Goal: Task Accomplishment & Management: Use online tool/utility

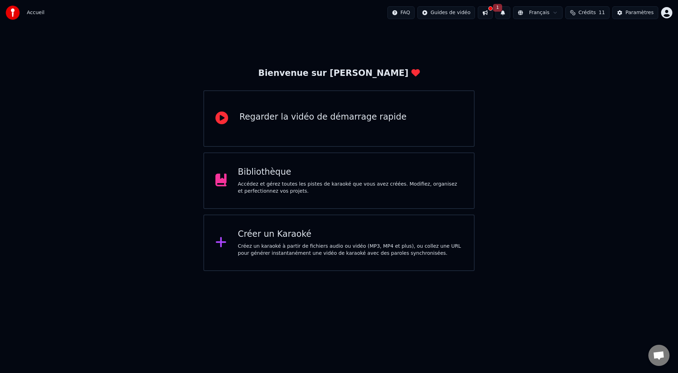
click at [315, 177] on div "Bibliothèque" at bounding box center [350, 172] width 225 height 11
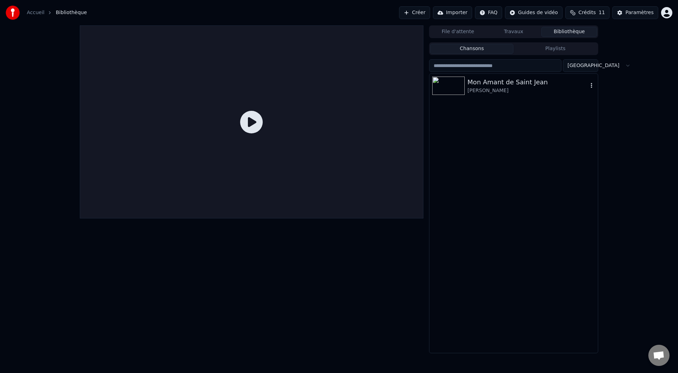
click at [452, 85] on div "Mon Amant de Saint Jean" at bounding box center [528, 82] width 120 height 10
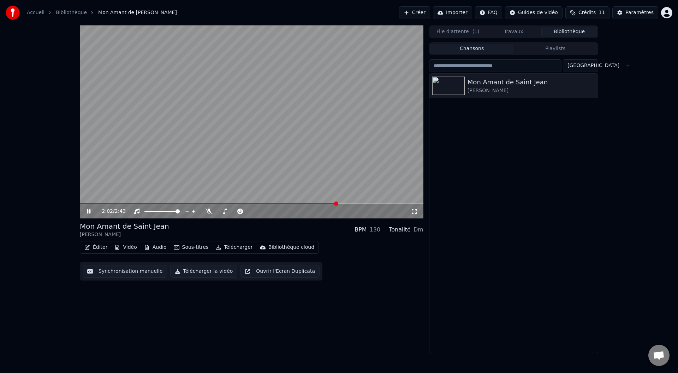
click at [93, 212] on icon at bounding box center [93, 212] width 17 height 6
click at [269, 191] on video at bounding box center [252, 121] width 344 height 193
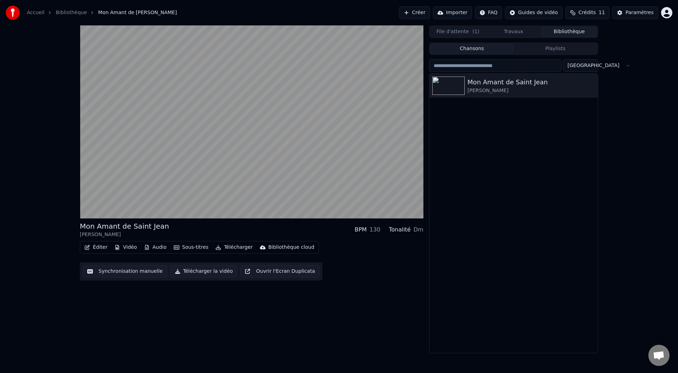
click at [245, 177] on video at bounding box center [252, 121] width 344 height 193
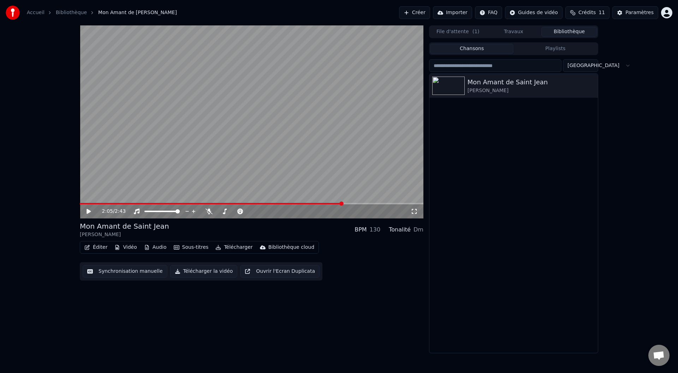
click at [343, 203] on span at bounding box center [211, 203] width 263 height 1
click at [134, 246] on button "Synchronisation manuelle" at bounding box center [125, 271] width 85 height 13
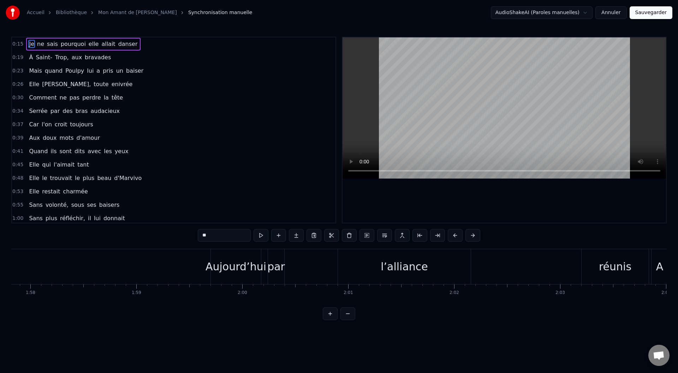
scroll to position [0, 12554]
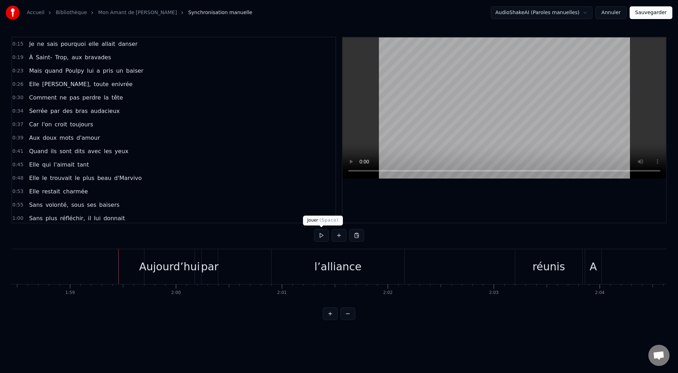
click at [324, 237] on button at bounding box center [321, 235] width 15 height 13
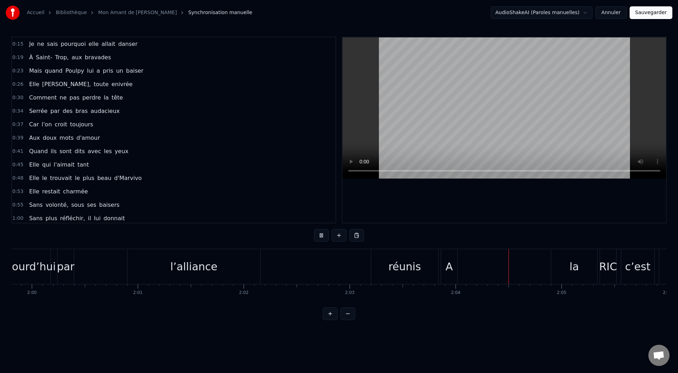
click at [319, 234] on button at bounding box center [321, 235] width 15 height 13
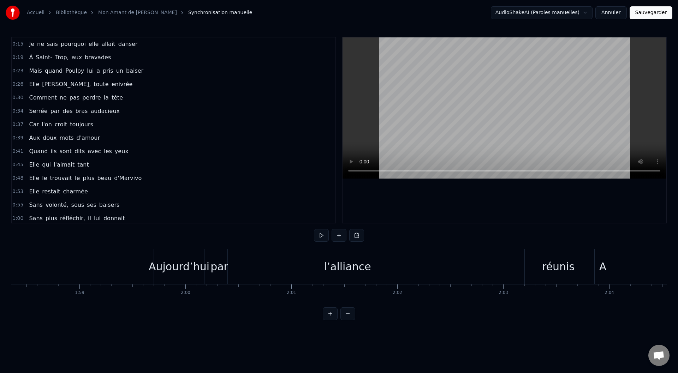
scroll to position [0, 12496]
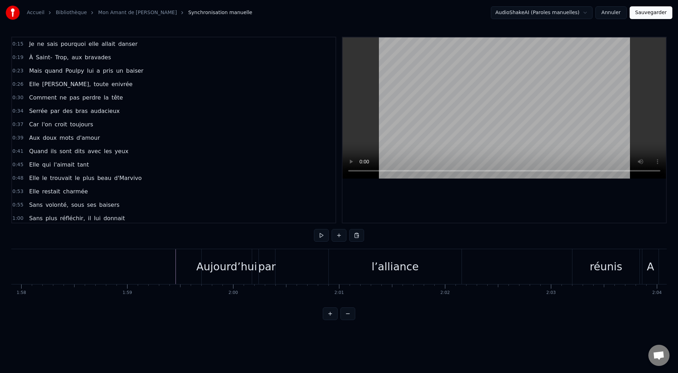
click at [452, 246] on div "réunis" at bounding box center [606, 267] width 33 height 16
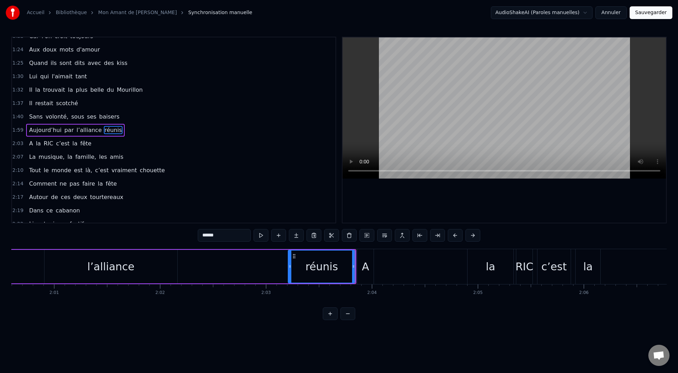
scroll to position [0, 12801]
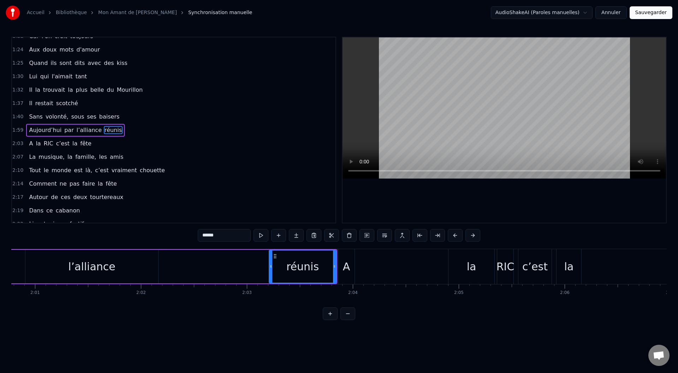
drag, startPoint x: 347, startPoint y: 266, endPoint x: 455, endPoint y: 267, distance: 108.1
click at [452, 246] on div "A la RIC c’est la fête" at bounding box center [514, 266] width 353 height 35
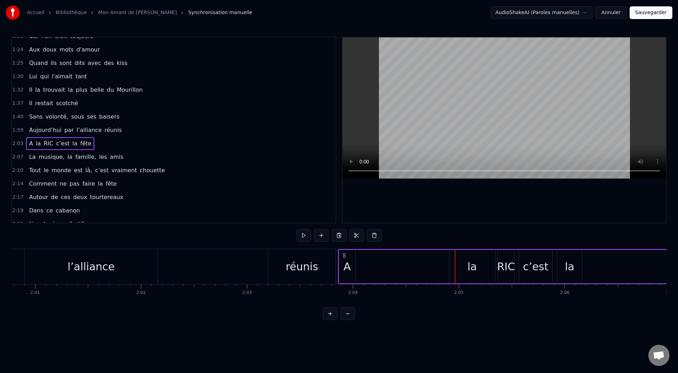
click at [343, 246] on div "A" at bounding box center [347, 267] width 16 height 34
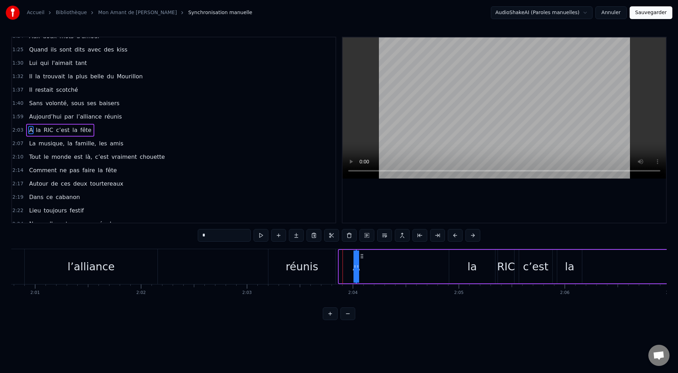
drag, startPoint x: 340, startPoint y: 266, endPoint x: 407, endPoint y: 265, distance: 67.1
click at [413, 246] on div "A la RIC c’est la fête" at bounding box center [514, 266] width 353 height 35
click at [355, 246] on div "A" at bounding box center [356, 267] width 7 height 16
drag, startPoint x: 358, startPoint y: 266, endPoint x: 458, endPoint y: 266, distance: 99.6
click at [452, 246] on div "A la RIC c’est la fête" at bounding box center [523, 266] width 336 height 35
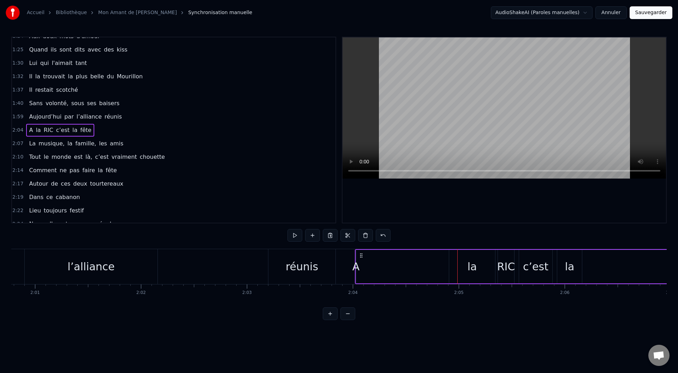
click at [355, 246] on div "A" at bounding box center [356, 267] width 7 height 16
drag, startPoint x: 358, startPoint y: 267, endPoint x: 414, endPoint y: 267, distance: 56.5
click at [414, 246] on div "A la RIC c’est la fête" at bounding box center [523, 266] width 336 height 35
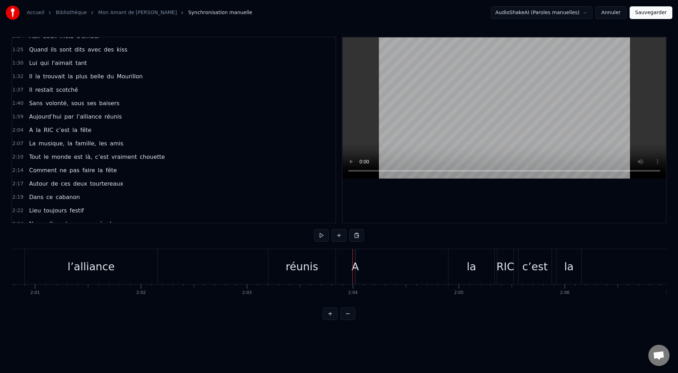
click at [356, 246] on div "A" at bounding box center [355, 267] width 7 height 16
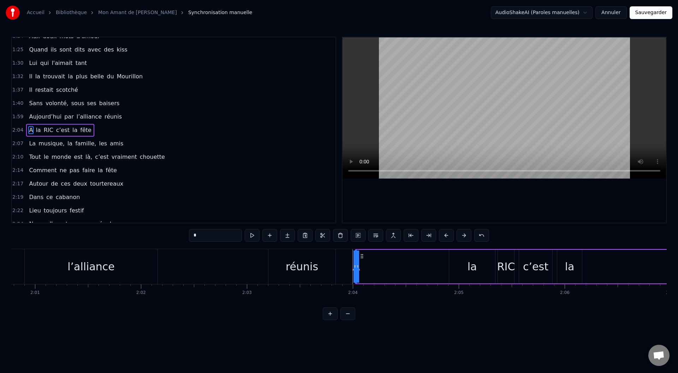
drag, startPoint x: 358, startPoint y: 266, endPoint x: 374, endPoint y: 266, distance: 16.6
click at [374, 246] on div "A la RIC c’est la fête" at bounding box center [523, 266] width 336 height 35
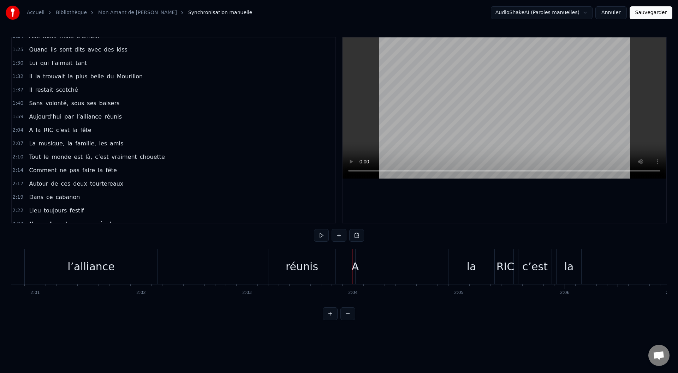
click at [355, 246] on div "A" at bounding box center [355, 267] width 7 height 16
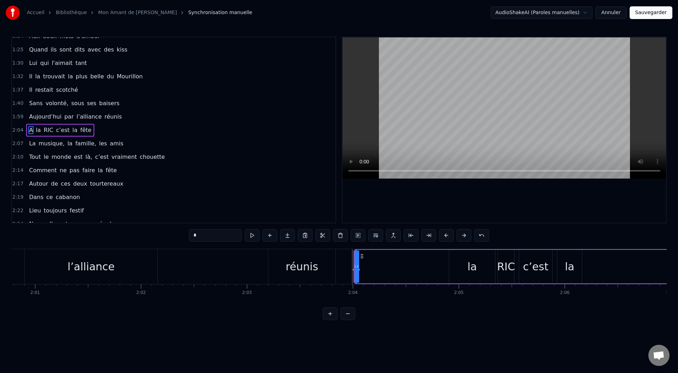
drag, startPoint x: 355, startPoint y: 266, endPoint x: 329, endPoint y: 270, distance: 26.4
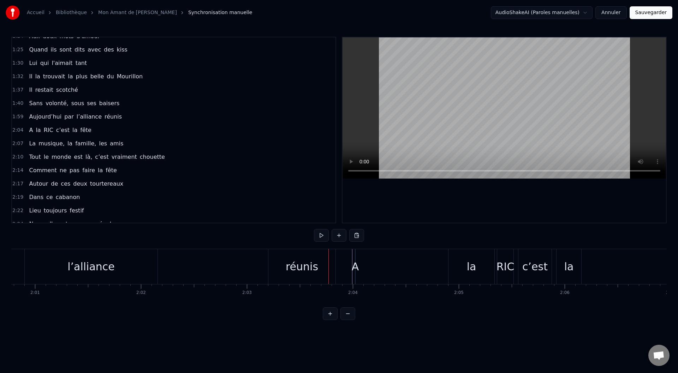
click at [354, 246] on div "A" at bounding box center [355, 267] width 7 height 16
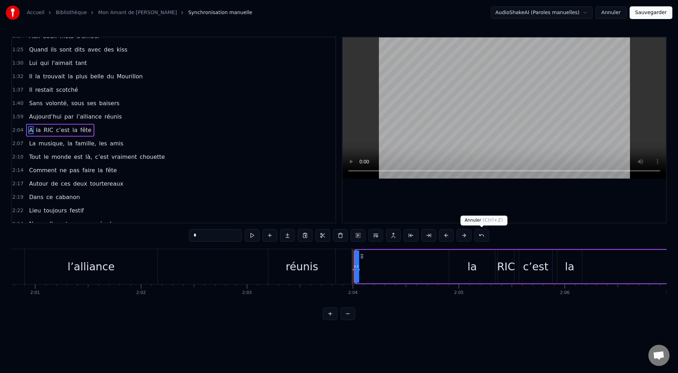
click at [452, 235] on button at bounding box center [481, 235] width 15 height 13
click at [452, 234] on button at bounding box center [473, 235] width 15 height 13
click at [452, 235] on button at bounding box center [473, 235] width 15 height 13
click at [452, 236] on button at bounding box center [473, 235] width 15 height 13
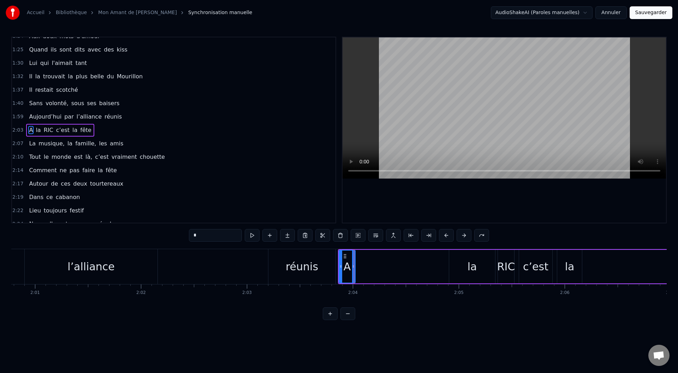
click at [345, 246] on icon at bounding box center [345, 257] width 6 height 6
click at [452, 246] on html "Accueil Bibliothèque Mon Amant de [GEOGRAPHIC_DATA][PERSON_NAME] Synchronisatio…" at bounding box center [339, 166] width 678 height 332
click at [104, 116] on span "réunis" at bounding box center [113, 117] width 19 height 8
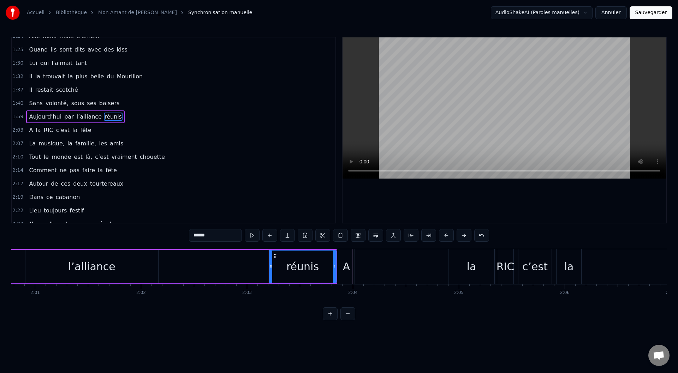
scroll to position [263, 0]
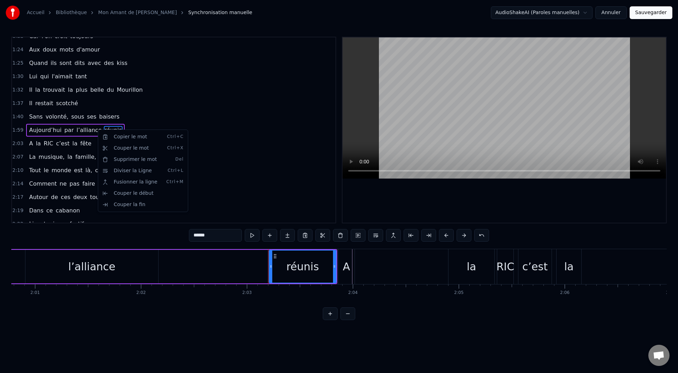
click at [233, 132] on html "Accueil Bibliothèque Mon Amant de [GEOGRAPHIC_DATA][PERSON_NAME] Synchronisatio…" at bounding box center [339, 166] width 678 height 332
click at [104, 130] on span "réunis" at bounding box center [113, 130] width 19 height 8
click at [98, 131] on div "Copier le mot Ctrl+C Couper le mot Ctrl+X Supprimer le mot Del Diviser la Ligne…" at bounding box center [143, 172] width 90 height 83
click at [94, 132] on html "Accueil Bibliothèque Mon Amant de [GEOGRAPHIC_DATA][PERSON_NAME] Synchronisatio…" at bounding box center [339, 166] width 678 height 332
drag, startPoint x: 199, startPoint y: 235, endPoint x: 193, endPoint y: 234, distance: 5.8
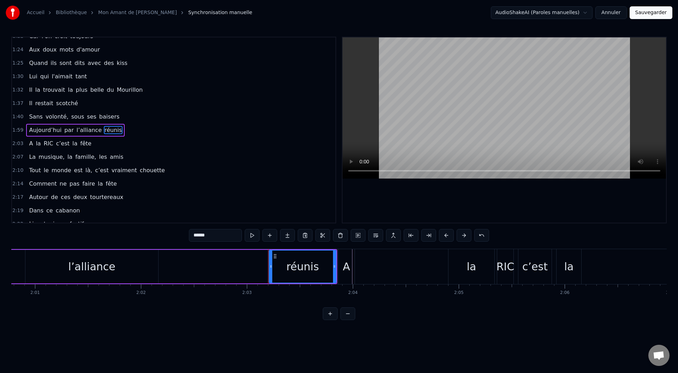
click at [193, 234] on input "******" at bounding box center [215, 235] width 53 height 13
type input "*"
type input "*********"
click at [206, 166] on div "2:10 Tout le monde est là, c’est vraiment chouette" at bounding box center [174, 170] width 324 height 13
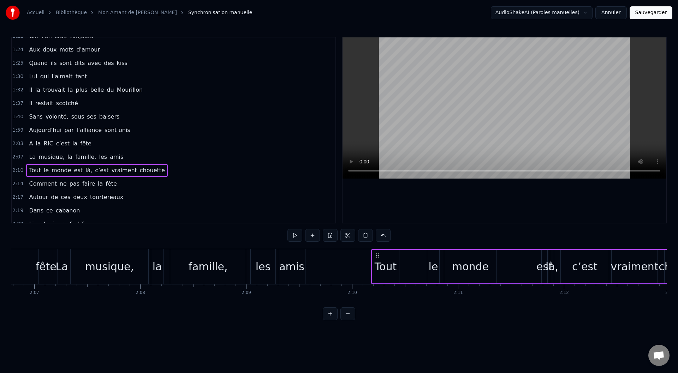
scroll to position [0, 12864]
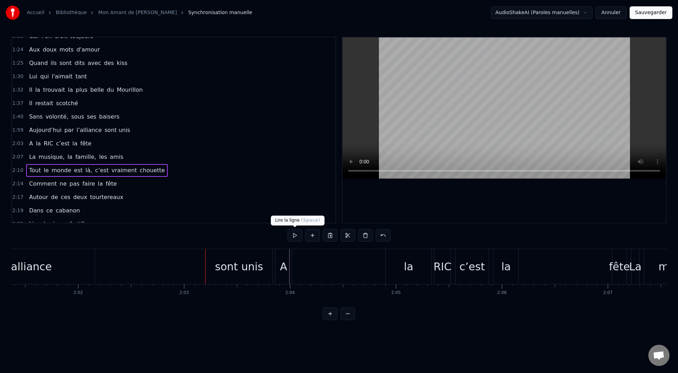
click at [294, 233] on button at bounding box center [295, 235] width 15 height 13
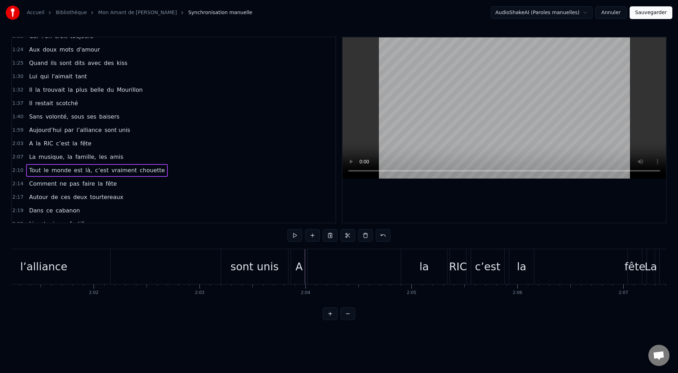
scroll to position [0, 12829]
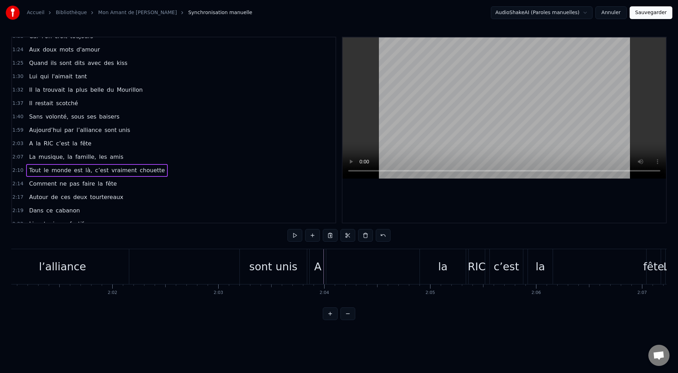
click at [46, 246] on div "l’alliance" at bounding box center [62, 267] width 47 height 16
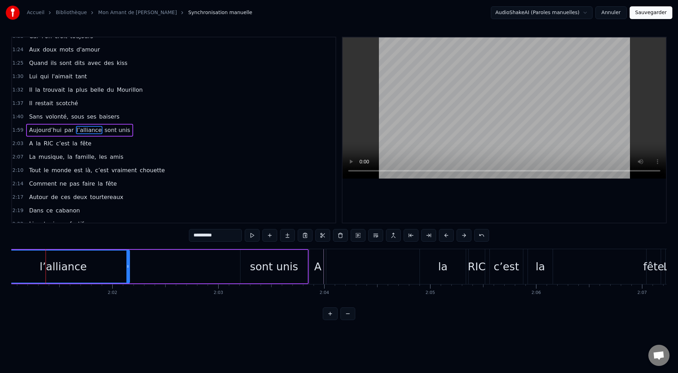
scroll to position [0, 12828]
click at [250, 236] on button at bounding box center [252, 235] width 15 height 13
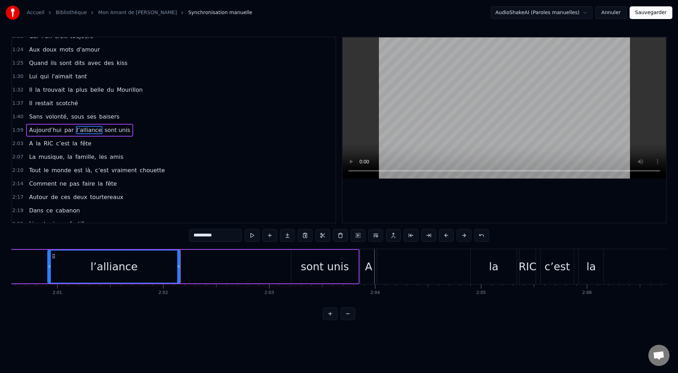
click at [125, 246] on div "l’alliance" at bounding box center [113, 267] width 47 height 16
click at [254, 232] on button at bounding box center [252, 235] width 15 height 13
click at [157, 241] on div "0:15 Je ne sais pourquoi elle allait danser 0:19 À [GEOGRAPHIC_DATA], aux brava…" at bounding box center [339, 179] width 656 height 284
click at [204, 246] on div "[DATE] par l’alliance sont unis" at bounding box center [139, 266] width 440 height 35
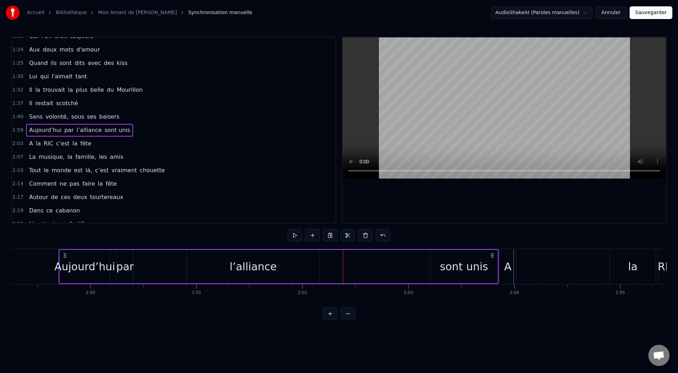
scroll to position [0, 12487]
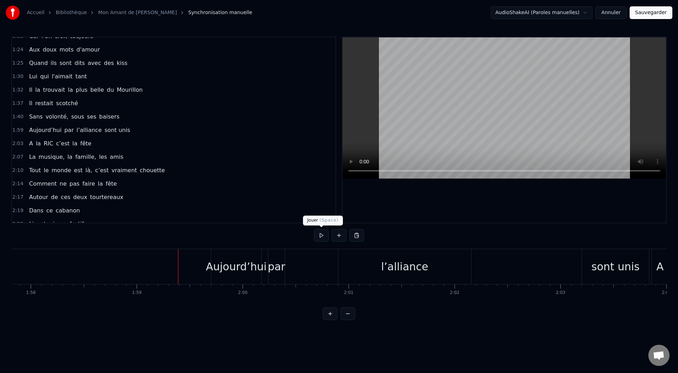
click at [316, 234] on button at bounding box center [321, 235] width 15 height 13
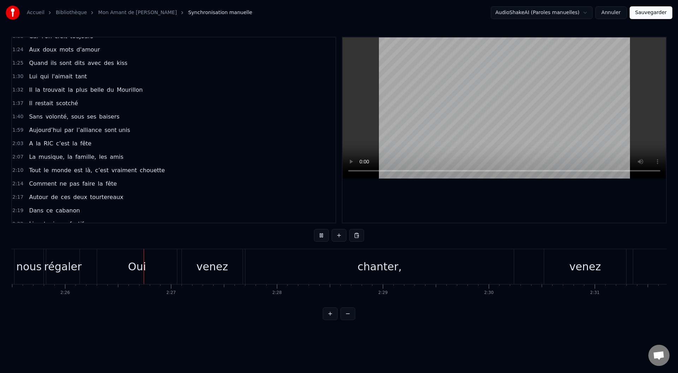
scroll to position [0, 15455]
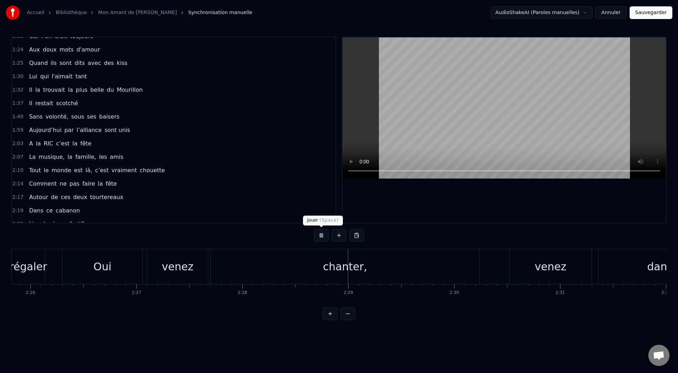
click at [323, 238] on button at bounding box center [321, 235] width 15 height 13
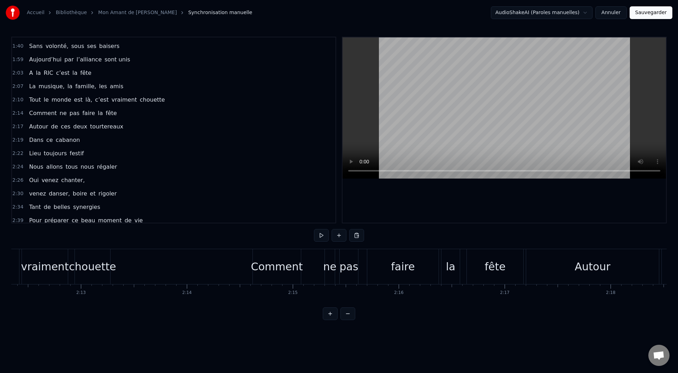
scroll to position [0, 14017]
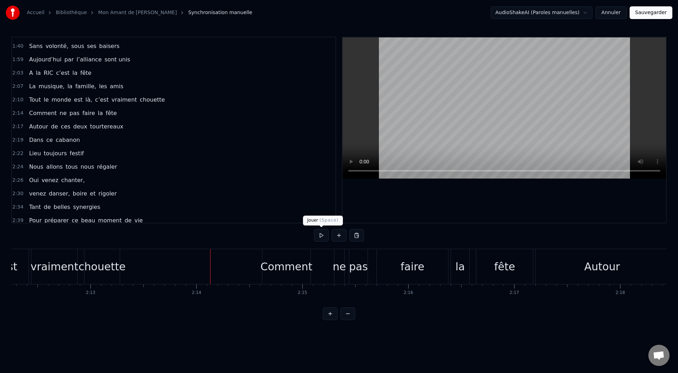
click at [322, 236] on button at bounding box center [321, 235] width 15 height 13
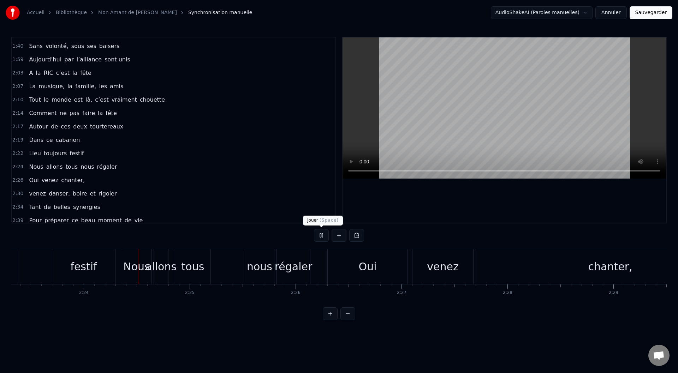
scroll to position [0, 15215]
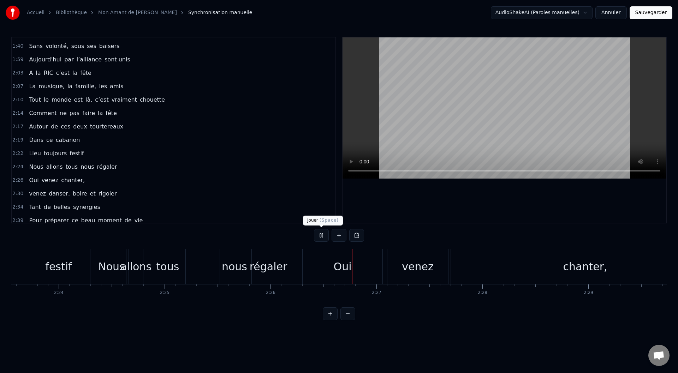
click at [319, 234] on button at bounding box center [321, 235] width 15 height 13
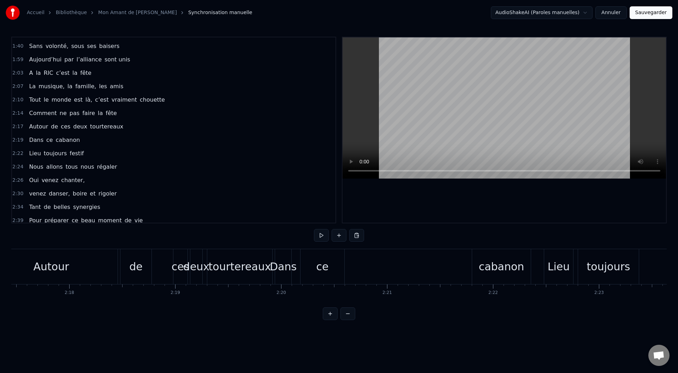
scroll to position [0, 14549]
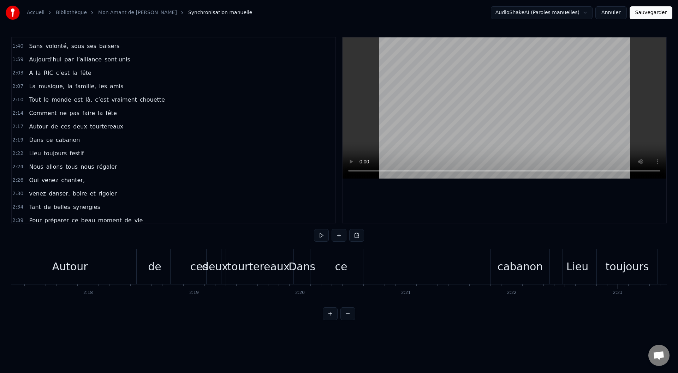
click at [41, 246] on div "Autour" at bounding box center [70, 266] width 133 height 35
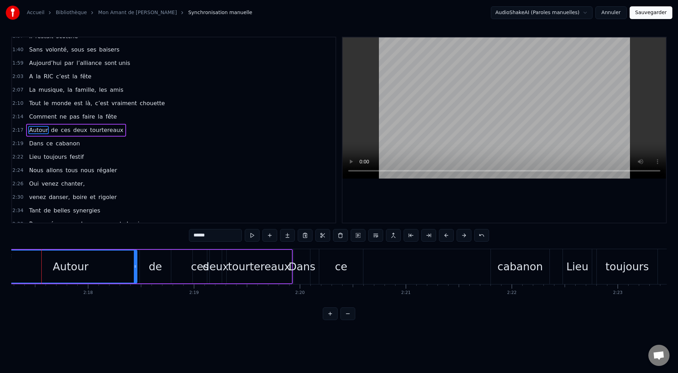
scroll to position [0, 14544]
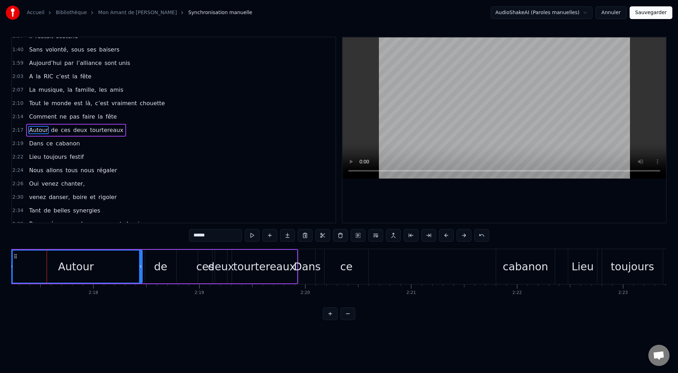
click at [403, 246] on div "Dans ce cabanon" at bounding box center [428, 266] width 258 height 35
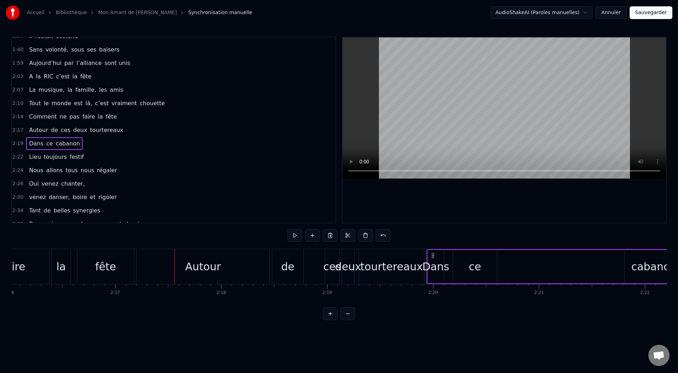
scroll to position [0, 14454]
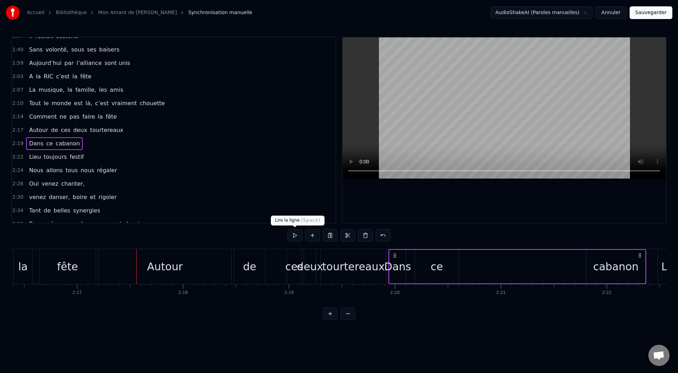
click at [288, 238] on button at bounding box center [295, 235] width 15 height 13
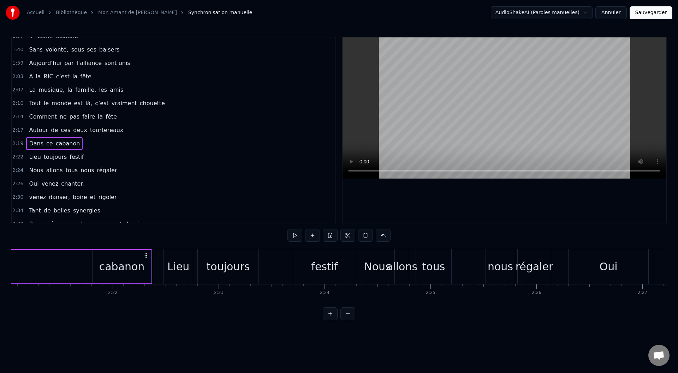
scroll to position [0, 14872]
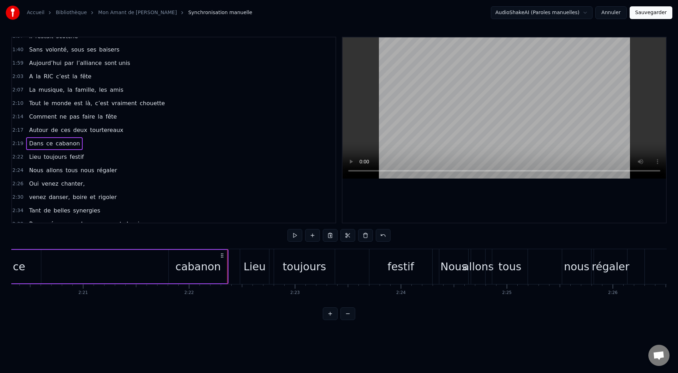
click at [349, 246] on button at bounding box center [348, 314] width 15 height 13
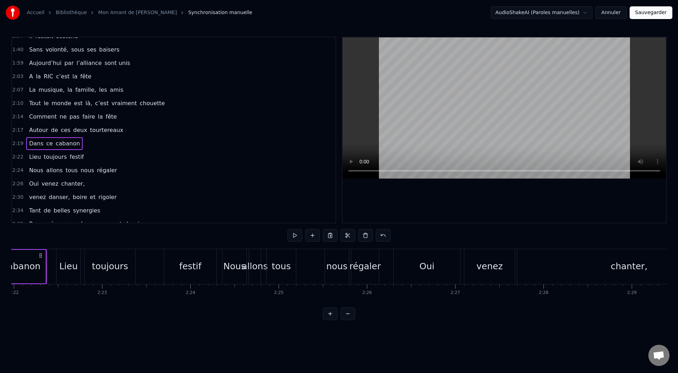
click at [349, 246] on button at bounding box center [348, 314] width 15 height 13
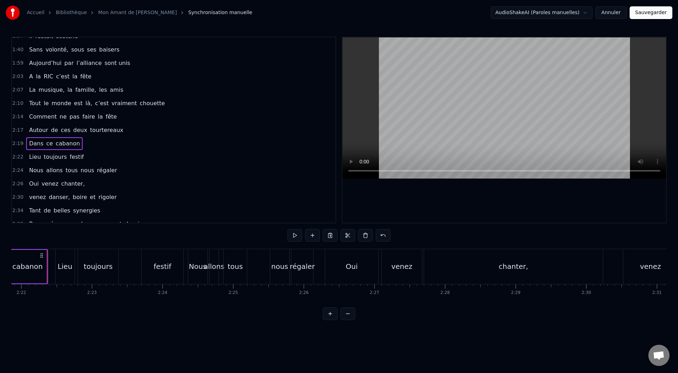
click at [349, 246] on button at bounding box center [348, 314] width 15 height 13
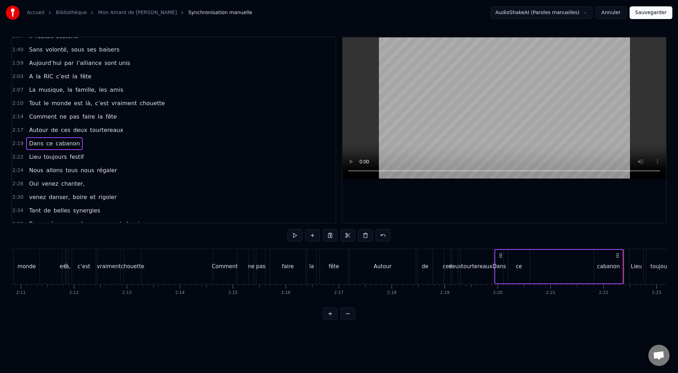
scroll to position [0, 6904]
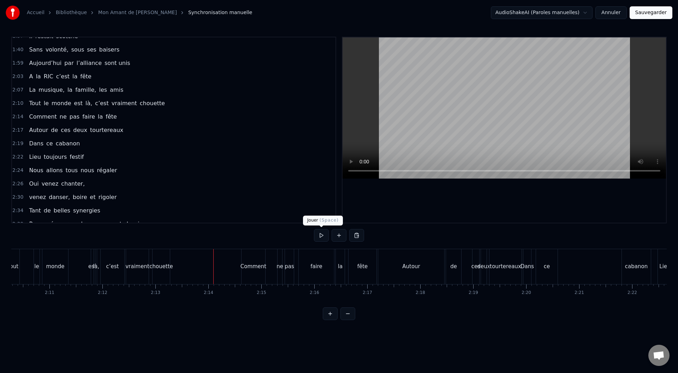
click at [321, 235] on button at bounding box center [321, 235] width 15 height 13
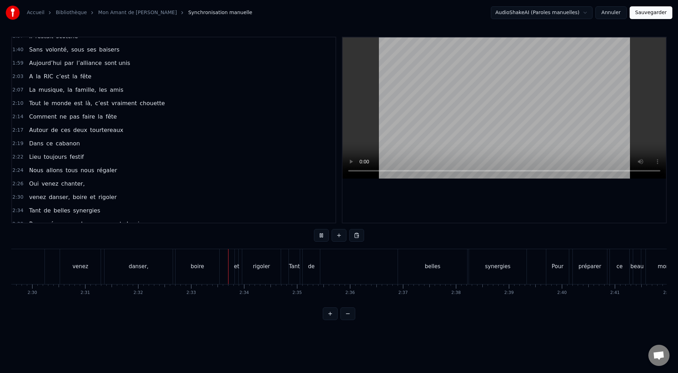
scroll to position [0, 8002]
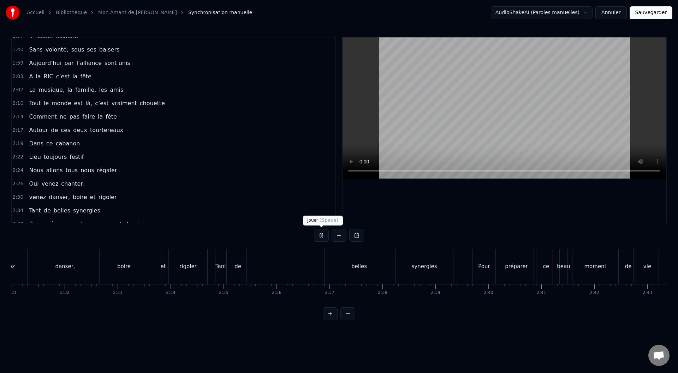
click at [320, 234] on button at bounding box center [321, 235] width 15 height 13
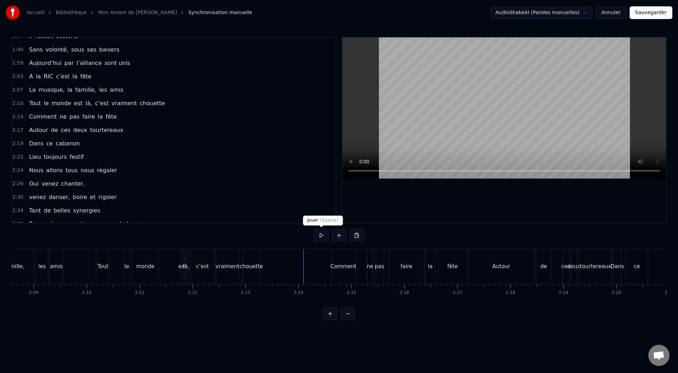
scroll to position [0, 6818]
click at [322, 236] on button at bounding box center [321, 235] width 15 height 13
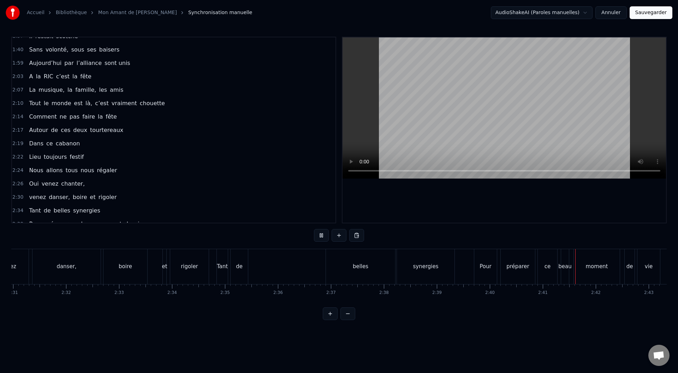
scroll to position [0, 8002]
click at [277, 246] on div "Tant de belles synergies" at bounding box center [335, 266] width 240 height 35
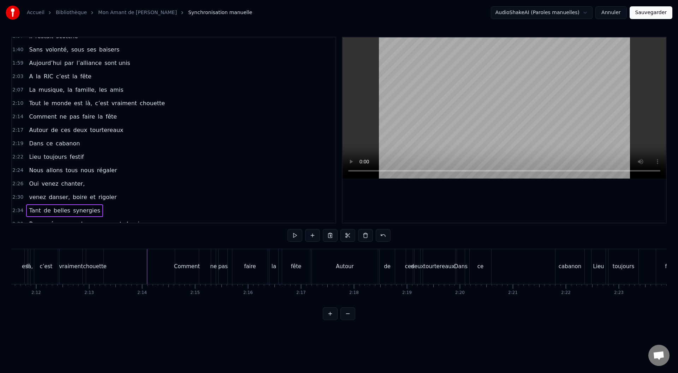
scroll to position [0, 6947]
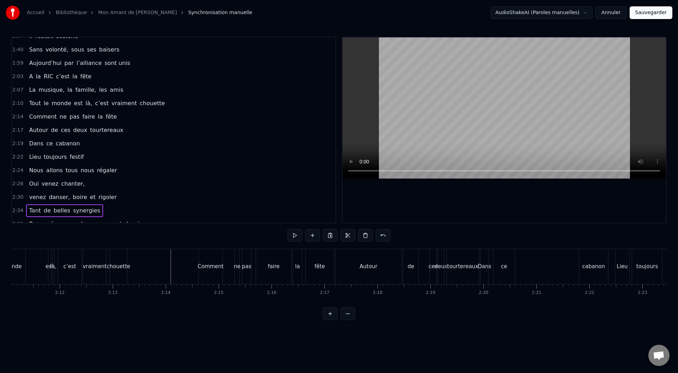
click at [323, 233] on button at bounding box center [321, 235] width 15 height 13
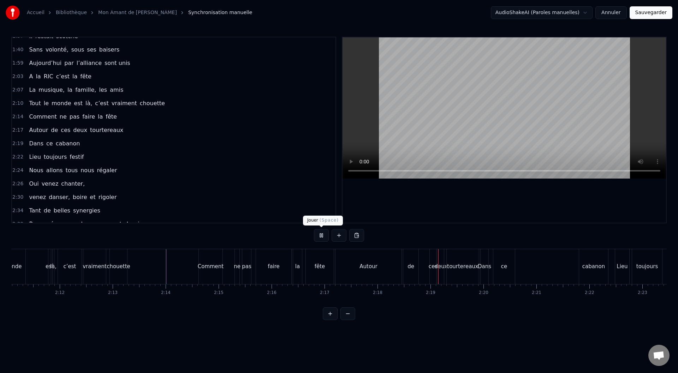
click at [319, 236] on button at bounding box center [321, 235] width 15 height 13
drag, startPoint x: 362, startPoint y: 255, endPoint x: 376, endPoint y: 254, distance: 13.4
click at [376, 246] on div "Autour" at bounding box center [369, 266] width 66 height 35
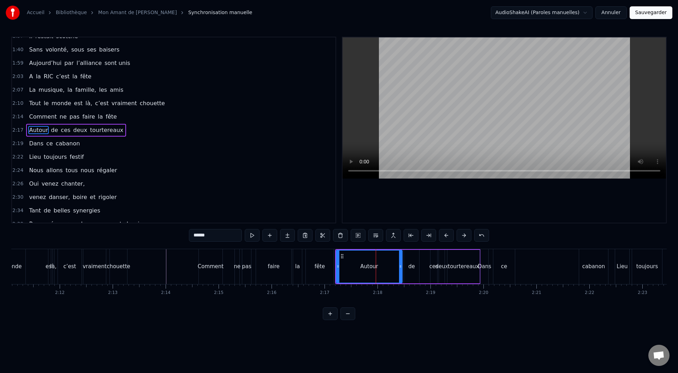
click at [409, 246] on div "de" at bounding box center [411, 267] width 7 height 8
click at [387, 246] on div "Autour" at bounding box center [369, 267] width 66 height 34
click at [413, 246] on div "de" at bounding box center [411, 267] width 7 height 8
click at [387, 246] on div "Autour" at bounding box center [369, 267] width 66 height 34
type input "******"
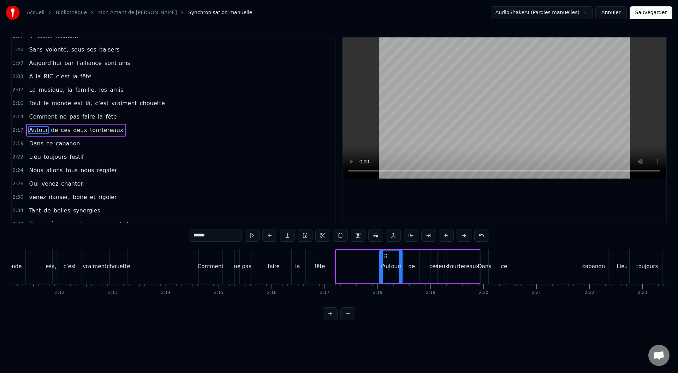
drag, startPoint x: 337, startPoint y: 267, endPoint x: 381, endPoint y: 269, distance: 43.5
click at [381, 246] on icon at bounding box center [381, 267] width 3 height 6
click at [403, 246] on icon at bounding box center [403, 267] width 3 height 6
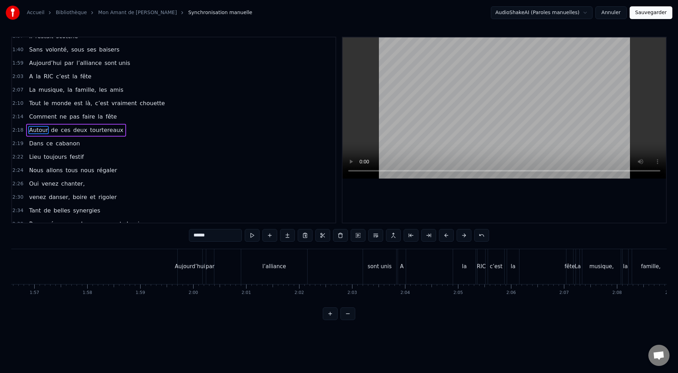
scroll to position [0, 6158]
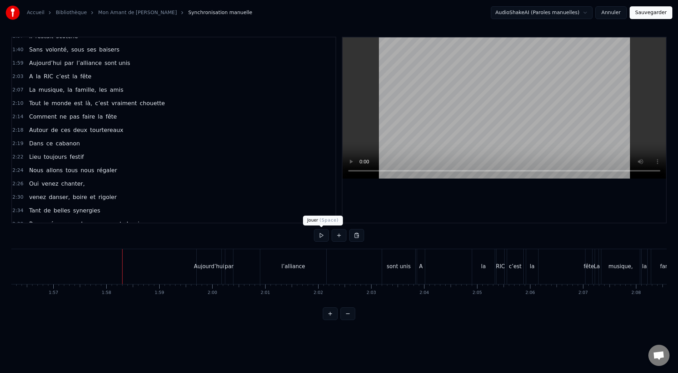
click at [319, 238] on button at bounding box center [321, 235] width 15 height 13
click at [316, 233] on button at bounding box center [321, 235] width 15 height 13
click at [267, 246] on div "l’alliance" at bounding box center [293, 266] width 66 height 35
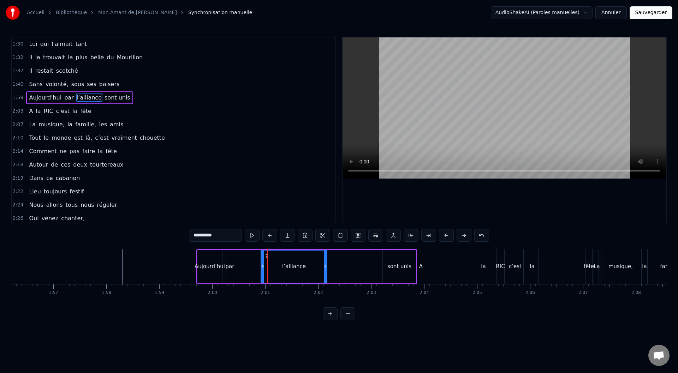
scroll to position [263, 0]
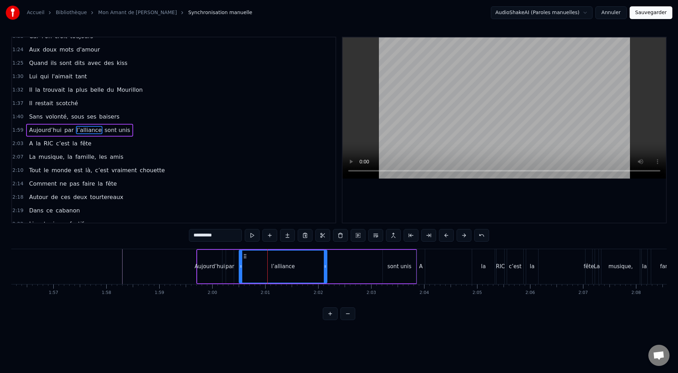
drag, startPoint x: 264, startPoint y: 267, endPoint x: 242, endPoint y: 265, distance: 22.0
click at [242, 246] on icon at bounding box center [241, 267] width 3 height 6
drag, startPoint x: 325, startPoint y: 266, endPoint x: 286, endPoint y: 266, distance: 39.6
click at [286, 246] on icon at bounding box center [285, 267] width 3 height 6
click at [396, 246] on div "sont unis" at bounding box center [400, 267] width 24 height 8
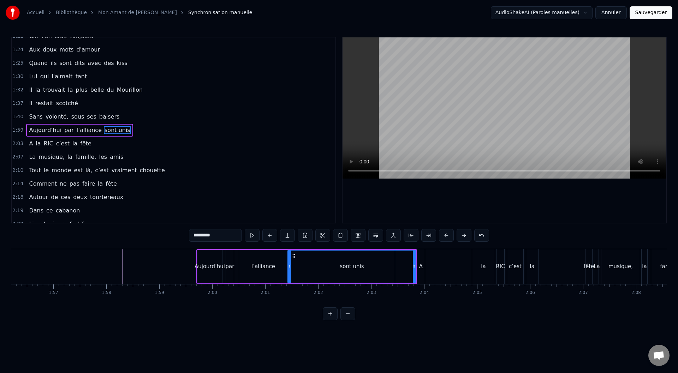
drag, startPoint x: 384, startPoint y: 267, endPoint x: 289, endPoint y: 276, distance: 95.4
click at [289, 246] on div at bounding box center [289, 267] width 3 height 32
drag, startPoint x: 414, startPoint y: 266, endPoint x: 327, endPoint y: 281, distance: 88.5
click at [327, 246] on div at bounding box center [327, 267] width 3 height 32
click at [418, 246] on div "A" at bounding box center [421, 266] width 8 height 35
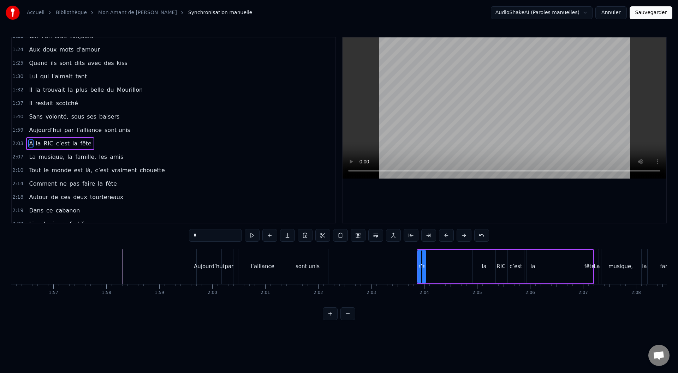
scroll to position [276, 0]
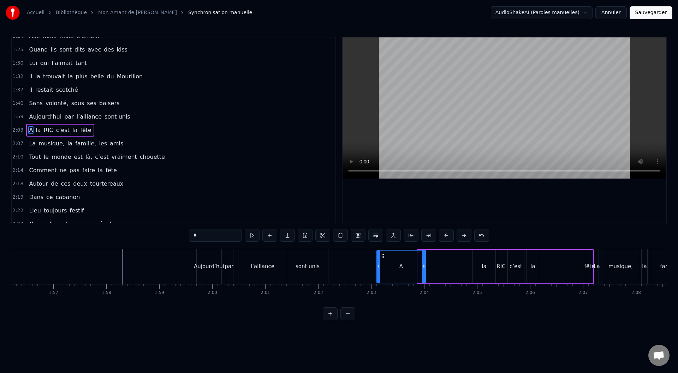
drag, startPoint x: 420, startPoint y: 266, endPoint x: 379, endPoint y: 265, distance: 41.0
click at [379, 246] on icon at bounding box center [378, 267] width 3 height 6
drag, startPoint x: 424, startPoint y: 265, endPoint x: 394, endPoint y: 264, distance: 30.8
click at [394, 246] on div at bounding box center [393, 267] width 3 height 32
click at [452, 246] on div "la" at bounding box center [484, 267] width 23 height 34
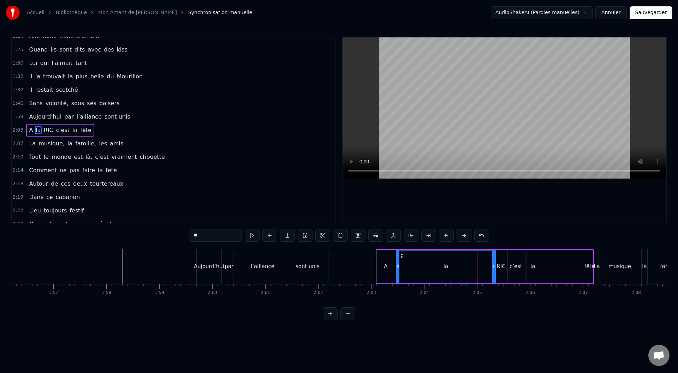
drag, startPoint x: 475, startPoint y: 267, endPoint x: 398, endPoint y: 278, distance: 77.3
click at [398, 246] on div at bounding box center [398, 267] width 3 height 32
drag, startPoint x: 494, startPoint y: 265, endPoint x: 409, endPoint y: 271, distance: 85.0
click at [409, 246] on div at bounding box center [409, 267] width 3 height 32
click at [452, 246] on div "RIC" at bounding box center [501, 267] width 9 height 8
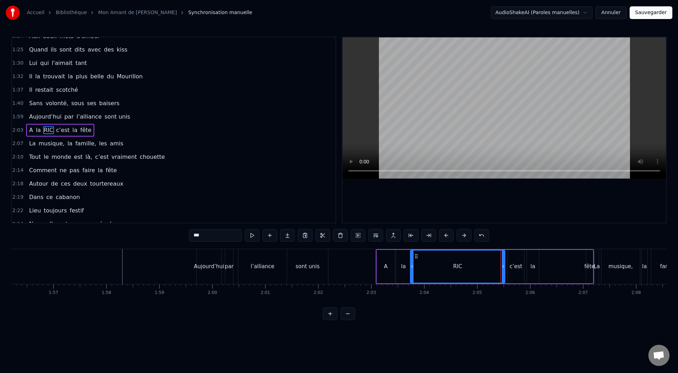
drag, startPoint x: 499, startPoint y: 267, endPoint x: 413, endPoint y: 278, distance: 86.3
click at [413, 246] on div at bounding box center [412, 267] width 3 height 32
drag, startPoint x: 502, startPoint y: 267, endPoint x: 423, endPoint y: 274, distance: 79.5
click at [423, 246] on div at bounding box center [424, 267] width 3 height 32
click at [452, 246] on div "c’est" at bounding box center [516, 267] width 13 height 8
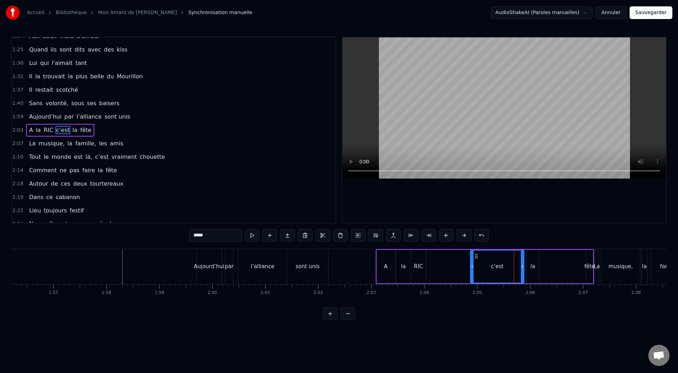
drag, startPoint x: 510, startPoint y: 268, endPoint x: 473, endPoint y: 270, distance: 37.5
click at [452, 246] on div at bounding box center [472, 267] width 3 height 32
drag, startPoint x: 522, startPoint y: 266, endPoint x: 498, endPoint y: 267, distance: 23.4
click at [452, 246] on icon at bounding box center [499, 267] width 3 height 6
click at [452, 246] on div "la" at bounding box center [533, 267] width 12 height 34
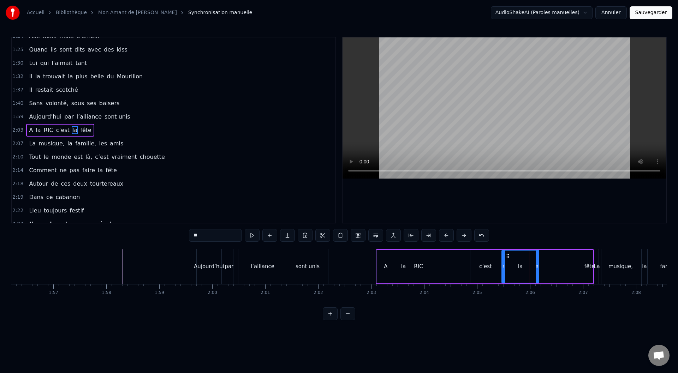
drag, startPoint x: 528, startPoint y: 267, endPoint x: 507, endPoint y: 266, distance: 21.6
click at [452, 246] on icon at bounding box center [503, 267] width 3 height 6
drag, startPoint x: 538, startPoint y: 266, endPoint x: 523, endPoint y: 267, distance: 15.2
click at [452, 246] on icon at bounding box center [515, 267] width 3 height 6
click at [452, 246] on div "fête" at bounding box center [590, 267] width 11 height 8
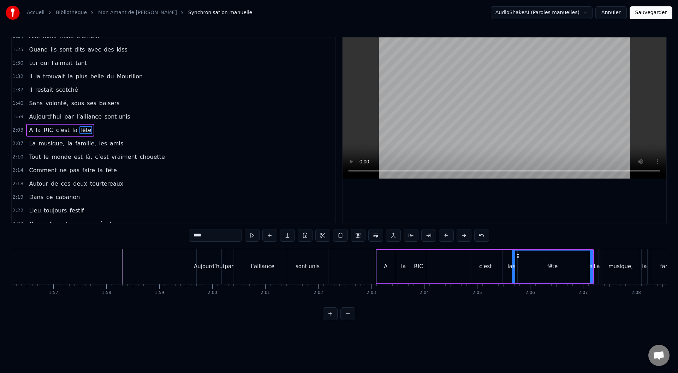
drag, startPoint x: 588, startPoint y: 266, endPoint x: 514, endPoint y: 264, distance: 73.9
click at [452, 246] on icon at bounding box center [514, 267] width 3 height 6
click at [452, 246] on div "c’est" at bounding box center [486, 267] width 30 height 34
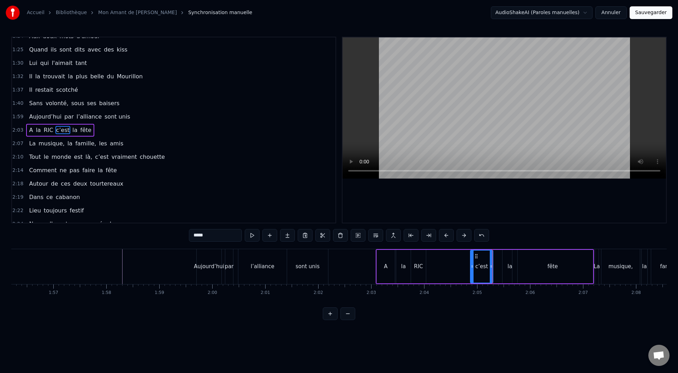
drag, startPoint x: 497, startPoint y: 267, endPoint x: 491, endPoint y: 267, distance: 6.0
click at [452, 246] on icon at bounding box center [491, 267] width 3 height 6
click at [452, 246] on div "la" at bounding box center [510, 267] width 15 height 34
drag, startPoint x: 505, startPoint y: 266, endPoint x: 498, endPoint y: 266, distance: 7.1
click at [452, 246] on circle at bounding box center [498, 266] width 0 height 0
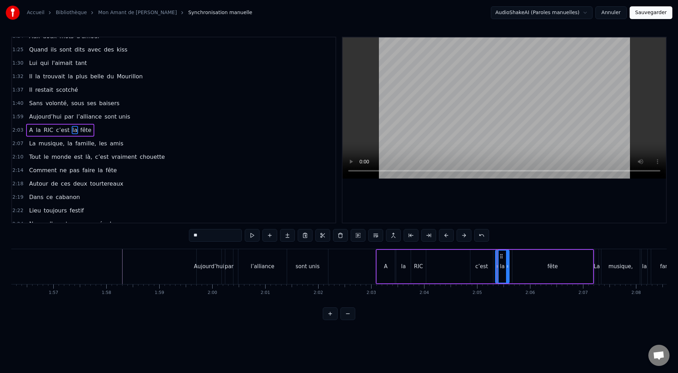
drag, startPoint x: 516, startPoint y: 265, endPoint x: 517, endPoint y: 268, distance: 3.6
click at [452, 246] on icon at bounding box center [507, 267] width 3 height 6
click at [452, 246] on div "fête" at bounding box center [553, 267] width 81 height 34
click at [452, 246] on icon at bounding box center [511, 267] width 3 height 6
drag, startPoint x: 591, startPoint y: 266, endPoint x: 540, endPoint y: 270, distance: 50.7
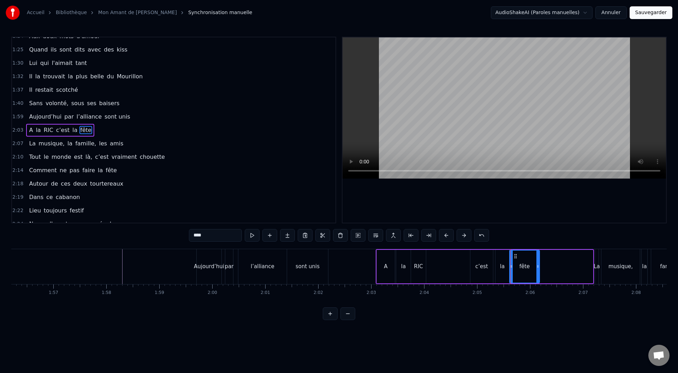
click at [452, 246] on icon at bounding box center [538, 267] width 3 height 6
click at [452, 246] on div "La" at bounding box center [597, 267] width 6 height 8
type input "**"
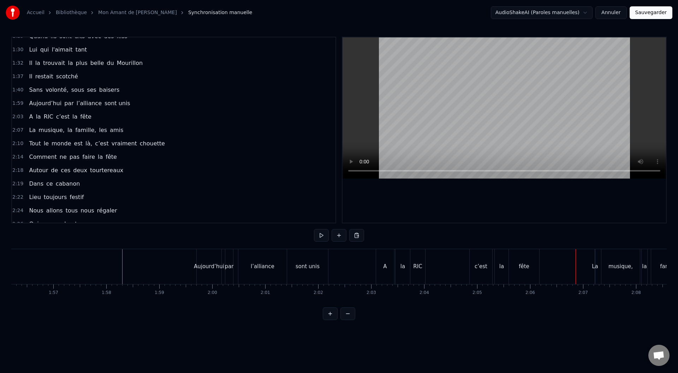
click at [452, 246] on div "La" at bounding box center [595, 267] width 6 height 8
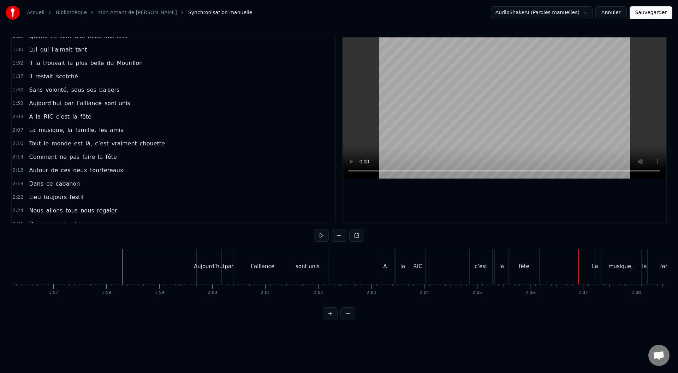
click at [452, 246] on div "La" at bounding box center [595, 267] width 6 height 8
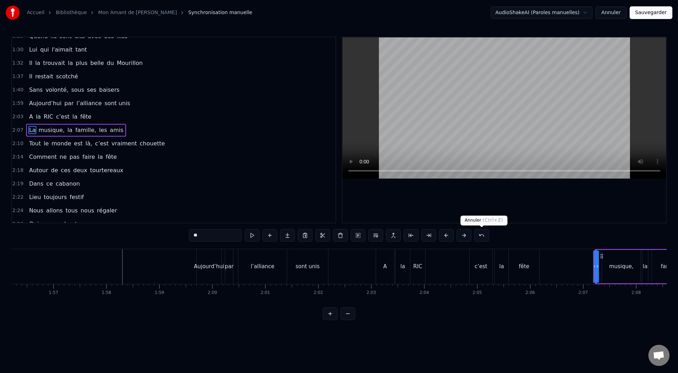
click at [452, 234] on button at bounding box center [481, 235] width 15 height 13
click at [452, 234] on button at bounding box center [473, 235] width 15 height 13
click at [452, 246] on div "fête" at bounding box center [552, 266] width 81 height 35
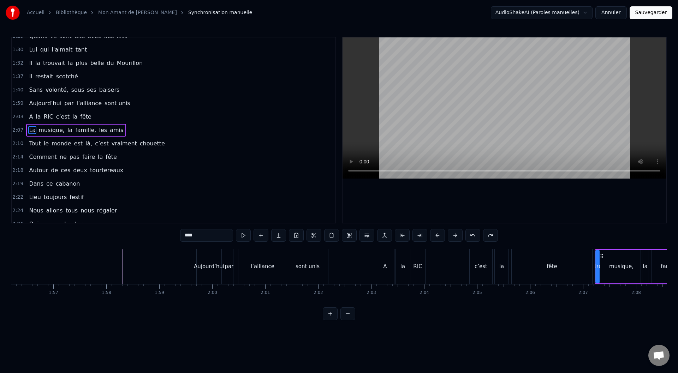
scroll to position [276, 0]
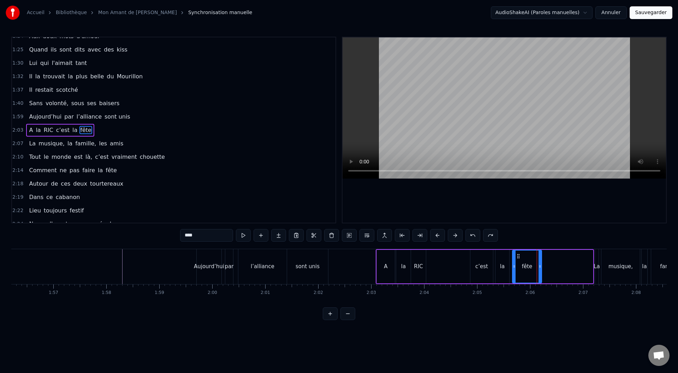
drag, startPoint x: 590, startPoint y: 266, endPoint x: 539, endPoint y: 266, distance: 51.2
click at [452, 246] on icon at bounding box center [540, 267] width 3 height 6
click at [452, 246] on div "La" at bounding box center [597, 267] width 6 height 8
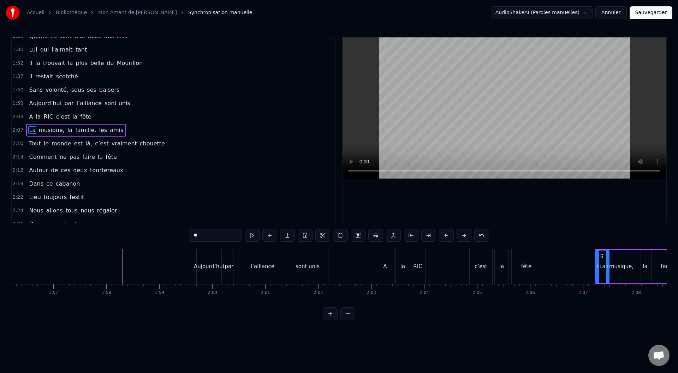
drag, startPoint x: 597, startPoint y: 267, endPoint x: 607, endPoint y: 268, distance: 9.9
click at [452, 246] on icon at bounding box center [607, 267] width 3 height 6
drag, startPoint x: 598, startPoint y: 267, endPoint x: 576, endPoint y: 266, distance: 22.3
click at [452, 246] on icon at bounding box center [575, 267] width 3 height 6
drag, startPoint x: 609, startPoint y: 267, endPoint x: 595, endPoint y: 266, distance: 14.2
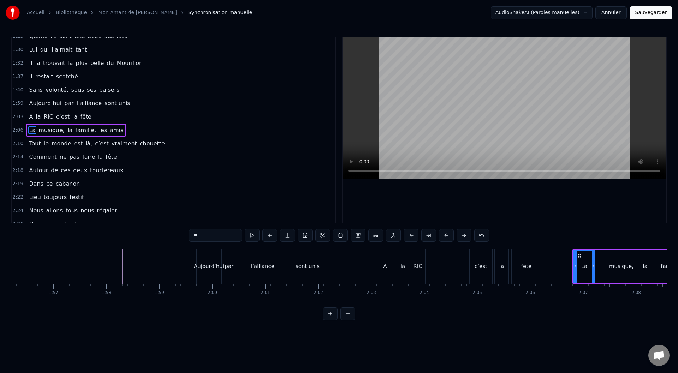
click at [452, 246] on icon at bounding box center [593, 267] width 3 height 6
click at [452, 246] on div "musique," at bounding box center [621, 267] width 39 height 34
type input "********"
drag, startPoint x: 604, startPoint y: 267, endPoint x: 597, endPoint y: 265, distance: 7.6
click at [452, 246] on icon at bounding box center [596, 267] width 3 height 6
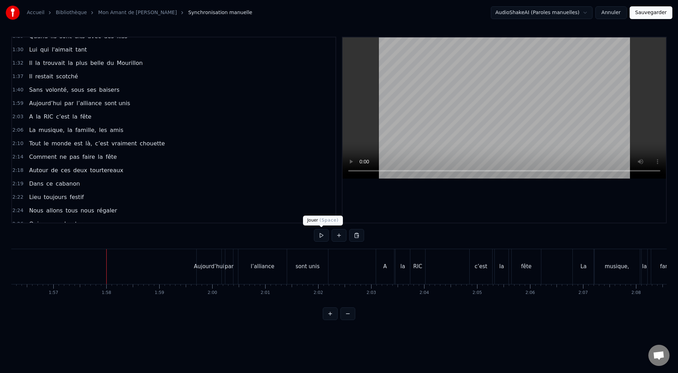
click at [323, 232] on button at bounding box center [321, 235] width 15 height 13
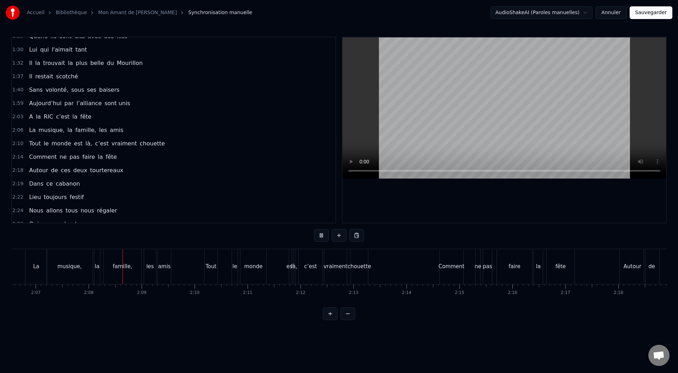
scroll to position [0, 6752]
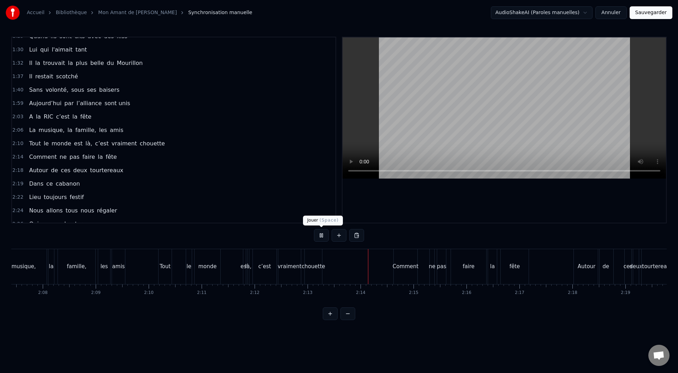
click at [319, 239] on button at bounding box center [321, 235] width 15 height 13
click at [243, 246] on div "est" at bounding box center [245, 267] width 8 height 8
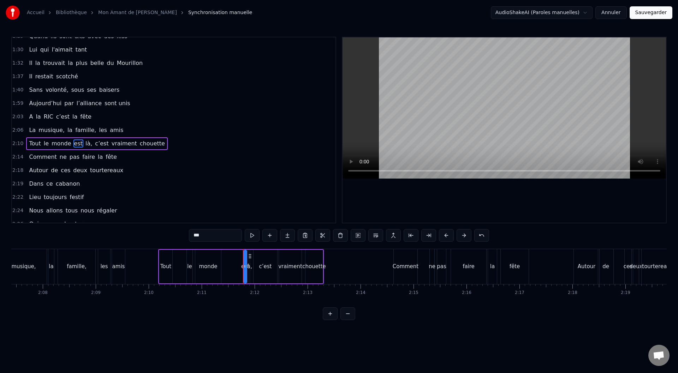
scroll to position [303, 0]
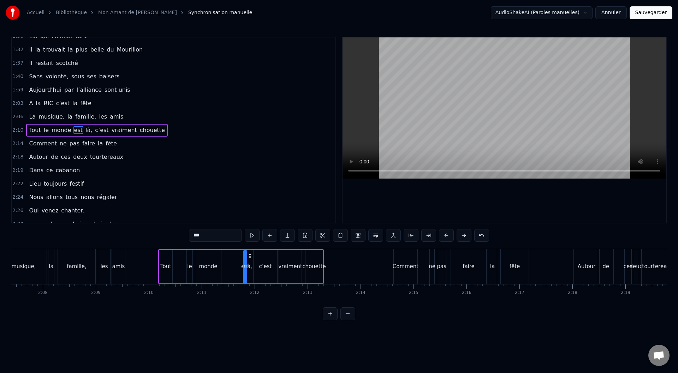
click at [163, 246] on div "Tout" at bounding box center [165, 267] width 13 height 34
click at [192, 246] on div "le" at bounding box center [190, 267] width 6 height 34
drag, startPoint x: 189, startPoint y: 266, endPoint x: 179, endPoint y: 265, distance: 9.2
click at [179, 246] on icon at bounding box center [179, 267] width 3 height 6
click at [207, 246] on div "monde" at bounding box center [208, 267] width 18 height 8
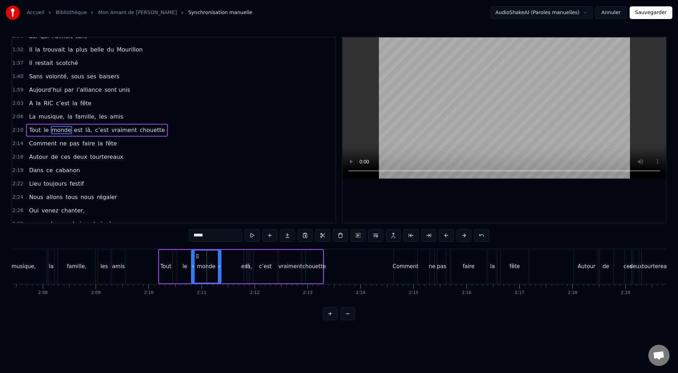
drag, startPoint x: 197, startPoint y: 266, endPoint x: 194, endPoint y: 265, distance: 4.0
click at [194, 246] on icon at bounding box center [193, 267] width 3 height 6
drag, startPoint x: 220, startPoint y: 265, endPoint x: 206, endPoint y: 265, distance: 13.8
click at [206, 246] on icon at bounding box center [205, 267] width 3 height 6
click at [243, 246] on div "est" at bounding box center [245, 267] width 8 height 8
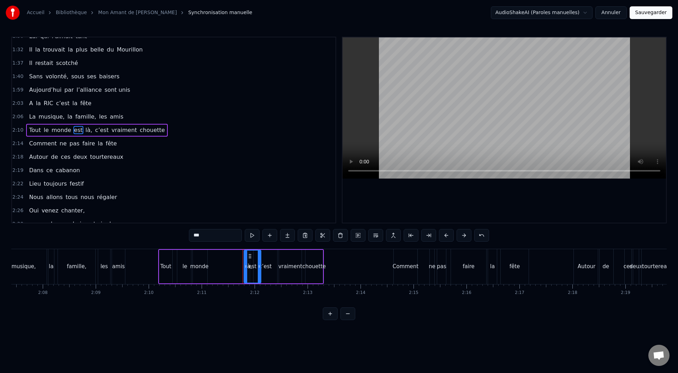
drag, startPoint x: 245, startPoint y: 267, endPoint x: 259, endPoint y: 268, distance: 14.5
click at [259, 246] on icon at bounding box center [259, 267] width 3 height 6
drag, startPoint x: 246, startPoint y: 267, endPoint x: 210, endPoint y: 266, distance: 35.3
click at [210, 246] on icon at bounding box center [209, 267] width 3 height 6
drag, startPoint x: 260, startPoint y: 266, endPoint x: 223, endPoint y: 270, distance: 36.7
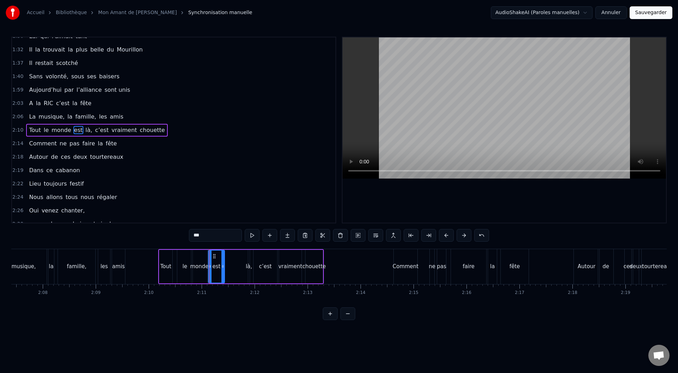
click at [223, 246] on div at bounding box center [223, 267] width 3 height 32
click at [249, 246] on div "là," at bounding box center [249, 267] width 6 height 8
type input "***"
drag, startPoint x: 250, startPoint y: 267, endPoint x: 225, endPoint y: 260, distance: 25.6
click at [225, 246] on div at bounding box center [225, 267] width 3 height 32
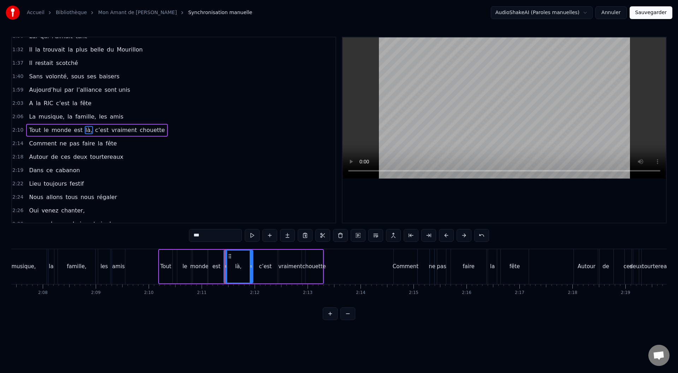
click at [251, 246] on icon at bounding box center [251, 267] width 3 height 6
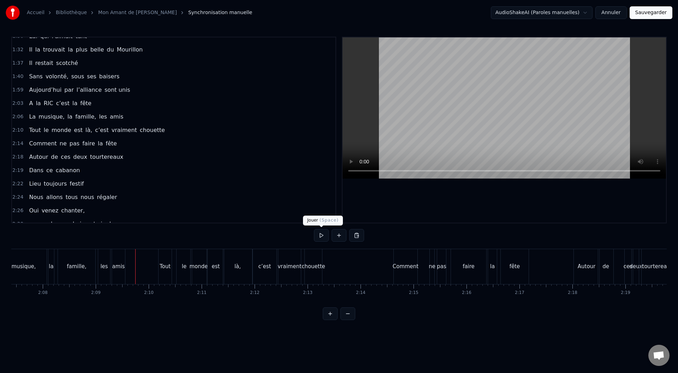
click at [322, 238] on button at bounding box center [321, 235] width 15 height 13
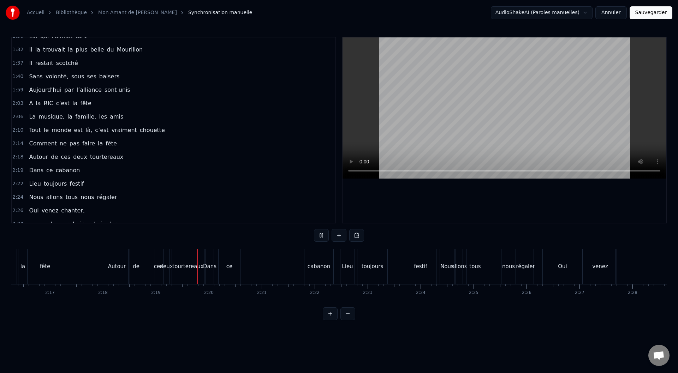
scroll to position [0, 7347]
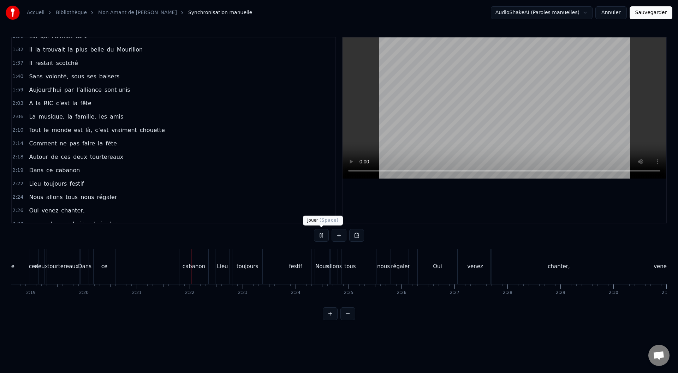
click at [321, 235] on button at bounding box center [321, 235] width 15 height 13
click at [64, 246] on div "tourtereaux" at bounding box center [62, 267] width 31 height 8
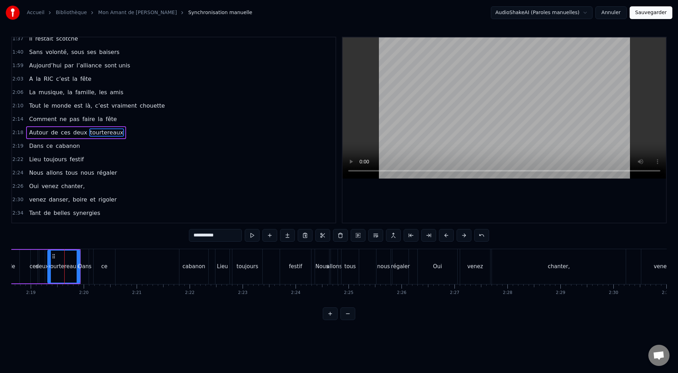
scroll to position [330, 0]
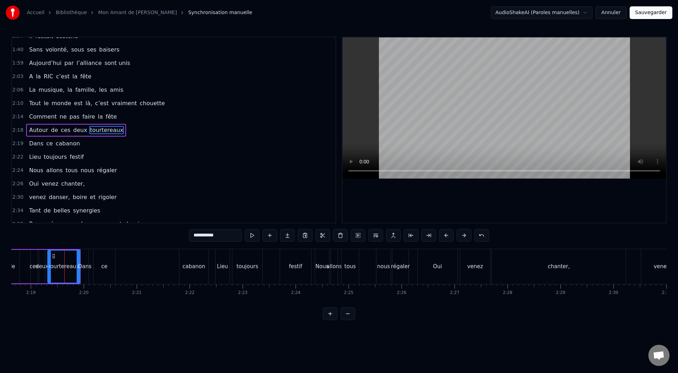
click at [111, 246] on div "ce" at bounding box center [105, 266] width 22 height 35
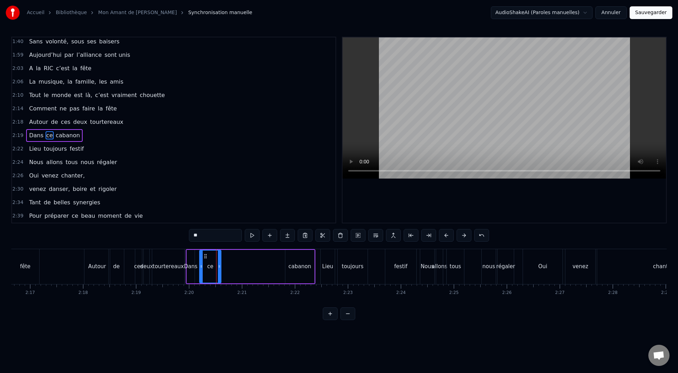
scroll to position [0, 7232]
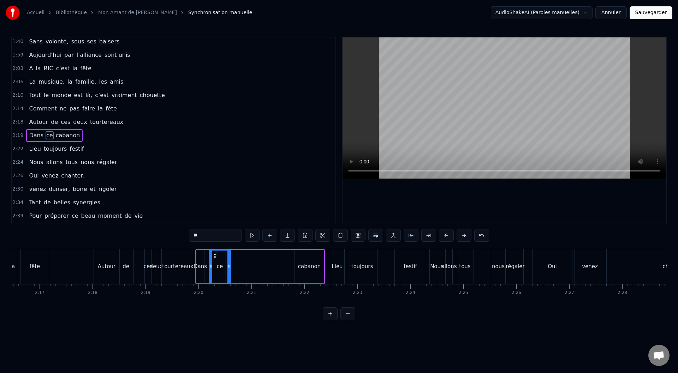
click at [182, 246] on div "tourtereaux" at bounding box center [177, 267] width 31 height 8
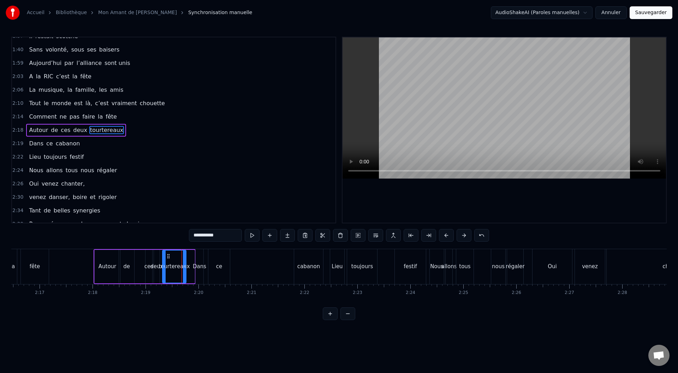
drag, startPoint x: 193, startPoint y: 266, endPoint x: 184, endPoint y: 267, distance: 8.5
click at [184, 246] on icon at bounding box center [184, 267] width 3 height 6
click at [196, 246] on div "Dans" at bounding box center [199, 267] width 13 height 8
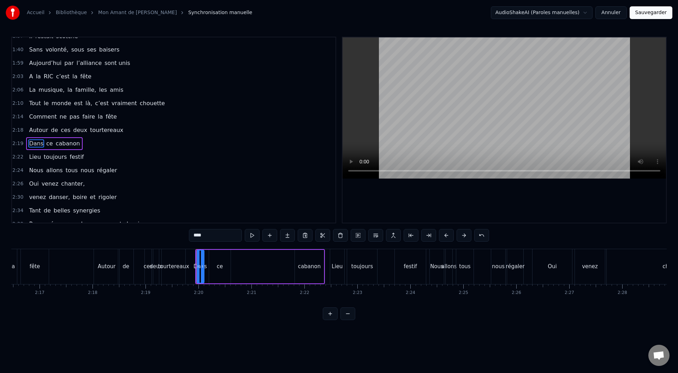
scroll to position [338, 0]
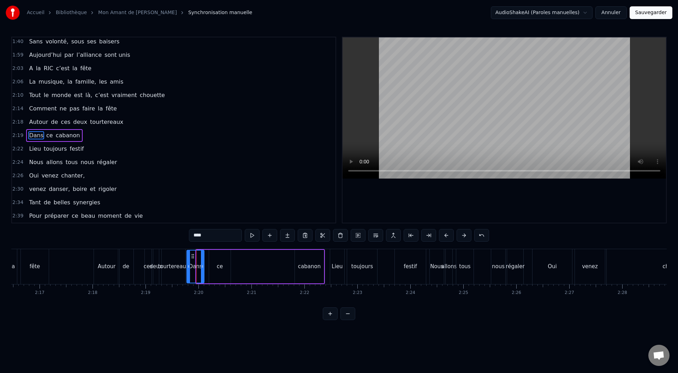
drag, startPoint x: 198, startPoint y: 266, endPoint x: 188, endPoint y: 267, distance: 9.5
click at [188, 246] on icon at bounding box center [188, 267] width 3 height 6
drag, startPoint x: 201, startPoint y: 266, endPoint x: 198, endPoint y: 267, distance: 3.6
click at [198, 246] on icon at bounding box center [198, 267] width 3 height 6
click at [221, 246] on div "ce" at bounding box center [220, 267] width 6 height 8
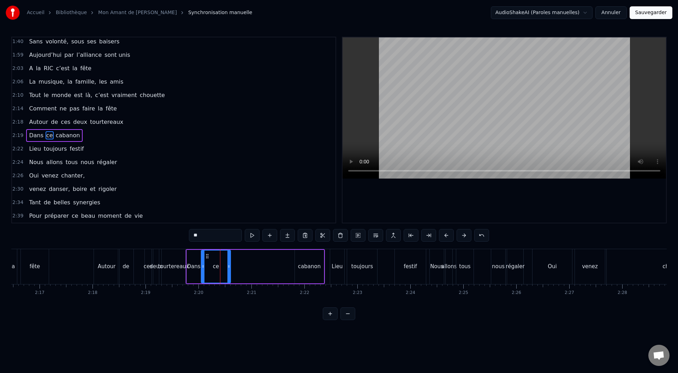
drag, startPoint x: 211, startPoint y: 267, endPoint x: 203, endPoint y: 268, distance: 8.0
click at [203, 246] on icon at bounding box center [203, 267] width 3 height 6
drag, startPoint x: 228, startPoint y: 266, endPoint x: 210, endPoint y: 271, distance: 18.3
click at [210, 246] on div at bounding box center [211, 267] width 3 height 32
click at [310, 246] on div "cabanon" at bounding box center [309, 267] width 23 height 8
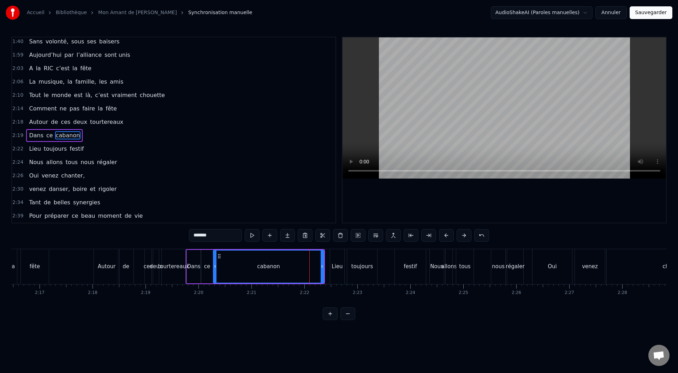
drag, startPoint x: 297, startPoint y: 267, endPoint x: 216, endPoint y: 283, distance: 83.1
click at [216, 246] on div "cabanon" at bounding box center [268, 267] width 111 height 34
drag, startPoint x: 323, startPoint y: 268, endPoint x: 235, endPoint y: 283, distance: 88.6
click at [235, 246] on div "cabanon" at bounding box center [225, 267] width 24 height 34
click at [339, 246] on div "Lieu" at bounding box center [337, 267] width 11 height 8
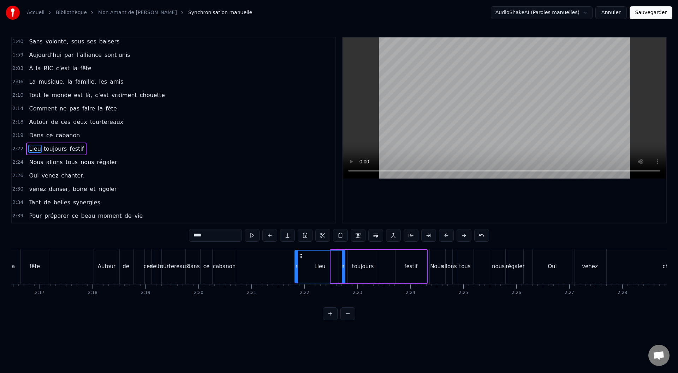
drag, startPoint x: 332, startPoint y: 267, endPoint x: 296, endPoint y: 273, distance: 36.4
click at [296, 246] on div at bounding box center [296, 267] width 3 height 32
drag, startPoint x: 343, startPoint y: 266, endPoint x: 322, endPoint y: 268, distance: 20.9
click at [322, 246] on icon at bounding box center [322, 267] width 3 height 6
click at [365, 246] on div "toujours" at bounding box center [363, 267] width 22 height 8
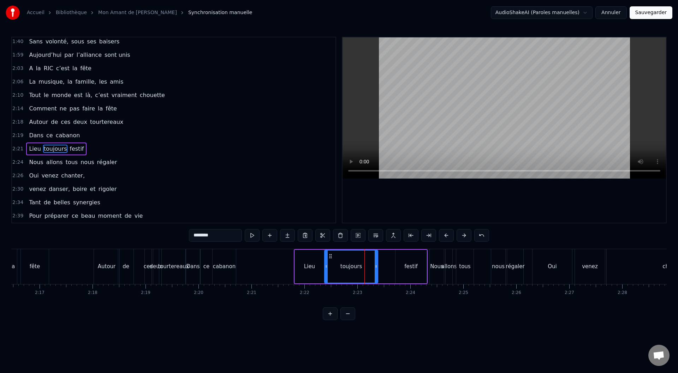
drag, startPoint x: 349, startPoint y: 266, endPoint x: 326, endPoint y: 268, distance: 23.4
click at [326, 246] on icon at bounding box center [326, 267] width 3 height 6
drag, startPoint x: 376, startPoint y: 265, endPoint x: 343, endPoint y: 268, distance: 32.6
click at [343, 246] on icon at bounding box center [343, 267] width 3 height 6
click at [402, 246] on div "festif" at bounding box center [411, 267] width 31 height 34
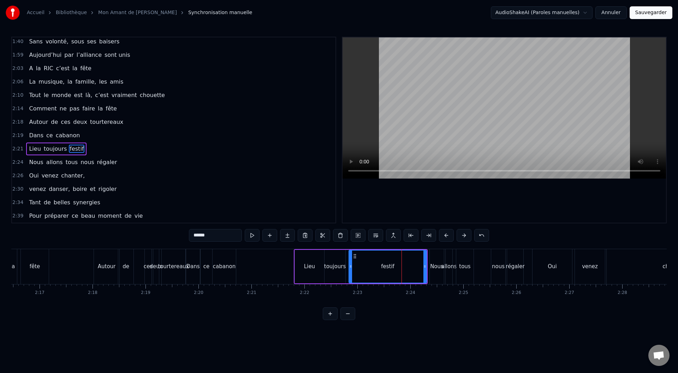
drag, startPoint x: 397, startPoint y: 268, endPoint x: 351, endPoint y: 274, distance: 47.0
click at [351, 246] on div at bounding box center [350, 267] width 3 height 32
drag, startPoint x: 425, startPoint y: 266, endPoint x: 376, endPoint y: 271, distance: 49.0
click at [376, 246] on div at bounding box center [376, 267] width 3 height 32
click at [432, 246] on div "Nous" at bounding box center [436, 267] width 13 height 8
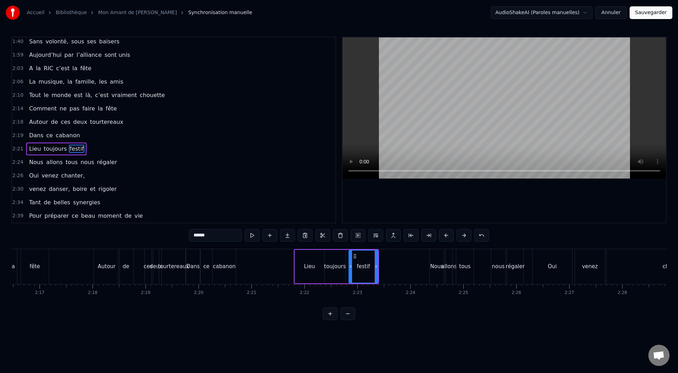
type input "****"
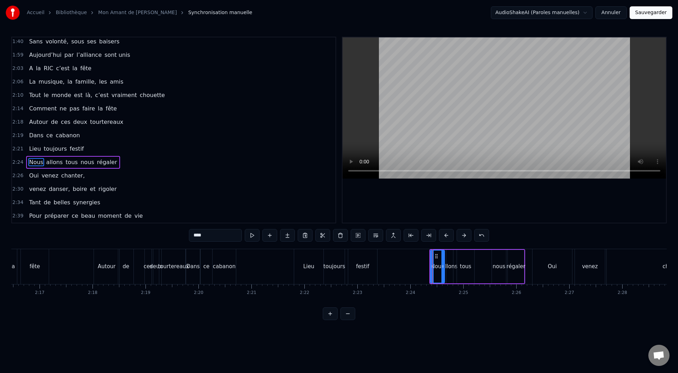
click at [432, 246] on div at bounding box center [432, 266] width 0 height 35
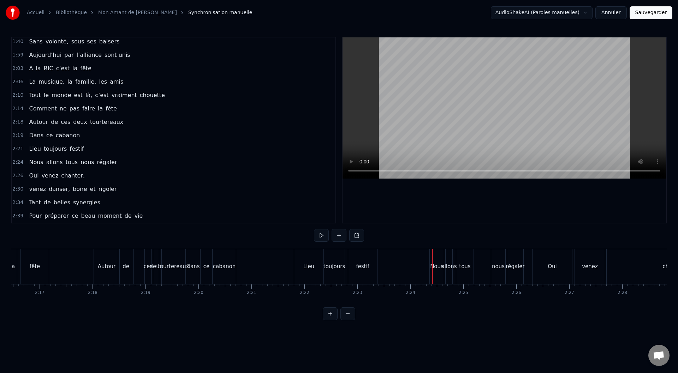
click at [438, 246] on div "Nous" at bounding box center [436, 267] width 13 height 8
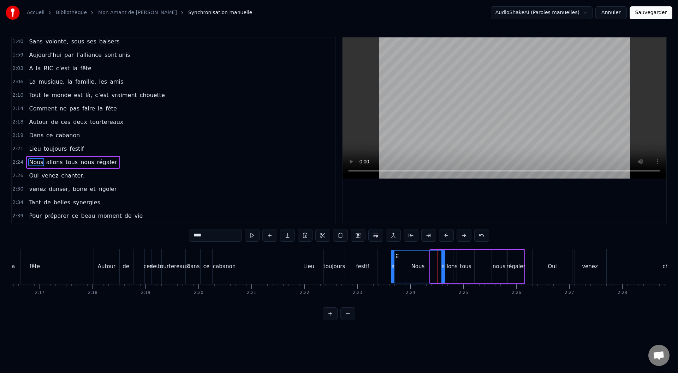
drag, startPoint x: 432, startPoint y: 267, endPoint x: 393, endPoint y: 271, distance: 39.4
click at [393, 246] on div at bounding box center [393, 267] width 3 height 32
drag, startPoint x: 443, startPoint y: 267, endPoint x: 403, endPoint y: 271, distance: 39.4
click at [403, 246] on div at bounding box center [403, 267] width 3 height 32
click at [450, 246] on div "allons" at bounding box center [450, 267] width 16 height 8
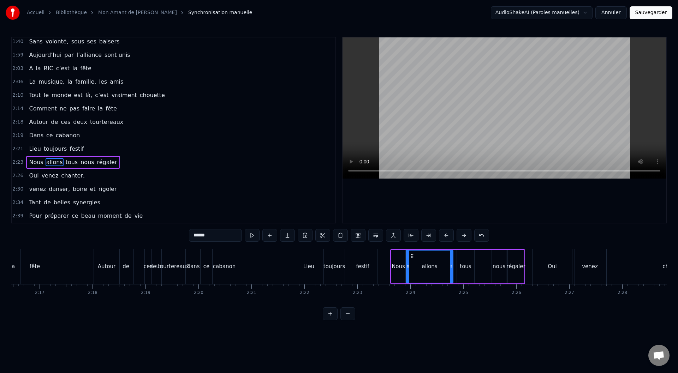
drag, startPoint x: 448, startPoint y: 266, endPoint x: 408, endPoint y: 270, distance: 40.5
click at [408, 246] on div at bounding box center [408, 267] width 3 height 32
drag, startPoint x: 451, startPoint y: 267, endPoint x: 423, endPoint y: 268, distance: 28.6
click at [423, 246] on circle at bounding box center [423, 267] width 0 height 0
click at [452, 246] on div "tous" at bounding box center [465, 267] width 17 height 34
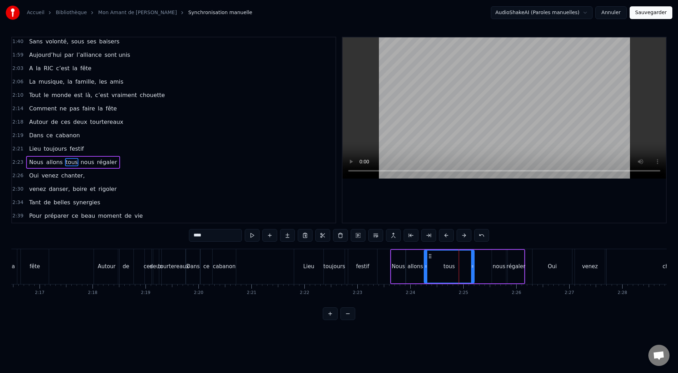
drag, startPoint x: 458, startPoint y: 266, endPoint x: 425, endPoint y: 267, distance: 32.9
click at [425, 246] on icon at bounding box center [426, 267] width 3 height 6
drag, startPoint x: 472, startPoint y: 266, endPoint x: 438, endPoint y: 267, distance: 34.6
click at [438, 246] on icon at bounding box center [438, 267] width 3 height 6
click at [452, 246] on div "nous" at bounding box center [499, 267] width 13 height 8
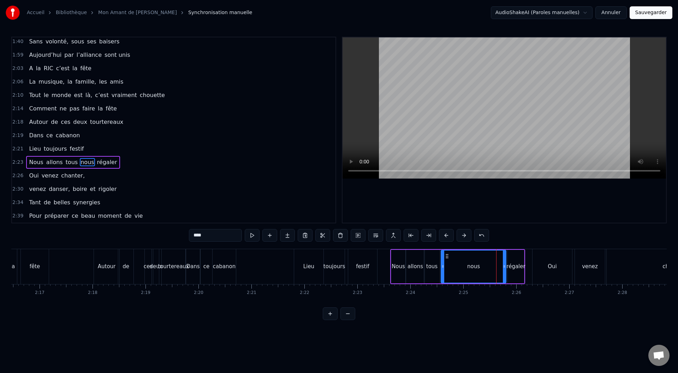
drag, startPoint x: 495, startPoint y: 267, endPoint x: 444, endPoint y: 267, distance: 50.9
click at [444, 246] on icon at bounding box center [443, 267] width 3 height 6
drag, startPoint x: 504, startPoint y: 267, endPoint x: 453, endPoint y: 268, distance: 51.6
click at [452, 246] on icon at bounding box center [452, 267] width 3 height 6
click at [452, 246] on div "régaler" at bounding box center [516, 267] width 19 height 8
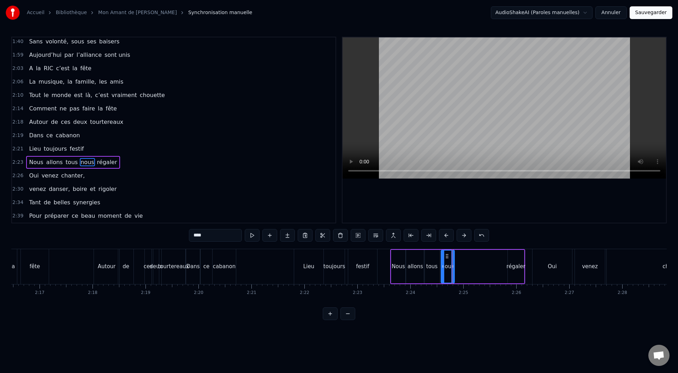
type input "*******"
drag, startPoint x: 509, startPoint y: 267, endPoint x: 457, endPoint y: 269, distance: 52.3
click at [452, 246] on icon at bounding box center [457, 267] width 3 height 6
drag, startPoint x: 523, startPoint y: 266, endPoint x: 475, endPoint y: 266, distance: 47.7
click at [452, 246] on circle at bounding box center [475, 266] width 0 height 0
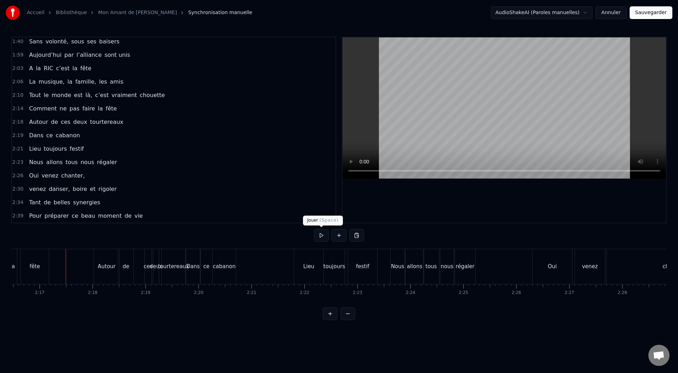
click at [319, 237] on button at bounding box center [321, 235] width 15 height 13
click at [318, 236] on button at bounding box center [321, 235] width 15 height 13
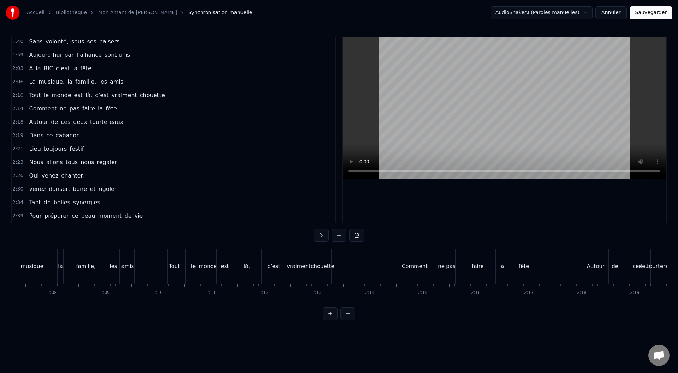
scroll to position [0, 6762]
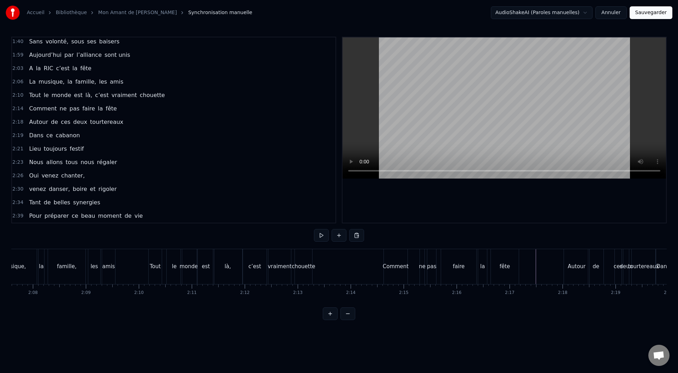
click at [318, 236] on button at bounding box center [321, 235] width 15 height 13
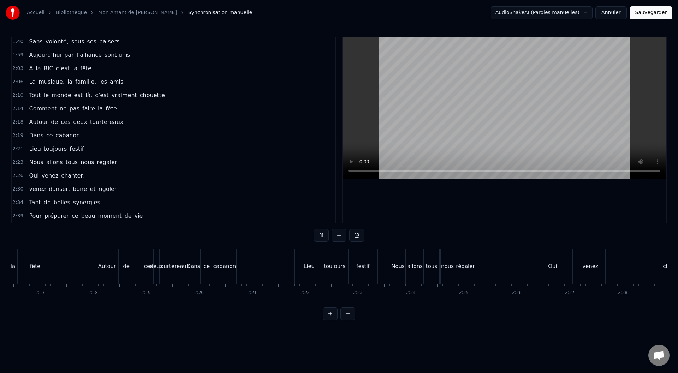
scroll to position [0, 7358]
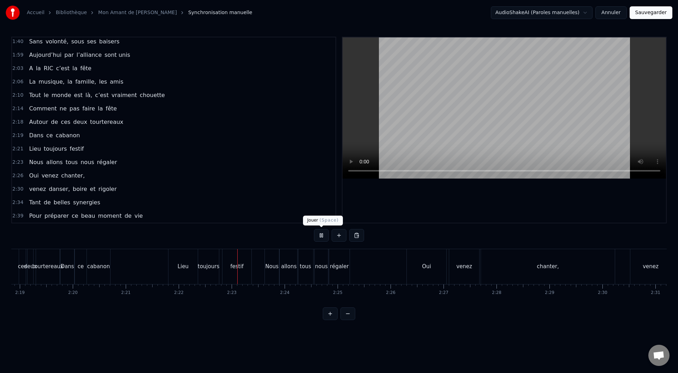
click at [321, 231] on button at bounding box center [321, 235] width 15 height 13
click at [71, 246] on div "Dans" at bounding box center [66, 267] width 13 height 8
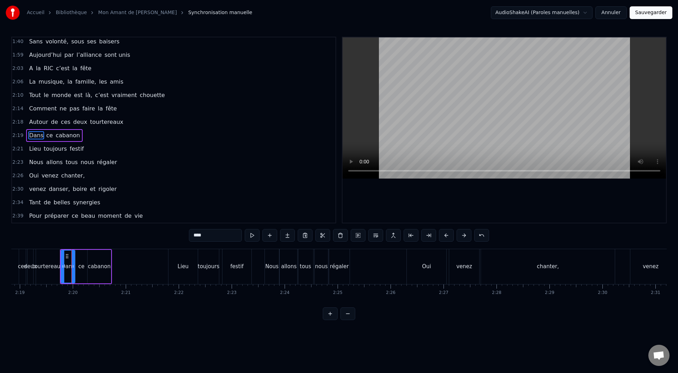
click at [235, 246] on div "festif" at bounding box center [236, 267] width 13 height 8
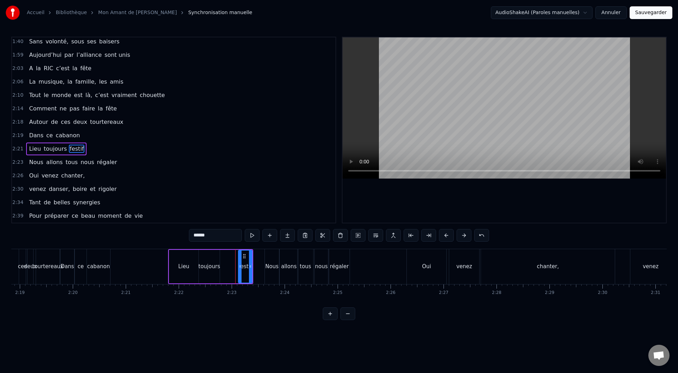
drag, startPoint x: 224, startPoint y: 266, endPoint x: 239, endPoint y: 265, distance: 15.2
click at [239, 246] on icon at bounding box center [240, 267] width 3 height 6
click at [217, 246] on div "toujours" at bounding box center [210, 267] width 22 height 8
drag, startPoint x: 217, startPoint y: 266, endPoint x: 239, endPoint y: 265, distance: 21.6
click at [239, 246] on icon at bounding box center [238, 267] width 3 height 6
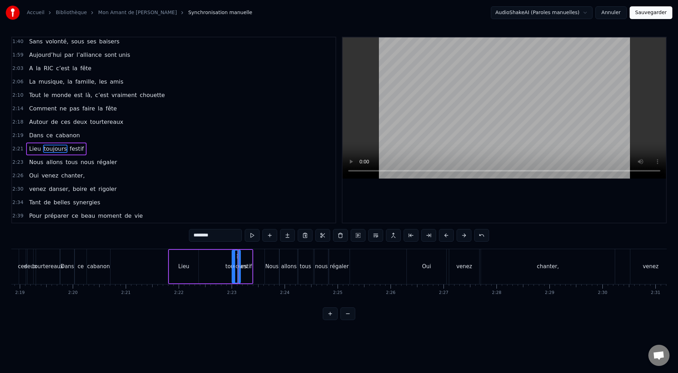
drag, startPoint x: 200, startPoint y: 266, endPoint x: 234, endPoint y: 266, distance: 33.2
click at [234, 246] on circle at bounding box center [234, 266] width 0 height 0
click at [189, 246] on div "Lieu" at bounding box center [183, 267] width 29 height 34
drag, startPoint x: 197, startPoint y: 267, endPoint x: 231, endPoint y: 264, distance: 34.5
click at [231, 246] on icon at bounding box center [231, 267] width 3 height 6
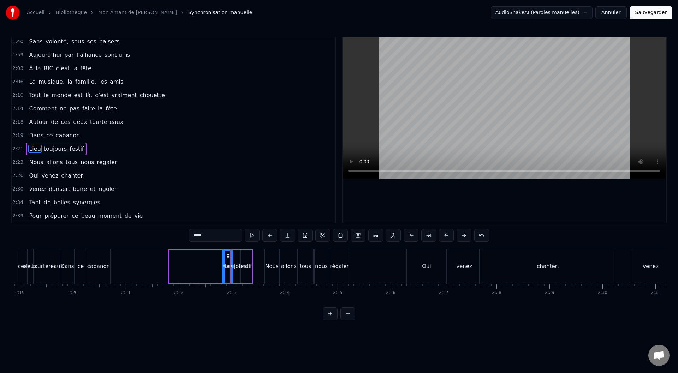
drag, startPoint x: 171, startPoint y: 266, endPoint x: 224, endPoint y: 263, distance: 53.1
click at [224, 246] on div at bounding box center [224, 267] width 3 height 32
click at [103, 246] on div "cabanon" at bounding box center [98, 267] width 23 height 8
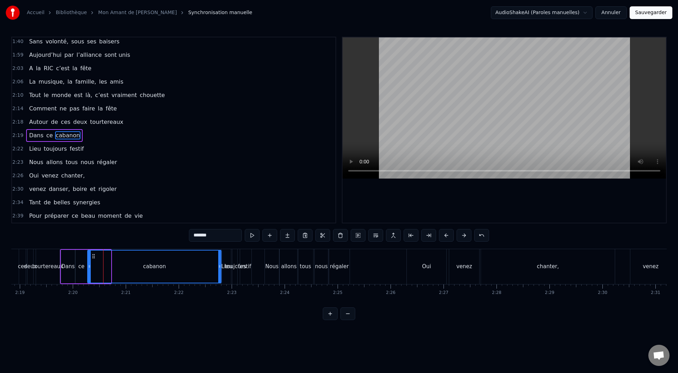
drag, startPoint x: 108, startPoint y: 267, endPoint x: 219, endPoint y: 264, distance: 110.6
click at [219, 246] on icon at bounding box center [219, 267] width 3 height 6
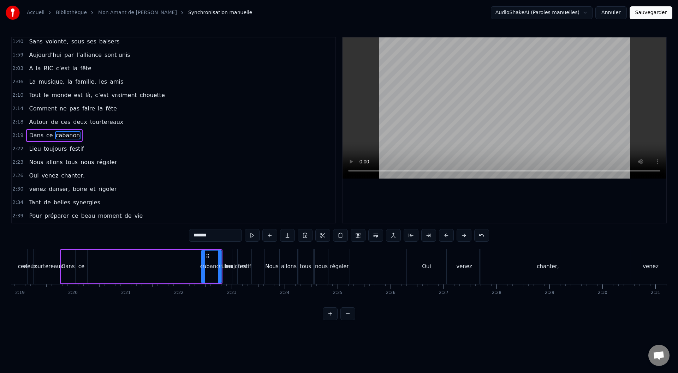
drag, startPoint x: 89, startPoint y: 266, endPoint x: 203, endPoint y: 259, distance: 114.4
click at [203, 246] on div at bounding box center [203, 267] width 3 height 32
click at [82, 246] on div "ce" at bounding box center [81, 267] width 6 height 8
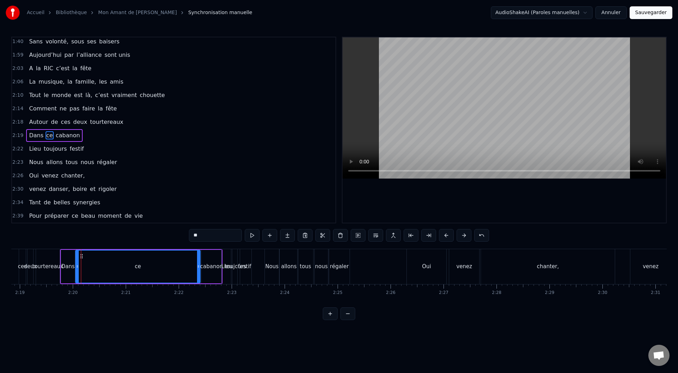
drag, startPoint x: 86, startPoint y: 268, endPoint x: 199, endPoint y: 257, distance: 113.5
click at [199, 246] on div at bounding box center [198, 267] width 3 height 32
drag, startPoint x: 77, startPoint y: 267, endPoint x: 183, endPoint y: 262, distance: 106.8
click at [183, 246] on div at bounding box center [184, 267] width 3 height 32
click at [74, 246] on div "Dans" at bounding box center [68, 267] width 14 height 34
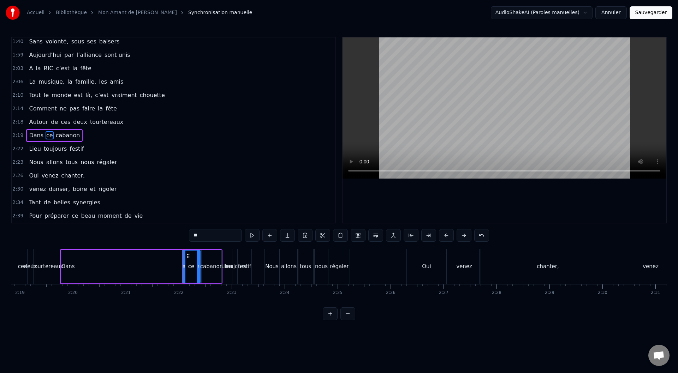
type input "****"
drag, startPoint x: 73, startPoint y: 268, endPoint x: 179, endPoint y: 266, distance: 105.6
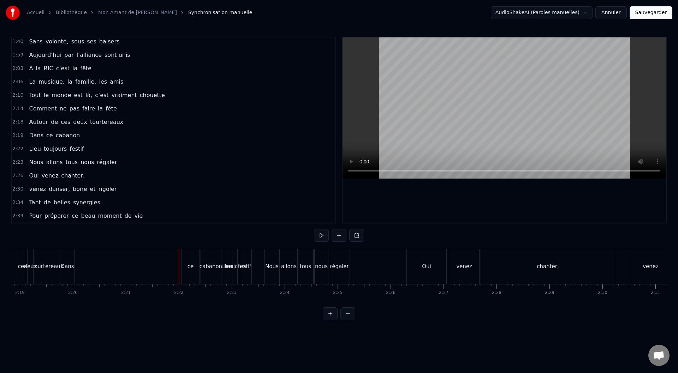
click at [67, 246] on div "Dans" at bounding box center [66, 267] width 13 height 8
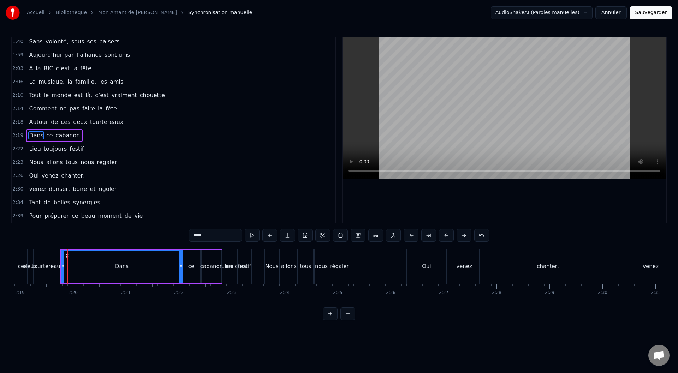
drag, startPoint x: 73, startPoint y: 268, endPoint x: 181, endPoint y: 271, distance: 107.8
click at [181, 246] on div at bounding box center [180, 267] width 3 height 32
drag, startPoint x: 63, startPoint y: 267, endPoint x: 166, endPoint y: 267, distance: 103.5
click at [166, 246] on icon at bounding box center [166, 267] width 3 height 6
click at [46, 246] on div "tourtereaux" at bounding box center [47, 267] width 31 height 8
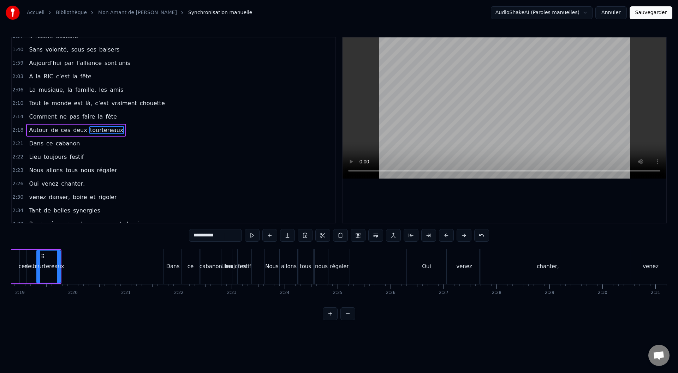
scroll to position [0, 7357]
drag, startPoint x: 60, startPoint y: 267, endPoint x: 110, endPoint y: 266, distance: 50.2
click at [110, 246] on icon at bounding box center [109, 267] width 3 height 6
drag, startPoint x: 39, startPoint y: 266, endPoint x: 64, endPoint y: 267, distance: 24.4
click at [64, 246] on icon at bounding box center [63, 267] width 3 height 6
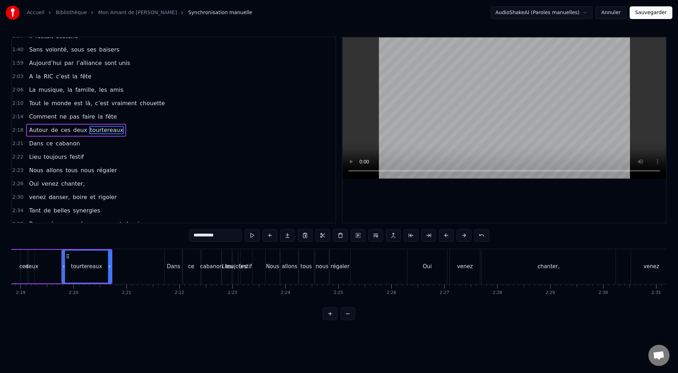
click at [30, 246] on div "deux" at bounding box center [31, 267] width 13 height 8
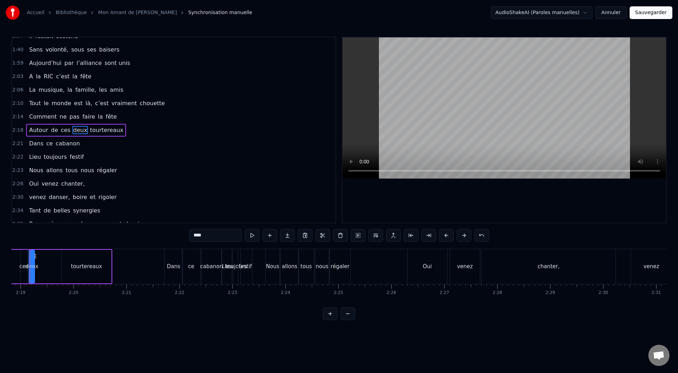
scroll to position [0, 7340]
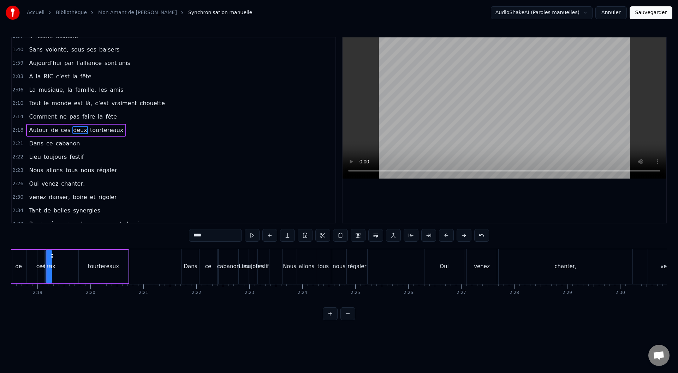
click at [51, 246] on icon at bounding box center [49, 267] width 3 height 6
drag, startPoint x: 47, startPoint y: 267, endPoint x: 37, endPoint y: 266, distance: 9.9
click at [37, 246] on icon at bounding box center [37, 267] width 3 height 6
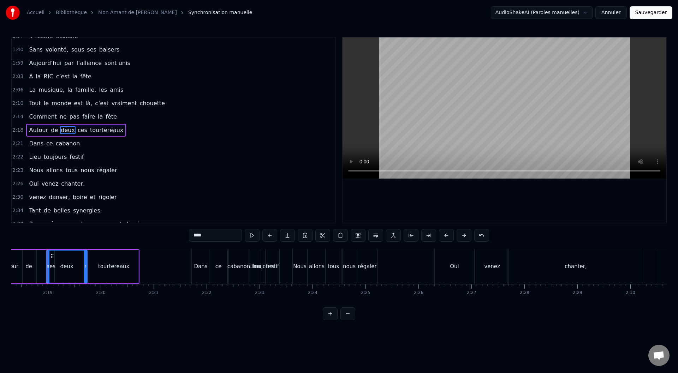
drag, startPoint x: 60, startPoint y: 267, endPoint x: 85, endPoint y: 267, distance: 25.4
click at [85, 246] on circle at bounding box center [85, 267] width 0 height 0
drag, startPoint x: 49, startPoint y: 267, endPoint x: 64, endPoint y: 267, distance: 15.2
click at [51, 246] on div "ces" at bounding box center [51, 267] width 9 height 8
type input "***"
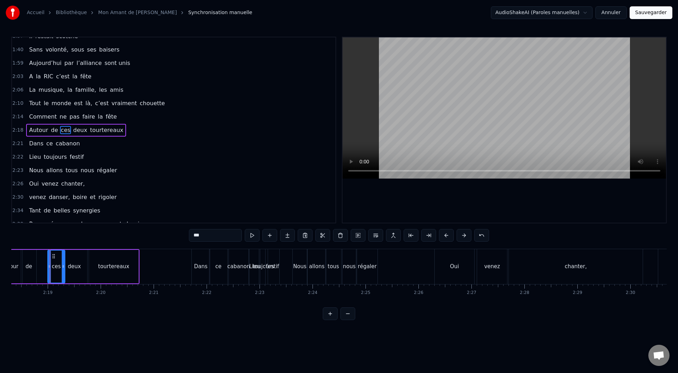
drag, startPoint x: 53, startPoint y: 267, endPoint x: 64, endPoint y: 267, distance: 10.6
click at [64, 246] on icon at bounding box center [63, 267] width 3 height 6
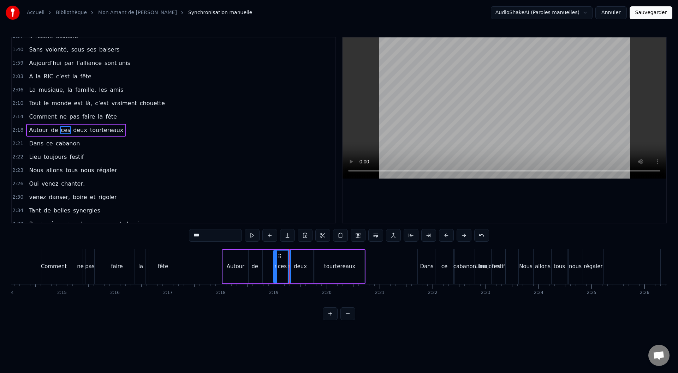
scroll to position [0, 6937]
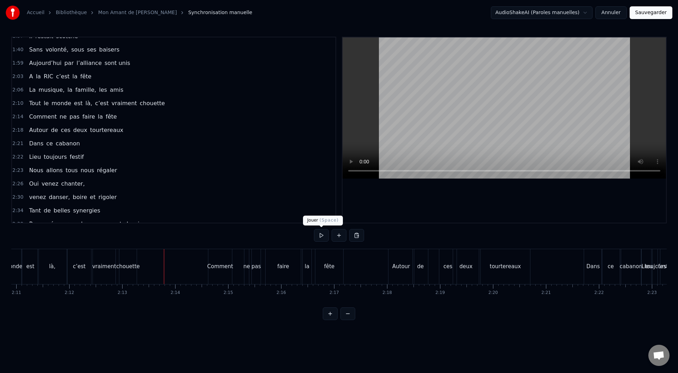
click at [318, 237] on button at bounding box center [321, 235] width 15 height 13
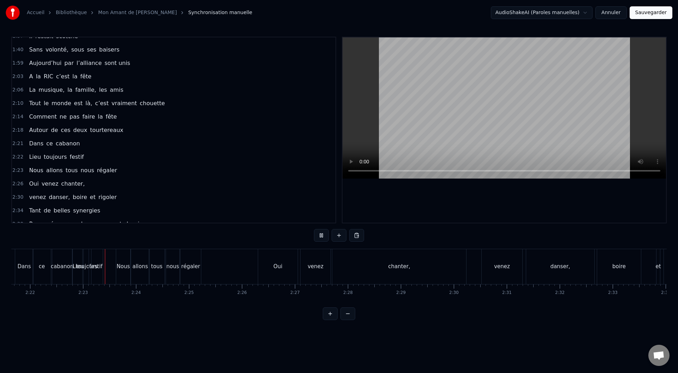
scroll to position [0, 7532]
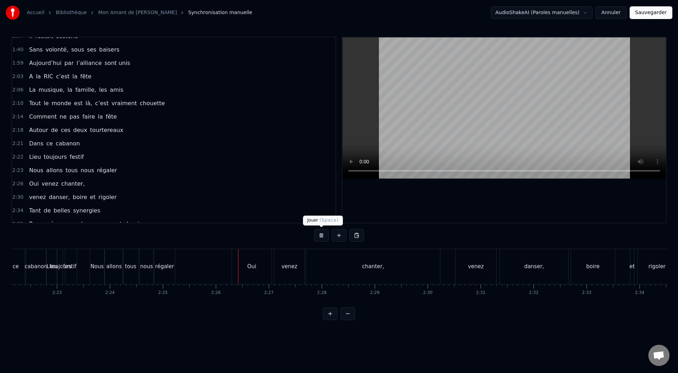
click at [326, 237] on button at bounding box center [321, 235] width 15 height 13
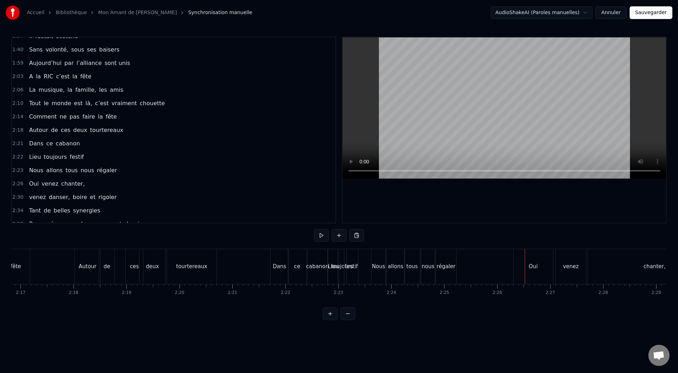
scroll to position [0, 7255]
click at [318, 234] on button at bounding box center [321, 235] width 15 height 13
click at [320, 232] on button at bounding box center [321, 235] width 15 height 13
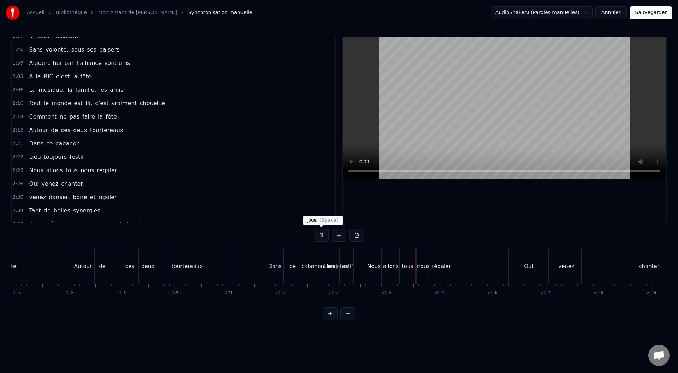
click at [321, 235] on button at bounding box center [321, 235] width 15 height 13
click at [436, 246] on div "régaler" at bounding box center [441, 267] width 19 height 8
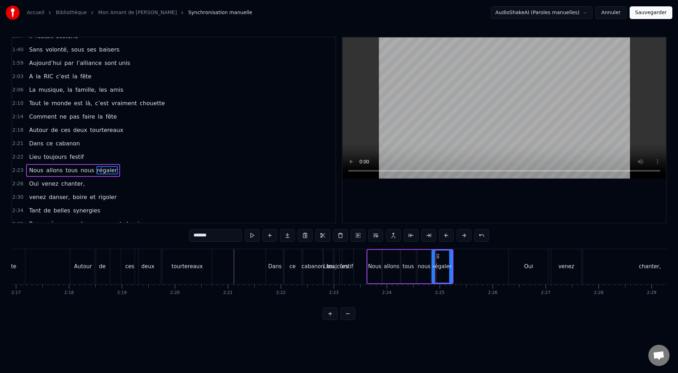
scroll to position [338, 0]
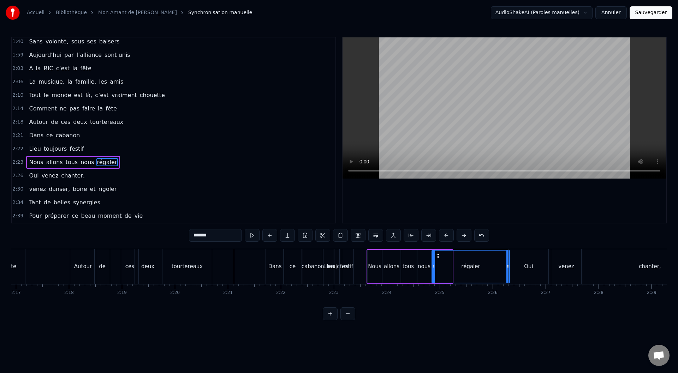
drag, startPoint x: 451, startPoint y: 268, endPoint x: 508, endPoint y: 255, distance: 58.9
click at [452, 246] on div at bounding box center [508, 267] width 3 height 32
drag, startPoint x: 433, startPoint y: 266, endPoint x: 496, endPoint y: 254, distance: 63.8
click at [452, 246] on div at bounding box center [496, 267] width 3 height 32
click at [424, 246] on div "nous" at bounding box center [424, 267] width 13 height 8
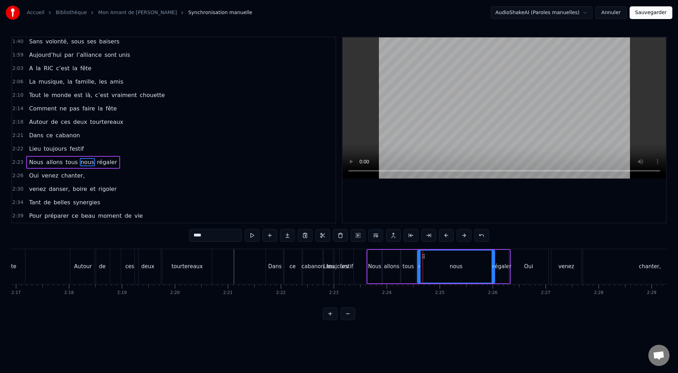
drag, startPoint x: 429, startPoint y: 267, endPoint x: 493, endPoint y: 256, distance: 64.8
click at [452, 246] on div at bounding box center [493, 267] width 3 height 32
drag, startPoint x: 420, startPoint y: 266, endPoint x: 487, endPoint y: 264, distance: 67.5
click at [452, 246] on div at bounding box center [486, 267] width 3 height 32
click at [410, 246] on div "tous" at bounding box center [408, 267] width 11 height 8
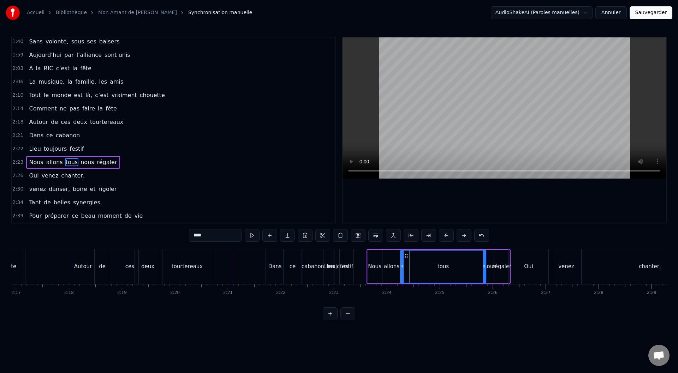
drag, startPoint x: 415, startPoint y: 267, endPoint x: 485, endPoint y: 259, distance: 70.5
click at [452, 246] on div at bounding box center [484, 267] width 3 height 32
drag, startPoint x: 402, startPoint y: 266, endPoint x: 478, endPoint y: 263, distance: 75.6
click at [452, 246] on div at bounding box center [478, 267] width 3 height 32
click at [397, 246] on div "allons" at bounding box center [392, 267] width 16 height 8
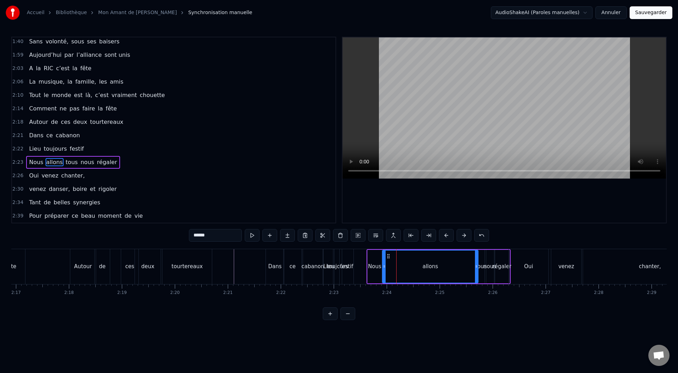
drag, startPoint x: 399, startPoint y: 266, endPoint x: 476, endPoint y: 265, distance: 77.4
click at [452, 246] on icon at bounding box center [476, 267] width 3 height 6
drag, startPoint x: 385, startPoint y: 267, endPoint x: 470, endPoint y: 267, distance: 84.4
click at [452, 246] on icon at bounding box center [468, 267] width 3 height 6
click at [374, 246] on div "Nous" at bounding box center [374, 267] width 13 height 8
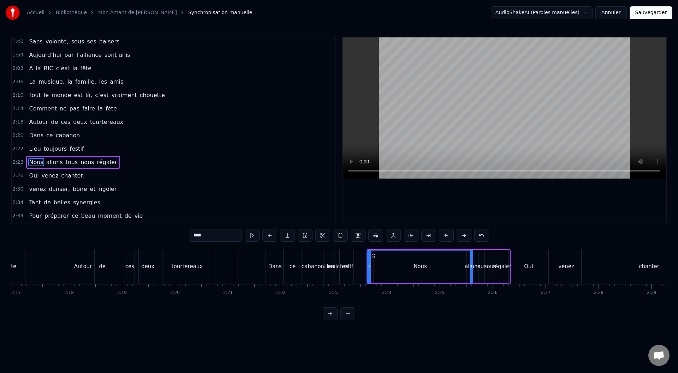
drag, startPoint x: 380, startPoint y: 267, endPoint x: 471, endPoint y: 261, distance: 91.3
click at [452, 246] on div at bounding box center [471, 267] width 3 height 32
drag, startPoint x: 369, startPoint y: 267, endPoint x: 465, endPoint y: 264, distance: 95.4
click at [452, 246] on div at bounding box center [465, 267] width 3 height 32
click at [347, 246] on div "festif" at bounding box center [346, 267] width 13 height 8
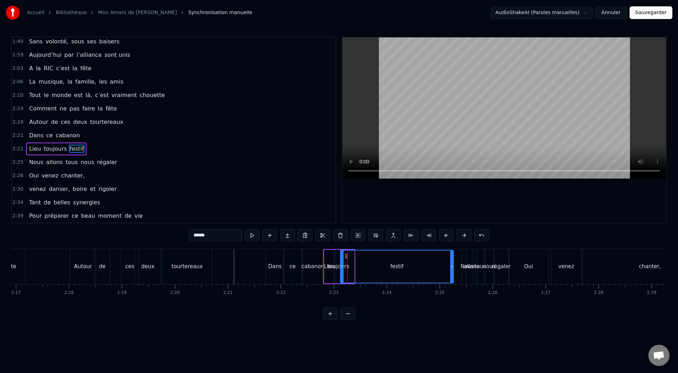
drag, startPoint x: 352, startPoint y: 266, endPoint x: 451, endPoint y: 252, distance: 100.3
click at [451, 246] on div at bounding box center [451, 267] width 3 height 32
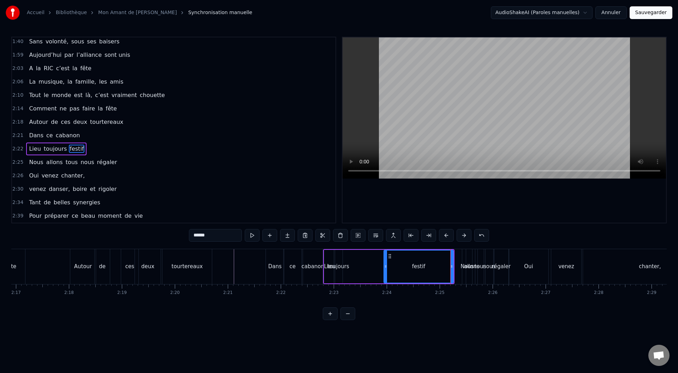
drag, startPoint x: 343, startPoint y: 266, endPoint x: 386, endPoint y: 265, distance: 43.5
click at [386, 246] on icon at bounding box center [385, 267] width 3 height 6
click at [342, 246] on div "toujours" at bounding box center [338, 267] width 22 height 8
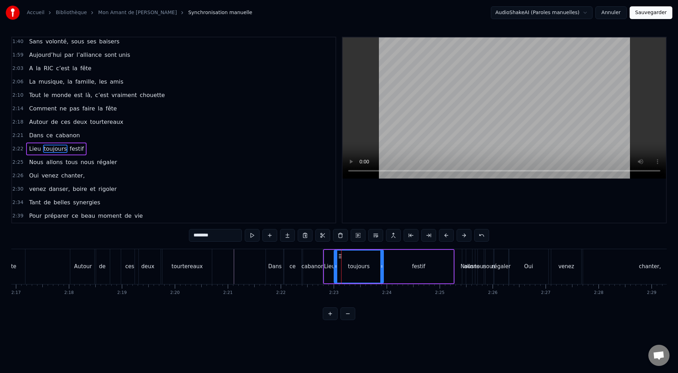
drag, startPoint x: 341, startPoint y: 267, endPoint x: 382, endPoint y: 264, distance: 41.1
click at [382, 246] on icon at bounding box center [381, 267] width 3 height 6
drag, startPoint x: 335, startPoint y: 266, endPoint x: 342, endPoint y: 266, distance: 7.1
click at [342, 246] on icon at bounding box center [343, 267] width 3 height 6
click at [332, 246] on div "Lieu" at bounding box center [329, 267] width 11 height 8
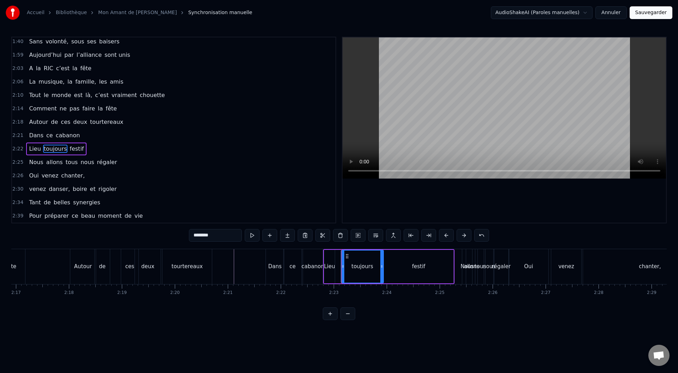
type input "****"
drag, startPoint x: 334, startPoint y: 266, endPoint x: 340, endPoint y: 266, distance: 5.7
click at [340, 246] on icon at bounding box center [339, 267] width 3 height 6
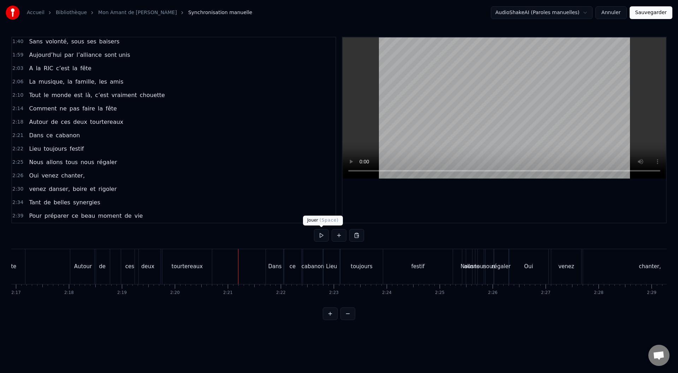
click at [319, 237] on button at bounding box center [321, 235] width 15 height 13
click at [360, 246] on div "toujours" at bounding box center [362, 267] width 22 height 8
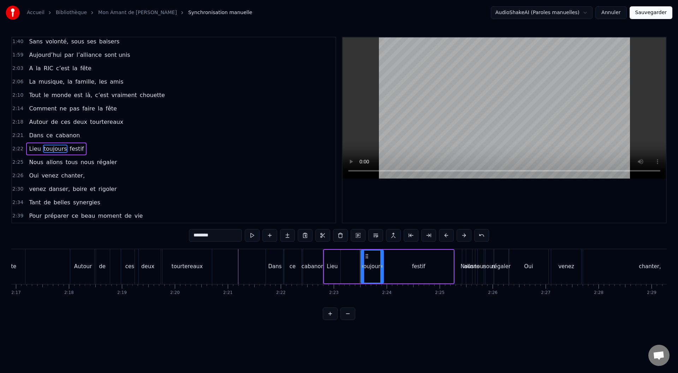
drag, startPoint x: 343, startPoint y: 266, endPoint x: 363, endPoint y: 265, distance: 19.8
click at [363, 246] on icon at bounding box center [362, 267] width 3 height 6
click at [339, 246] on div "Lieu" at bounding box center [332, 267] width 16 height 34
drag, startPoint x: 339, startPoint y: 266, endPoint x: 361, endPoint y: 263, distance: 21.7
click at [361, 246] on icon at bounding box center [359, 267] width 3 height 6
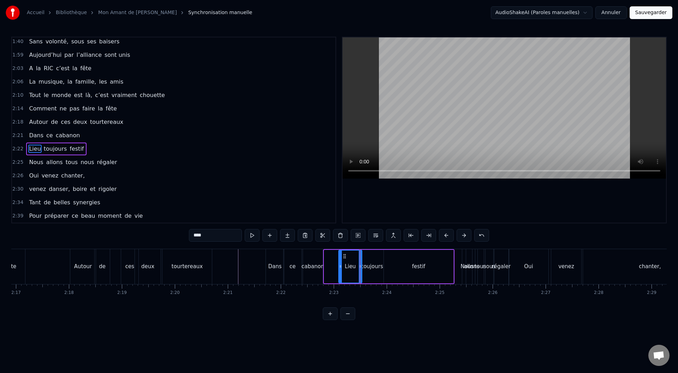
drag, startPoint x: 326, startPoint y: 265, endPoint x: 341, endPoint y: 265, distance: 14.5
click at [341, 246] on icon at bounding box center [340, 267] width 3 height 6
click at [313, 246] on div "cabanon" at bounding box center [313, 267] width 23 height 8
type input "*******"
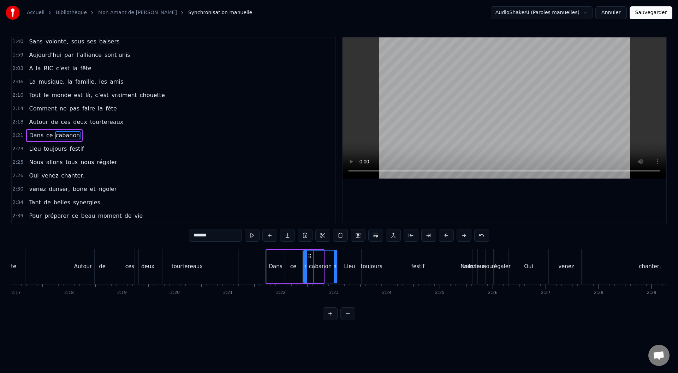
drag, startPoint x: 323, startPoint y: 266, endPoint x: 336, endPoint y: 265, distance: 13.5
click at [336, 246] on icon at bounding box center [335, 267] width 3 height 6
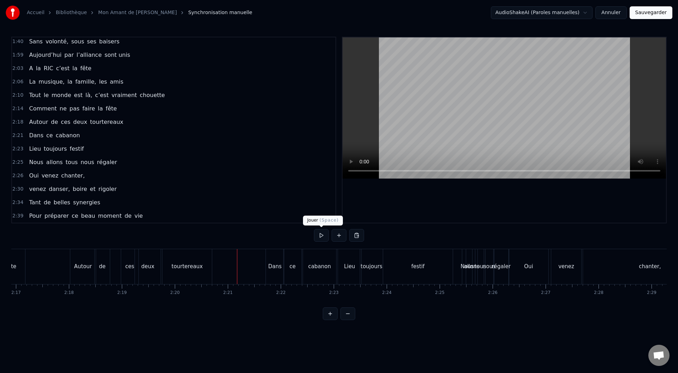
click at [320, 234] on button at bounding box center [321, 235] width 15 height 13
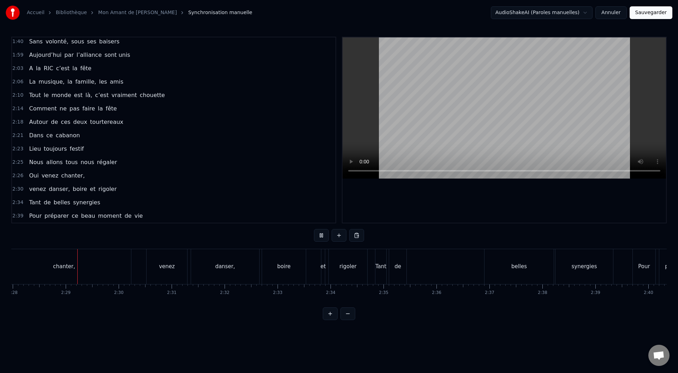
scroll to position [0, 7842]
click at [315, 232] on button at bounding box center [321, 235] width 15 height 13
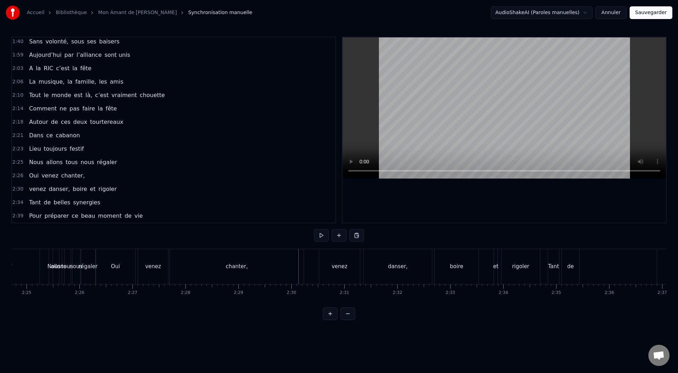
scroll to position [0, 7655]
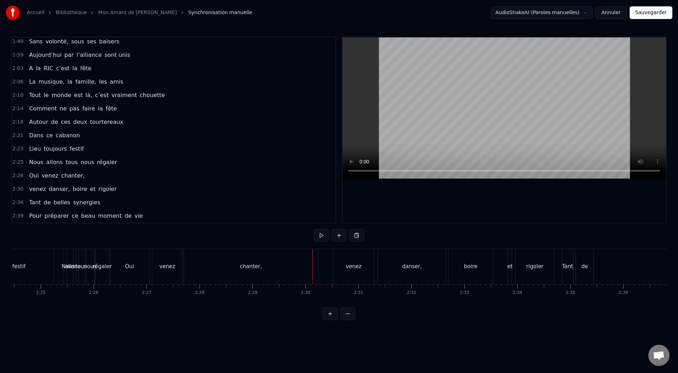
click at [247, 246] on div "chanter," at bounding box center [251, 267] width 22 height 8
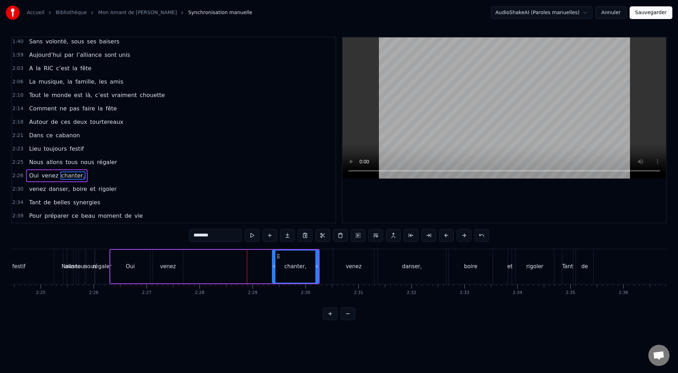
drag, startPoint x: 186, startPoint y: 266, endPoint x: 273, endPoint y: 266, distance: 87.6
click at [273, 246] on icon at bounding box center [274, 267] width 3 height 6
click at [174, 246] on div "venez" at bounding box center [168, 267] width 16 height 8
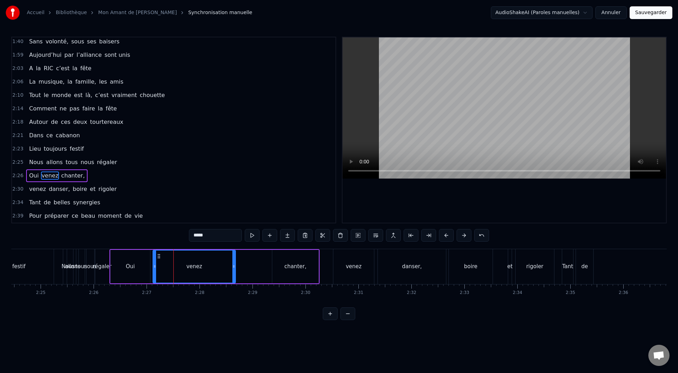
drag, startPoint x: 181, startPoint y: 268, endPoint x: 234, endPoint y: 265, distance: 52.8
click at [234, 246] on icon at bounding box center [233, 267] width 3 height 6
drag, startPoint x: 154, startPoint y: 268, endPoint x: 180, endPoint y: 271, distance: 26.6
click at [180, 246] on div at bounding box center [181, 267] width 3 height 32
click at [137, 246] on div "Oui" at bounding box center [131, 267] width 40 height 34
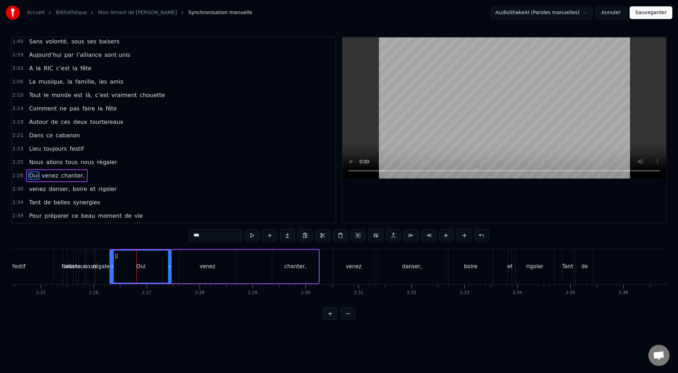
drag, startPoint x: 148, startPoint y: 267, endPoint x: 169, endPoint y: 265, distance: 21.3
click at [169, 246] on icon at bounding box center [169, 267] width 3 height 6
drag, startPoint x: 112, startPoint y: 265, endPoint x: 132, endPoint y: 266, distance: 20.5
click at [132, 246] on icon at bounding box center [132, 267] width 3 height 6
click at [105, 246] on div "régaler" at bounding box center [102, 267] width 19 height 8
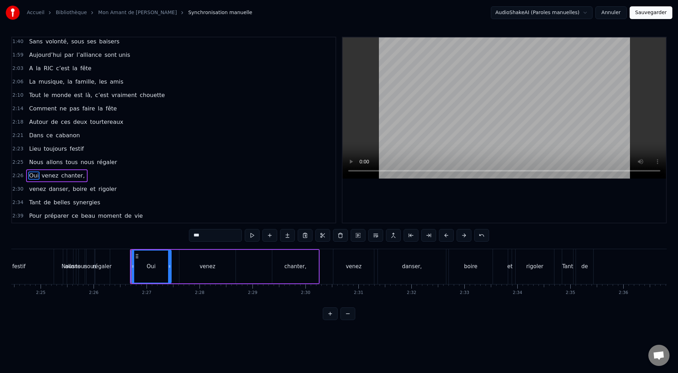
type input "*******"
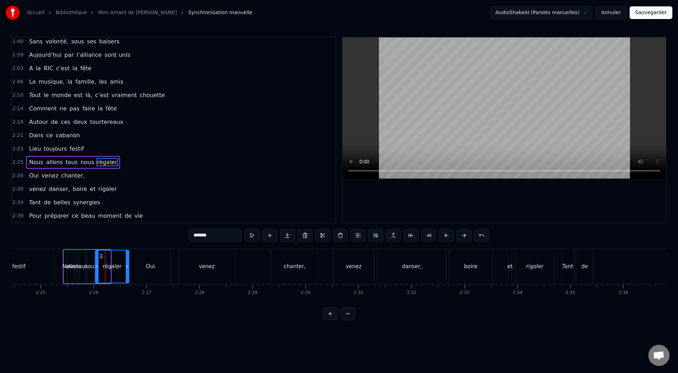
drag, startPoint x: 108, startPoint y: 267, endPoint x: 126, endPoint y: 266, distance: 18.4
click at [126, 246] on icon at bounding box center [127, 267] width 3 height 6
drag, startPoint x: 380, startPoint y: 204, endPoint x: 369, endPoint y: 206, distance: 11.2
click at [380, 204] on div at bounding box center [505, 129] width 324 height 185
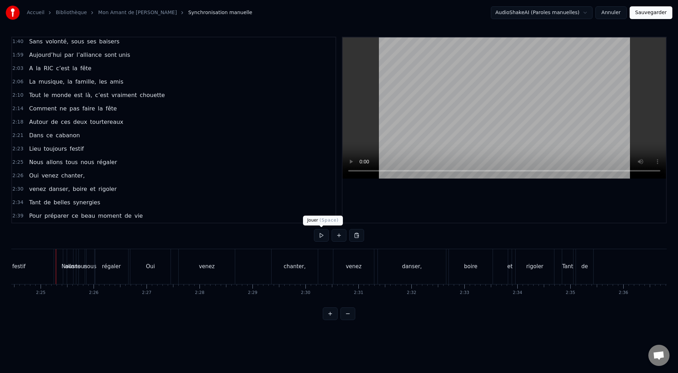
click at [319, 234] on button at bounding box center [321, 235] width 15 height 13
click at [322, 235] on button at bounding box center [321, 235] width 15 height 13
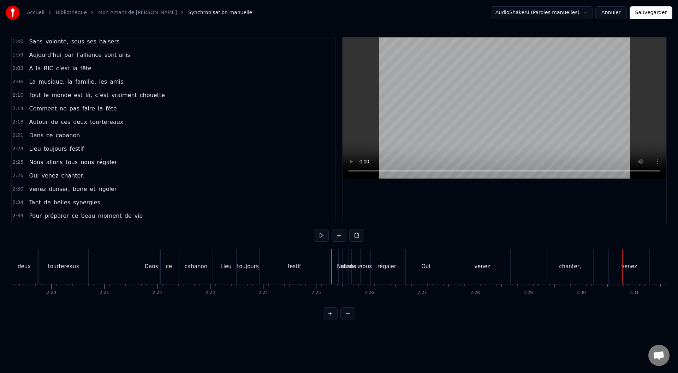
scroll to position [0, 7360]
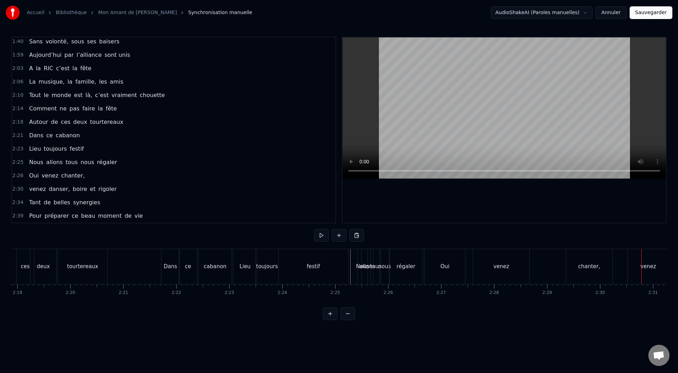
click at [320, 238] on button at bounding box center [321, 235] width 15 height 13
click at [321, 234] on button at bounding box center [321, 235] width 15 height 13
click at [324, 246] on div "festif" at bounding box center [314, 266] width 70 height 35
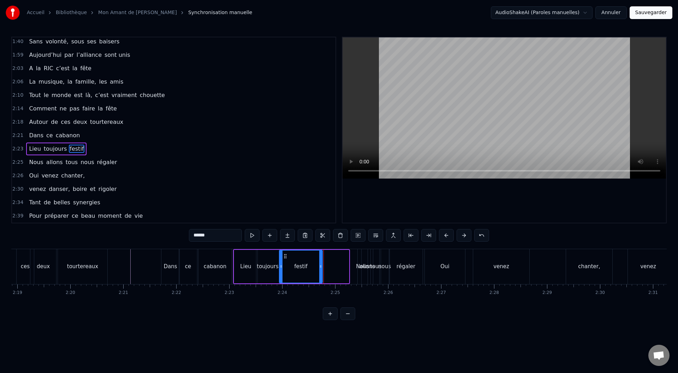
drag, startPoint x: 347, startPoint y: 265, endPoint x: 320, endPoint y: 266, distance: 26.5
click at [320, 246] on icon at bounding box center [320, 267] width 3 height 6
click at [359, 246] on div "Nous" at bounding box center [362, 267] width 13 height 8
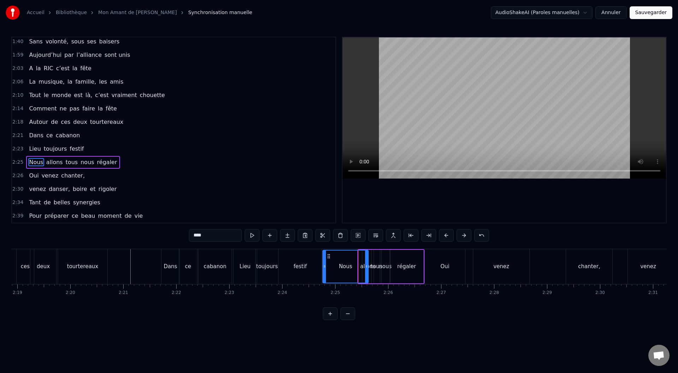
drag, startPoint x: 360, startPoint y: 267, endPoint x: 324, endPoint y: 266, distance: 35.7
click at [324, 246] on icon at bounding box center [324, 267] width 3 height 6
drag, startPoint x: 366, startPoint y: 265, endPoint x: 345, endPoint y: 264, distance: 20.9
click at [345, 246] on icon at bounding box center [345, 267] width 3 height 6
click at [366, 246] on div "allons" at bounding box center [368, 267] width 16 height 8
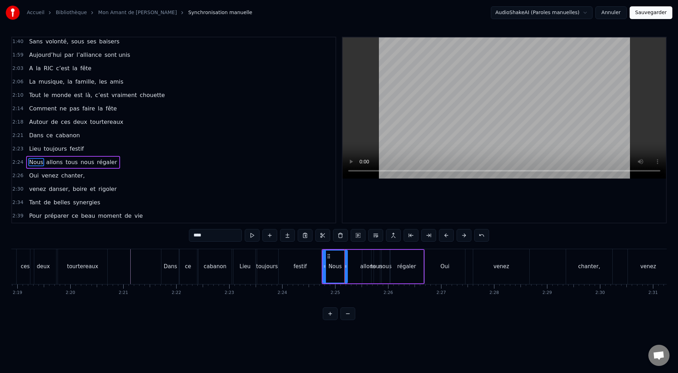
type input "******"
drag, startPoint x: 364, startPoint y: 267, endPoint x: 350, endPoint y: 265, distance: 14.2
click at [350, 246] on icon at bounding box center [350, 267] width 3 height 6
click at [370, 246] on icon at bounding box center [369, 267] width 3 height 6
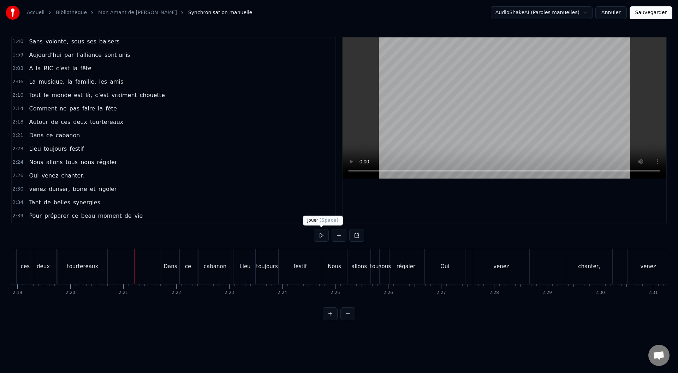
click at [317, 235] on button at bounding box center [321, 235] width 15 height 13
click at [322, 234] on button at bounding box center [321, 235] width 15 height 13
click at [328, 246] on div "Nous" at bounding box center [334, 266] width 25 height 35
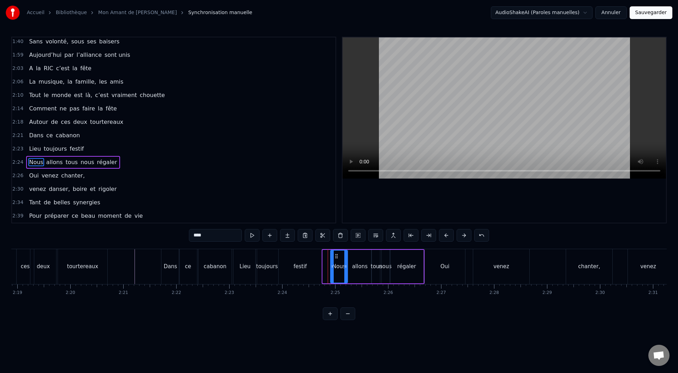
drag, startPoint x: 325, startPoint y: 266, endPoint x: 333, endPoint y: 266, distance: 7.8
click at [333, 246] on icon at bounding box center [332, 267] width 3 height 6
drag, startPoint x: 347, startPoint y: 266, endPoint x: 340, endPoint y: 267, distance: 6.4
click at [349, 246] on icon at bounding box center [348, 267] width 3 height 6
click at [303, 246] on div "festif" at bounding box center [300, 267] width 13 height 8
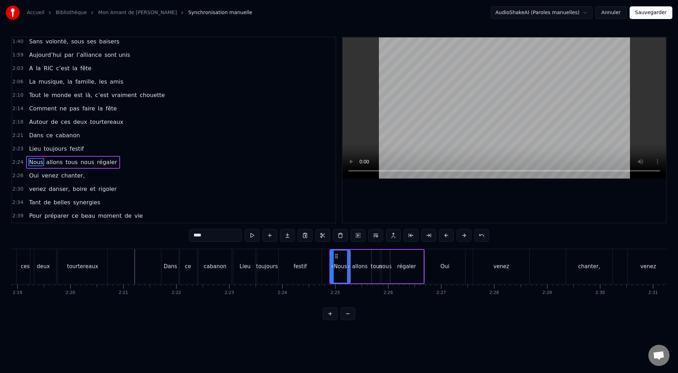
type input "******"
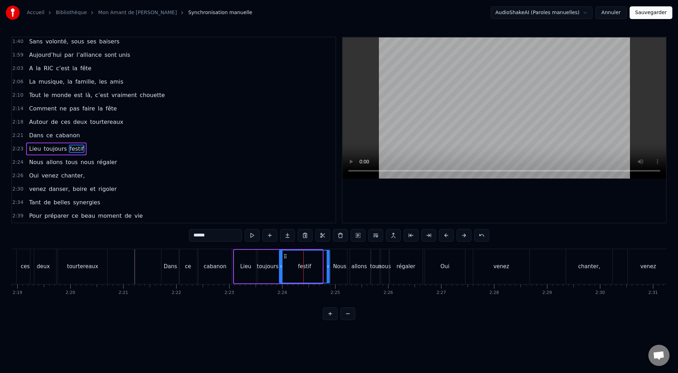
drag, startPoint x: 320, startPoint y: 265, endPoint x: 327, endPoint y: 265, distance: 7.4
click at [327, 246] on icon at bounding box center [328, 267] width 3 height 6
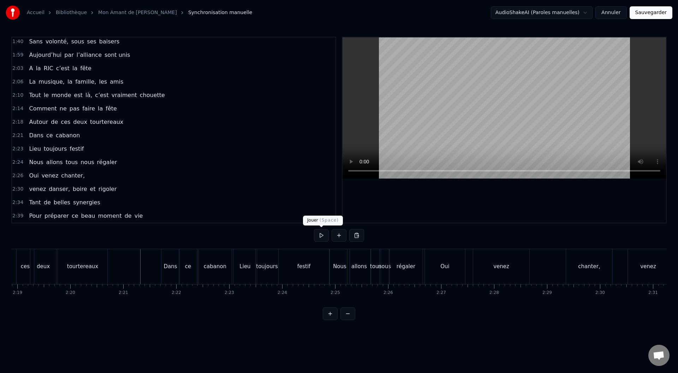
click at [318, 237] on button at bounding box center [321, 235] width 15 height 13
click at [319, 231] on button at bounding box center [321, 235] width 15 height 13
click at [335, 246] on div "Nous" at bounding box center [339, 267] width 13 height 8
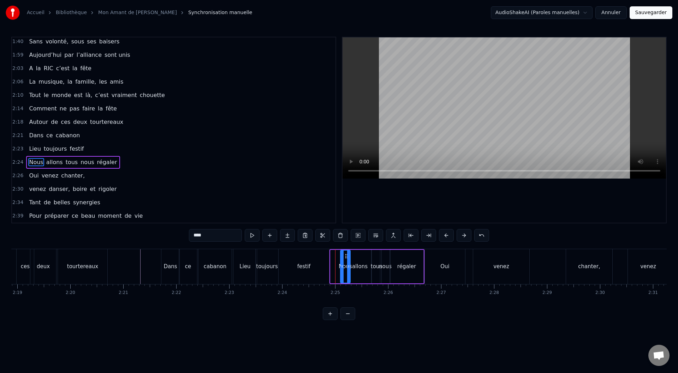
drag, startPoint x: 333, startPoint y: 266, endPoint x: 343, endPoint y: 266, distance: 9.9
click at [343, 246] on icon at bounding box center [342, 267] width 3 height 6
drag, startPoint x: 349, startPoint y: 268, endPoint x: 358, endPoint y: 268, distance: 9.2
click at [358, 246] on circle at bounding box center [358, 267] width 0 height 0
click at [364, 246] on div "allons" at bounding box center [360, 267] width 16 height 8
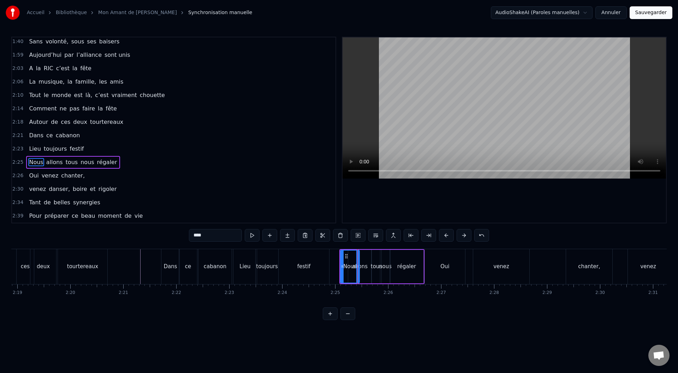
type input "******"
drag, startPoint x: 349, startPoint y: 266, endPoint x: 360, endPoint y: 266, distance: 10.6
click at [360, 246] on icon at bounding box center [360, 267] width 3 height 6
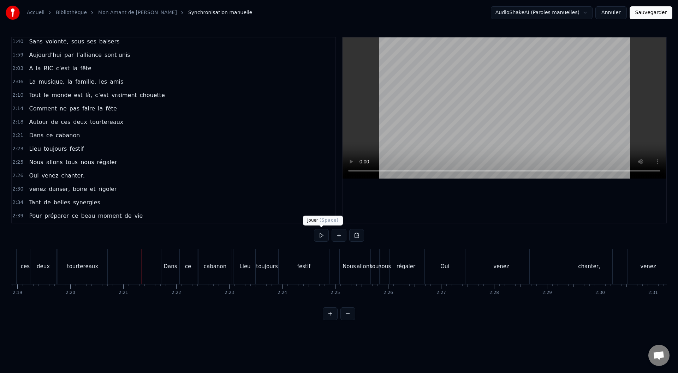
click at [318, 238] on button at bounding box center [321, 235] width 15 height 13
click at [324, 236] on button at bounding box center [321, 235] width 15 height 13
click at [317, 246] on div "festif" at bounding box center [304, 266] width 51 height 35
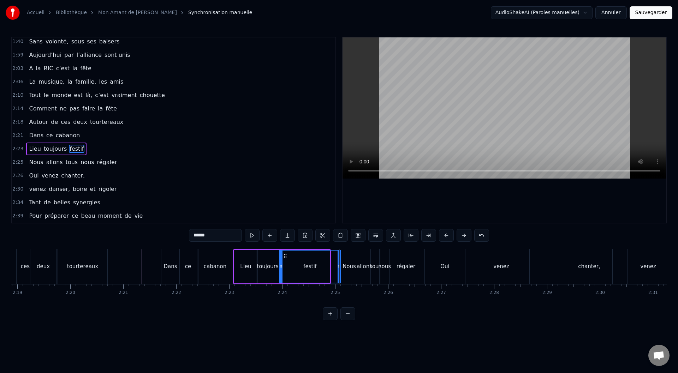
drag, startPoint x: 329, startPoint y: 266, endPoint x: 340, endPoint y: 266, distance: 11.0
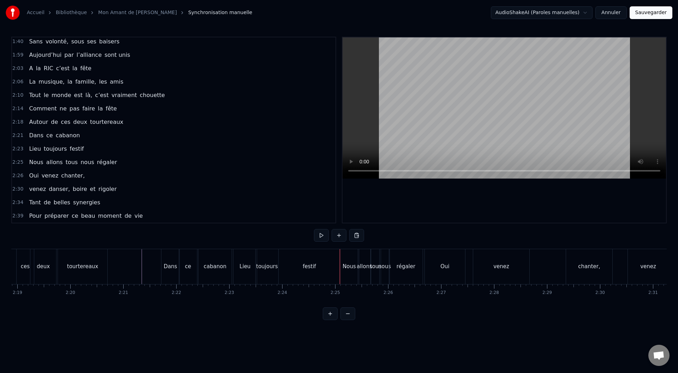
click at [348, 246] on div "Nous" at bounding box center [349, 267] width 13 height 8
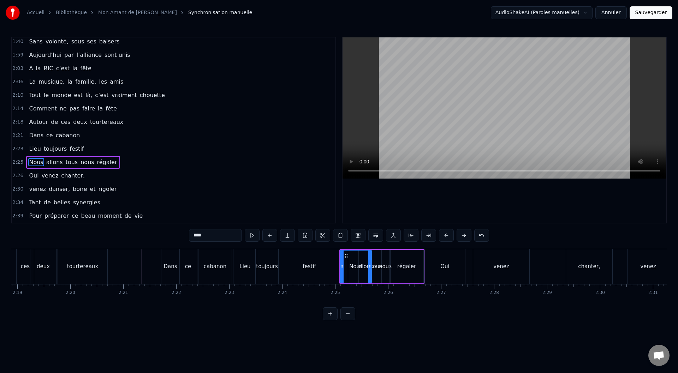
drag, startPoint x: 359, startPoint y: 267, endPoint x: 371, endPoint y: 266, distance: 12.0
click at [371, 246] on icon at bounding box center [369, 267] width 3 height 6
click at [452, 246] on div "venez" at bounding box center [501, 266] width 56 height 35
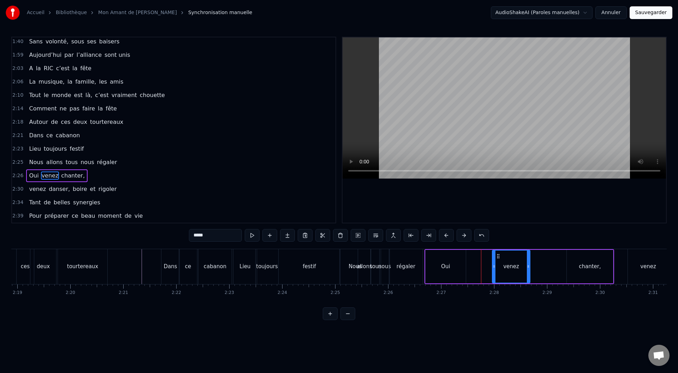
drag, startPoint x: 475, startPoint y: 267, endPoint x: 494, endPoint y: 267, distance: 18.4
click at [452, 246] on icon at bounding box center [494, 267] width 3 height 6
click at [452, 246] on div "Oui" at bounding box center [445, 267] width 41 height 34
type input "***"
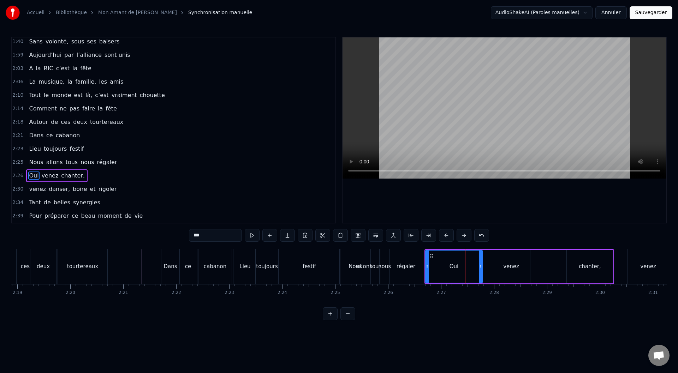
drag, startPoint x: 463, startPoint y: 266, endPoint x: 480, endPoint y: 265, distance: 16.6
click at [452, 246] on icon at bounding box center [480, 267] width 3 height 6
drag, startPoint x: 428, startPoint y: 267, endPoint x: 458, endPoint y: 268, distance: 29.7
click at [452, 246] on icon at bounding box center [457, 267] width 3 height 6
click at [424, 246] on div "Nous allons tous nous régaler" at bounding box center [382, 266] width 85 height 35
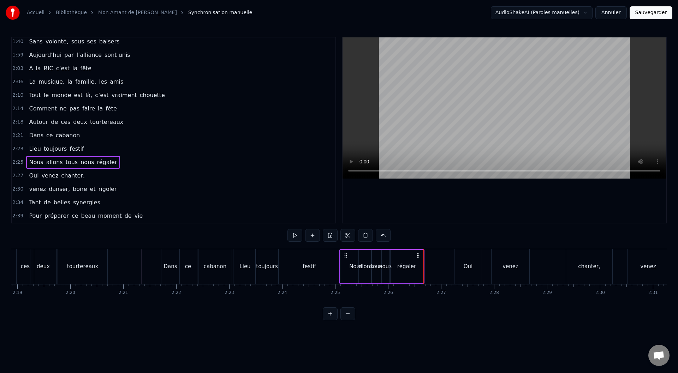
click at [410, 246] on div "régaler" at bounding box center [406, 267] width 19 height 8
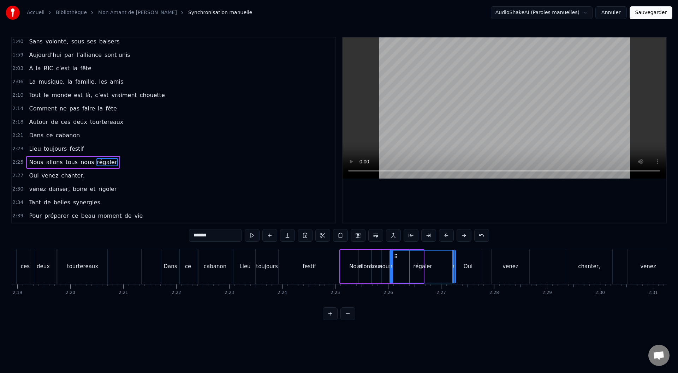
drag, startPoint x: 423, startPoint y: 266, endPoint x: 455, endPoint y: 264, distance: 32.2
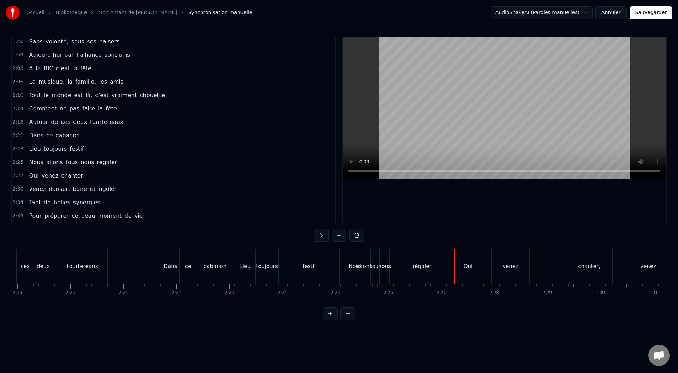
click at [405, 246] on div "régaler" at bounding box center [422, 266] width 66 height 35
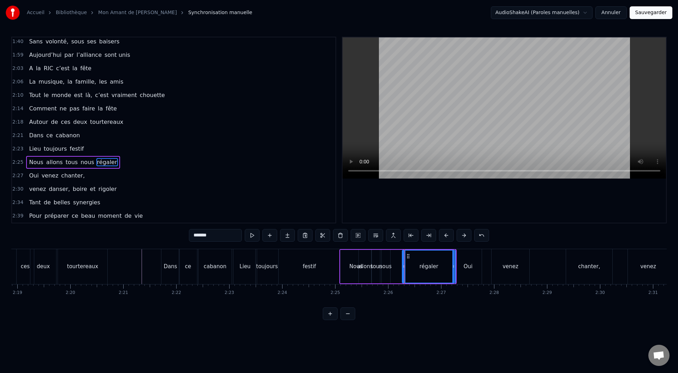
drag, startPoint x: 393, startPoint y: 266, endPoint x: 406, endPoint y: 266, distance: 12.7
click at [406, 246] on icon at bounding box center [404, 267] width 3 height 6
click at [383, 246] on div "nous" at bounding box center [385, 267] width 13 height 8
drag, startPoint x: 389, startPoint y: 266, endPoint x: 403, endPoint y: 265, distance: 13.5
click at [403, 246] on icon at bounding box center [402, 267] width 3 height 6
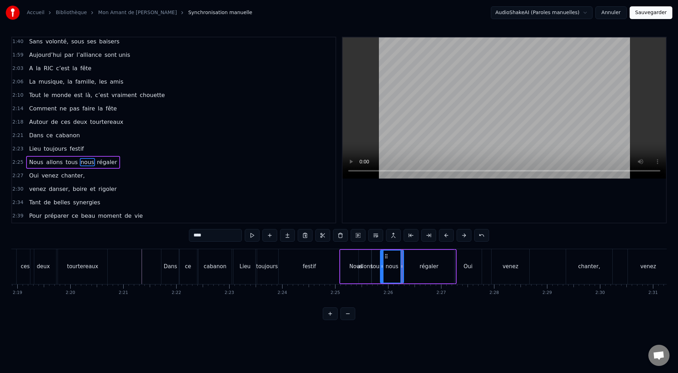
click at [376, 246] on div "tous" at bounding box center [376, 267] width 11 height 8
click at [393, 246] on div "nous" at bounding box center [392, 267] width 13 height 8
drag, startPoint x: 383, startPoint y: 267, endPoint x: 390, endPoint y: 266, distance: 7.8
click at [390, 246] on icon at bounding box center [390, 267] width 3 height 6
click at [379, 246] on div "tous" at bounding box center [376, 267] width 11 height 8
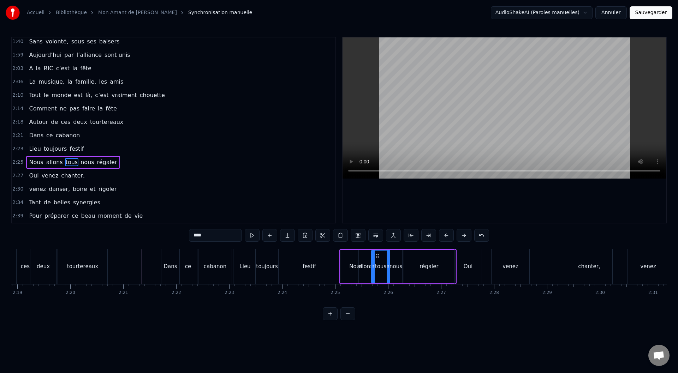
drag, startPoint x: 380, startPoint y: 266, endPoint x: 389, endPoint y: 266, distance: 8.5
click at [389, 246] on icon at bounding box center [388, 267] width 3 height 6
click at [365, 246] on div "allons" at bounding box center [366, 267] width 16 height 8
click at [375, 246] on div "tous" at bounding box center [381, 267] width 18 height 34
drag, startPoint x: 372, startPoint y: 268, endPoint x: 378, endPoint y: 268, distance: 6.0
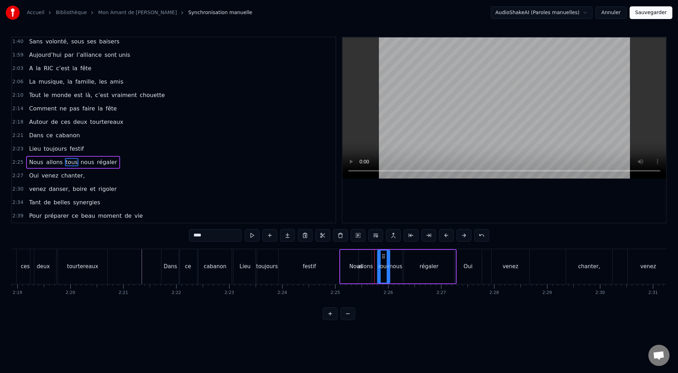
click at [378, 246] on icon at bounding box center [379, 267] width 3 height 6
click at [368, 246] on div "allons" at bounding box center [366, 267] width 16 height 8
drag, startPoint x: 370, startPoint y: 265, endPoint x: 378, endPoint y: 266, distance: 7.5
click at [378, 246] on icon at bounding box center [377, 267] width 3 height 6
click at [360, 246] on icon at bounding box center [360, 267] width 3 height 6
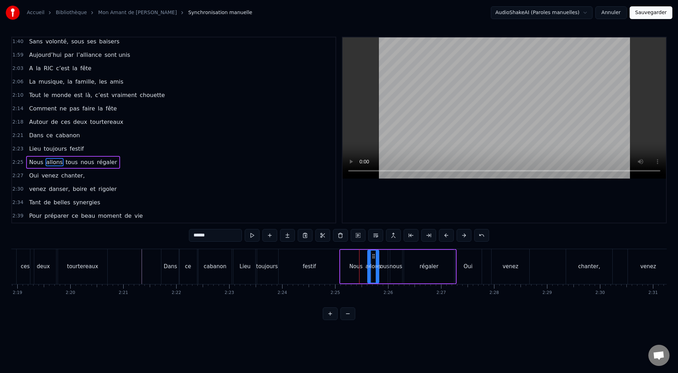
drag, startPoint x: 362, startPoint y: 268, endPoint x: 370, endPoint y: 268, distance: 8.2
click at [370, 246] on icon at bounding box center [369, 267] width 3 height 6
click at [359, 246] on div "Nous" at bounding box center [355, 267] width 13 height 8
click at [370, 246] on icon at bounding box center [370, 267] width 3 height 6
click at [344, 246] on div "Nous" at bounding box center [356, 267] width 31 height 32
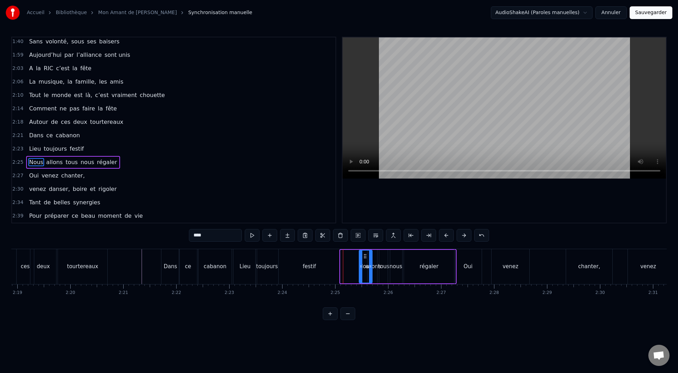
drag, startPoint x: 342, startPoint y: 265, endPoint x: 361, endPoint y: 268, distance: 18.9
click at [361, 246] on icon at bounding box center [361, 267] width 3 height 6
click at [318, 246] on div "festif" at bounding box center [309, 266] width 61 height 35
type input "******"
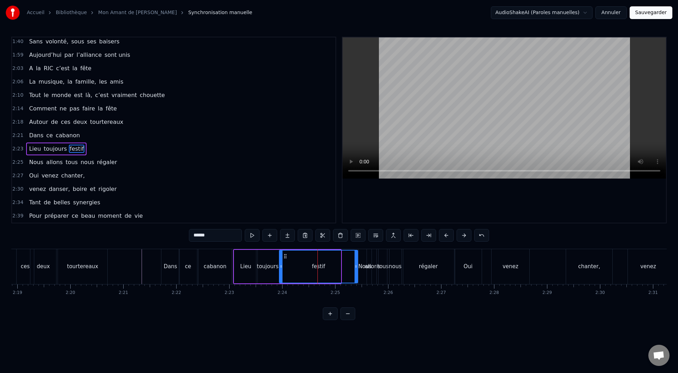
drag, startPoint x: 340, startPoint y: 266, endPoint x: 356, endPoint y: 266, distance: 17.0
click at [356, 246] on circle at bounding box center [356, 266] width 0 height 0
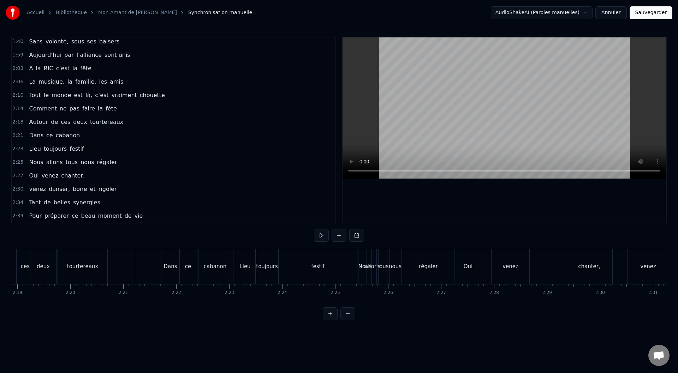
click at [321, 235] on button at bounding box center [321, 235] width 15 height 13
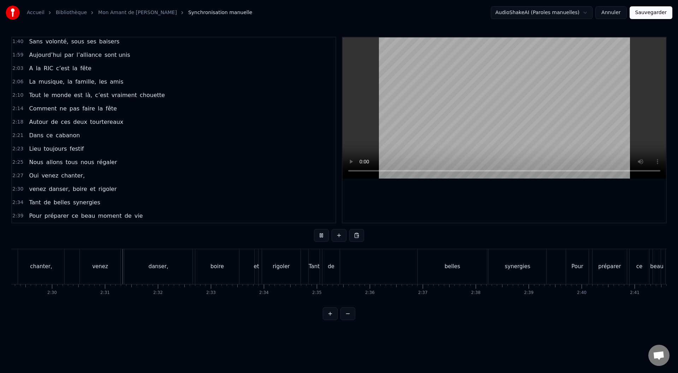
scroll to position [0, 7955]
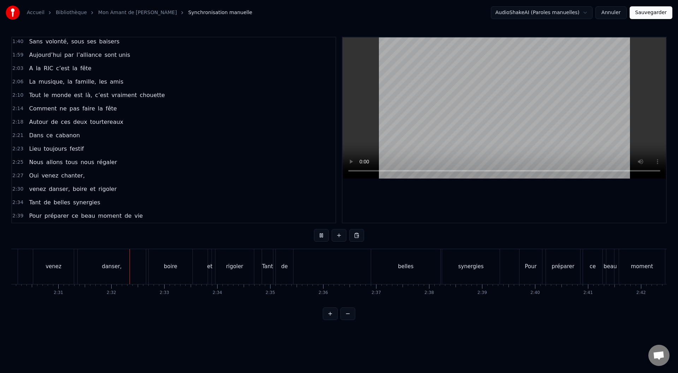
click at [322, 234] on button at bounding box center [321, 235] width 15 height 13
click at [348, 246] on button at bounding box center [348, 314] width 15 height 13
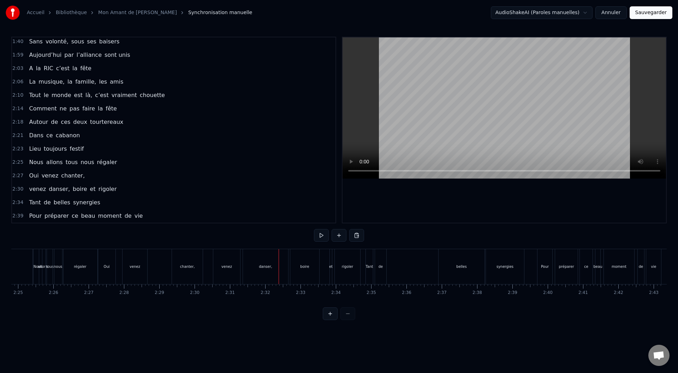
scroll to position [0, 5116]
click at [348, 246] on div at bounding box center [339, 314] width 33 height 13
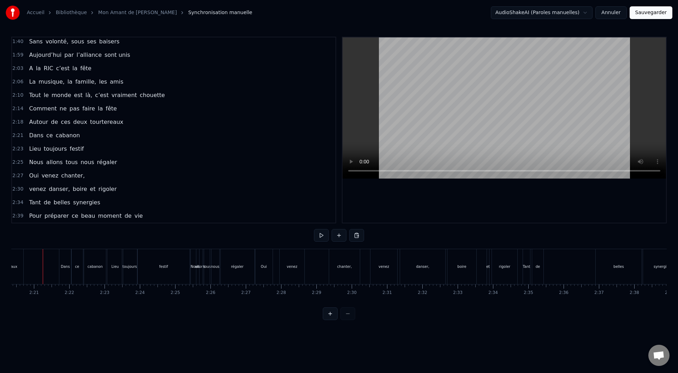
scroll to position [0, 4955]
click at [317, 234] on button at bounding box center [321, 235] width 15 height 13
click at [319, 235] on button at bounding box center [321, 235] width 15 height 13
click at [349, 246] on div "chanter," at bounding box center [348, 266] width 15 height 5
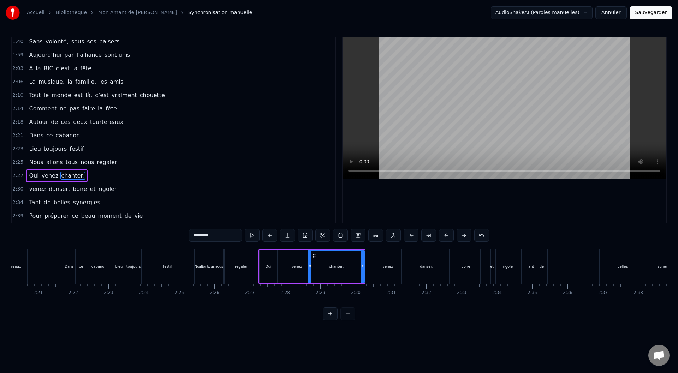
drag, startPoint x: 336, startPoint y: 266, endPoint x: 310, endPoint y: 268, distance: 25.5
click at [310, 246] on icon at bounding box center [310, 267] width 3 height 6
drag, startPoint x: 362, startPoint y: 265, endPoint x: 325, endPoint y: 265, distance: 37.5
click at [325, 246] on icon at bounding box center [325, 267] width 3 height 6
click at [189, 246] on div "festif" at bounding box center [168, 266] width 52 height 35
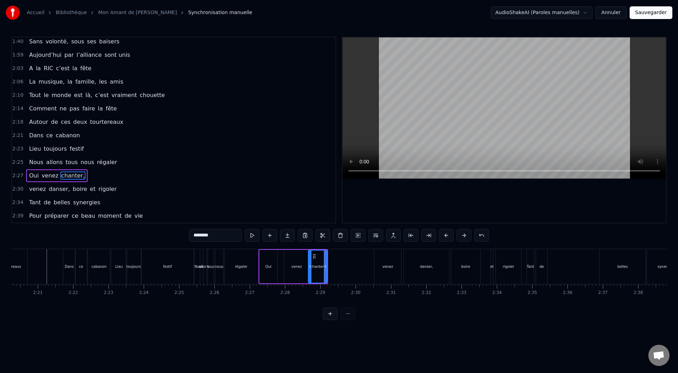
type input "******"
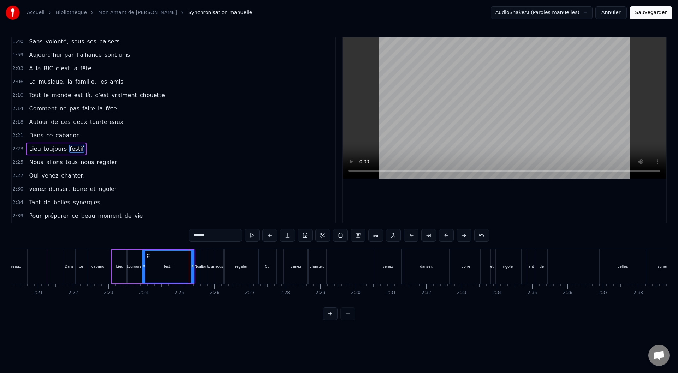
click at [188, 246] on div "festif" at bounding box center [168, 267] width 51 height 32
click at [161, 242] on div "0:15 Je ne sais pourquoi elle allait danser 0:19 À [GEOGRAPHIC_DATA], aux brava…" at bounding box center [339, 179] width 656 height 284
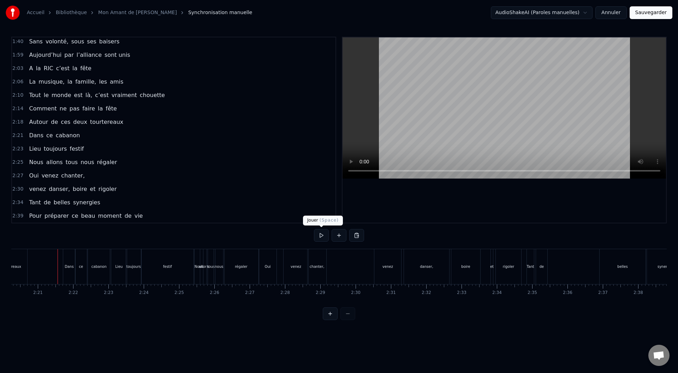
click at [320, 234] on button at bounding box center [321, 235] width 15 height 13
click at [318, 236] on button at bounding box center [321, 235] width 15 height 13
click at [330, 246] on button at bounding box center [330, 314] width 15 height 13
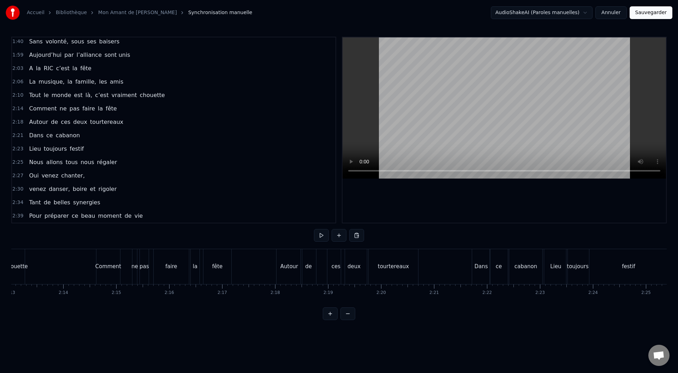
scroll to position [0, 7682]
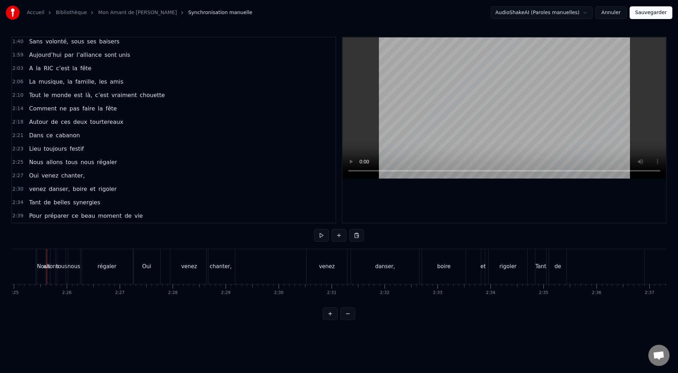
click at [330, 246] on button at bounding box center [330, 314] width 15 height 13
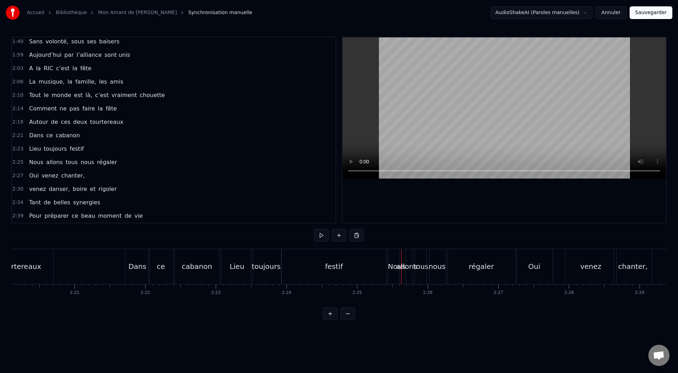
scroll to position [0, 9912]
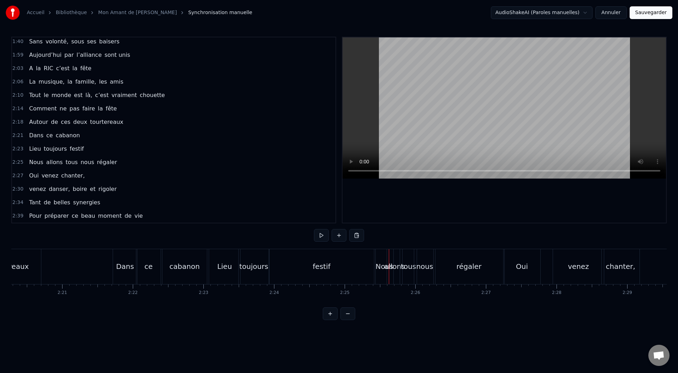
click at [262, 246] on div "toujours" at bounding box center [254, 266] width 29 height 11
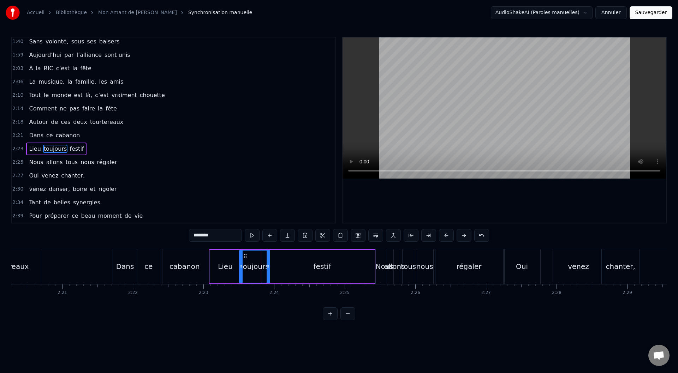
click at [290, 246] on div "festif" at bounding box center [322, 267] width 105 height 34
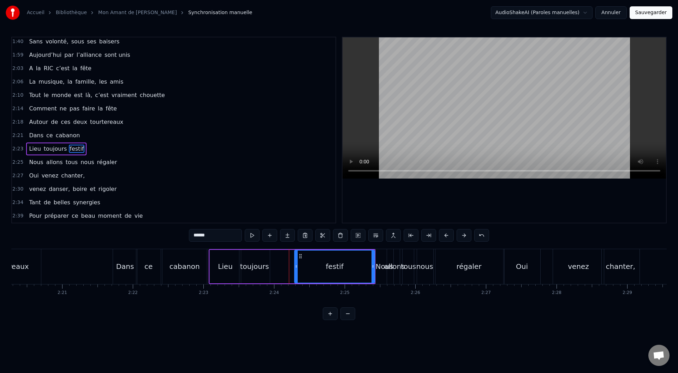
drag, startPoint x: 271, startPoint y: 266, endPoint x: 296, endPoint y: 266, distance: 24.7
click at [296, 246] on icon at bounding box center [296, 267] width 3 height 6
click at [258, 246] on div "toujours" at bounding box center [254, 266] width 29 height 11
type input "********"
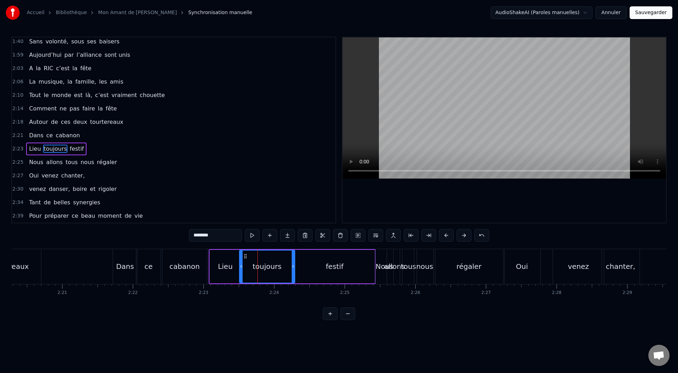
drag, startPoint x: 258, startPoint y: 267, endPoint x: 293, endPoint y: 268, distance: 35.0
click at [293, 246] on icon at bounding box center [293, 267] width 3 height 6
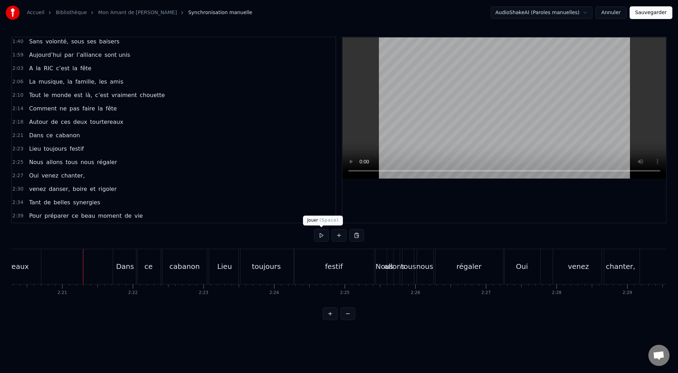
click at [321, 234] on button at bounding box center [321, 235] width 15 height 13
click at [381, 246] on div "Nous" at bounding box center [385, 266] width 18 height 11
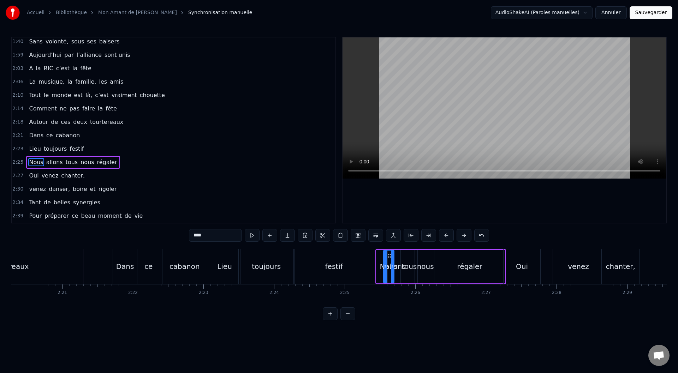
drag, startPoint x: 378, startPoint y: 267, endPoint x: 385, endPoint y: 266, distance: 7.1
click at [385, 246] on icon at bounding box center [385, 267] width 3 height 6
click at [452, 246] on div "régaler" at bounding box center [469, 266] width 25 height 11
drag, startPoint x: 437, startPoint y: 266, endPoint x: 467, endPoint y: 266, distance: 30.4
click at [452, 246] on circle at bounding box center [467, 266] width 0 height 0
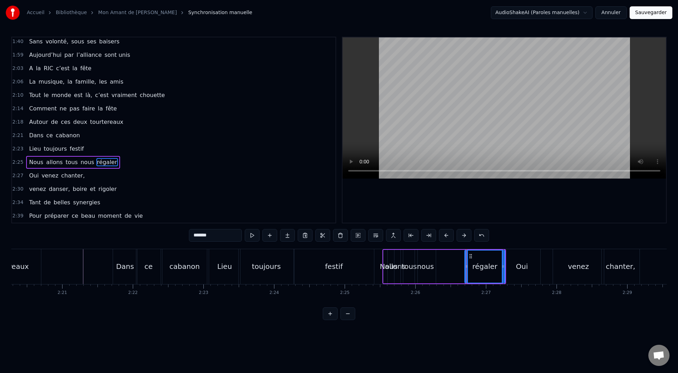
click at [427, 246] on div "nous" at bounding box center [425, 266] width 17 height 11
drag, startPoint x: 435, startPoint y: 266, endPoint x: 464, endPoint y: 264, distance: 29.4
click at [452, 246] on icon at bounding box center [463, 267] width 3 height 6
drag, startPoint x: 417, startPoint y: 267, endPoint x: 449, endPoint y: 266, distance: 32.9
click at [449, 246] on icon at bounding box center [449, 267] width 3 height 6
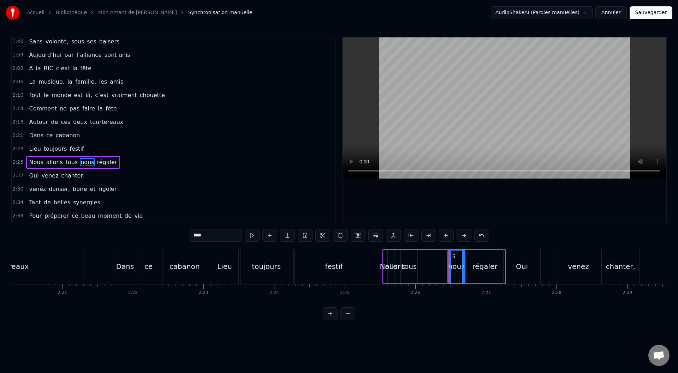
click at [415, 246] on div "tous" at bounding box center [409, 266] width 15 height 11
drag, startPoint x: 416, startPoint y: 265, endPoint x: 446, endPoint y: 266, distance: 30.0
click at [446, 246] on icon at bounding box center [445, 267] width 3 height 6
drag, startPoint x: 402, startPoint y: 266, endPoint x: 430, endPoint y: 266, distance: 27.9
click at [430, 246] on circle at bounding box center [430, 266] width 0 height 0
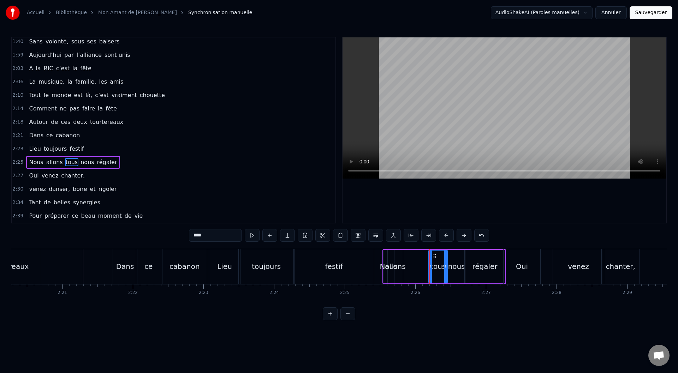
click at [398, 246] on div "allons" at bounding box center [395, 266] width 21 height 11
drag, startPoint x: 405, startPoint y: 266, endPoint x: 426, endPoint y: 266, distance: 21.2
click at [426, 246] on icon at bounding box center [426, 267] width 3 height 6
drag, startPoint x: 391, startPoint y: 267, endPoint x: 403, endPoint y: 266, distance: 11.4
click at [403, 246] on icon at bounding box center [402, 267] width 3 height 6
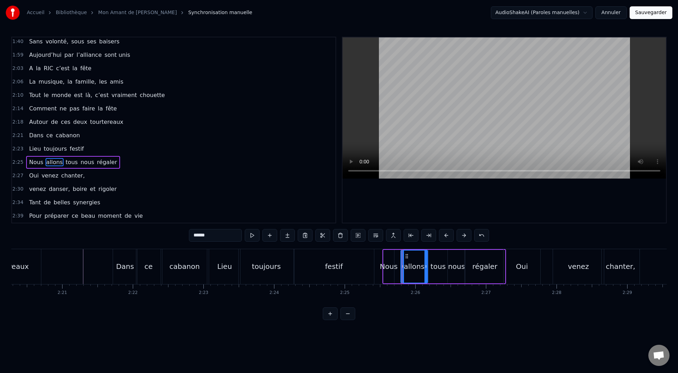
click at [390, 246] on div "Nous" at bounding box center [389, 266] width 18 height 11
type input "****"
drag, startPoint x: 393, startPoint y: 266, endPoint x: 401, endPoint y: 266, distance: 7.4
click at [401, 246] on icon at bounding box center [400, 267] width 3 height 6
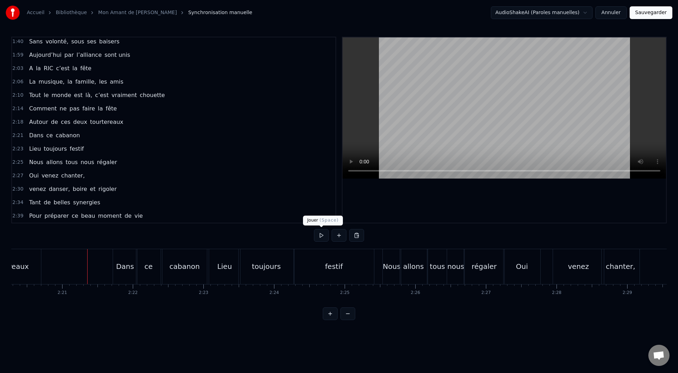
click at [317, 237] on button at bounding box center [321, 235] width 15 height 13
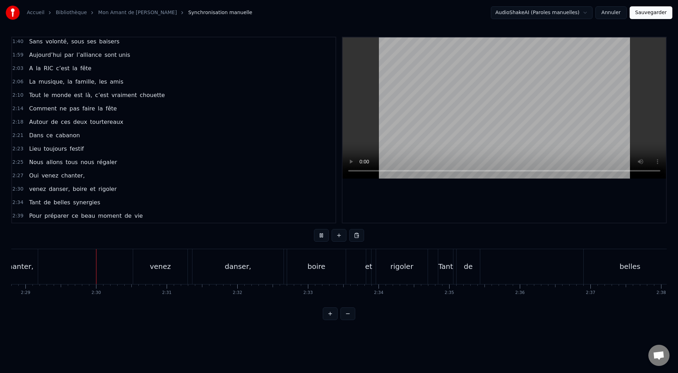
scroll to position [0, 10515]
click at [318, 239] on button at bounding box center [321, 235] width 15 height 13
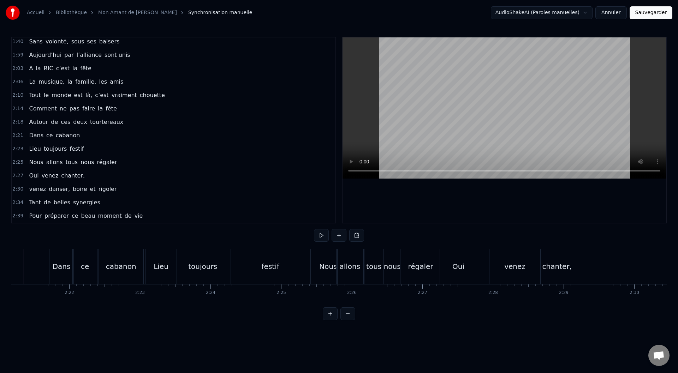
scroll to position [0, 9981]
click at [322, 236] on button at bounding box center [321, 235] width 15 height 13
click at [319, 235] on button at bounding box center [321, 235] width 15 height 13
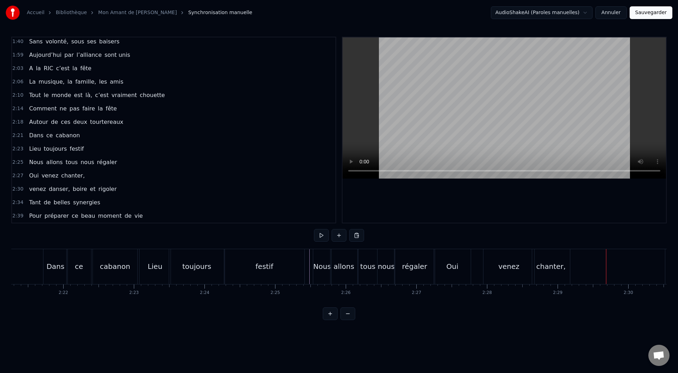
drag, startPoint x: 455, startPoint y: 266, endPoint x: 473, endPoint y: 266, distance: 18.0
click at [452, 246] on div "Oui venez chanter," at bounding box center [503, 266] width 138 height 35
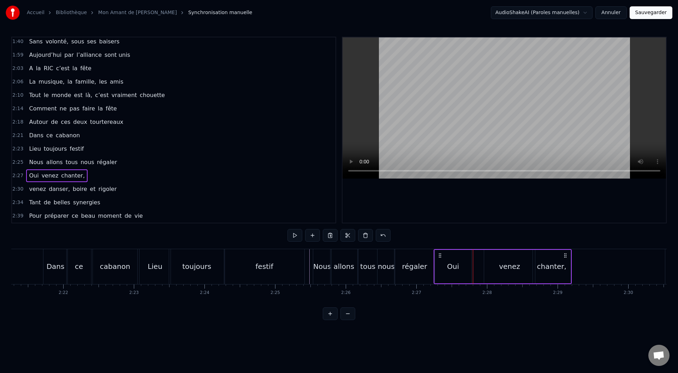
click at [444, 246] on div "Oui" at bounding box center [453, 267] width 36 height 34
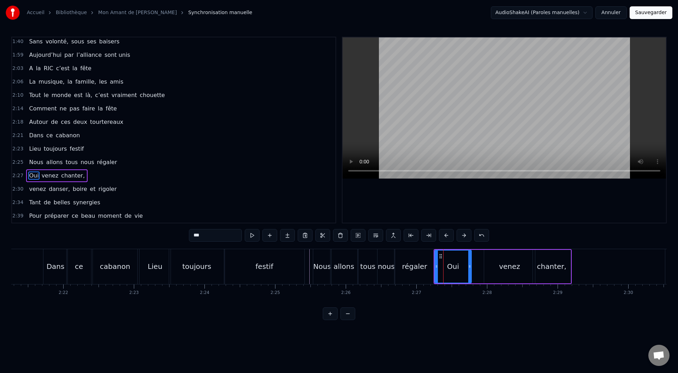
click at [452, 246] on div "chanter," at bounding box center [551, 266] width 29 height 11
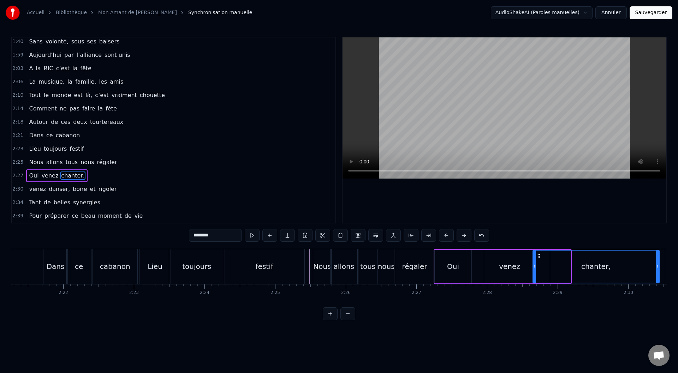
drag, startPoint x: 570, startPoint y: 266, endPoint x: 659, endPoint y: 256, distance: 89.9
click at [452, 246] on div "chanter," at bounding box center [596, 267] width 127 height 34
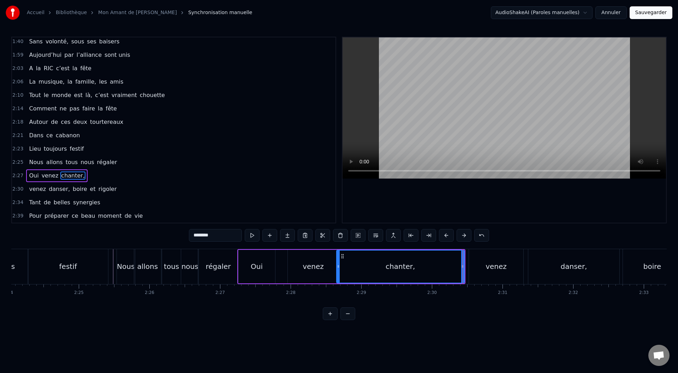
scroll to position [0, 10184]
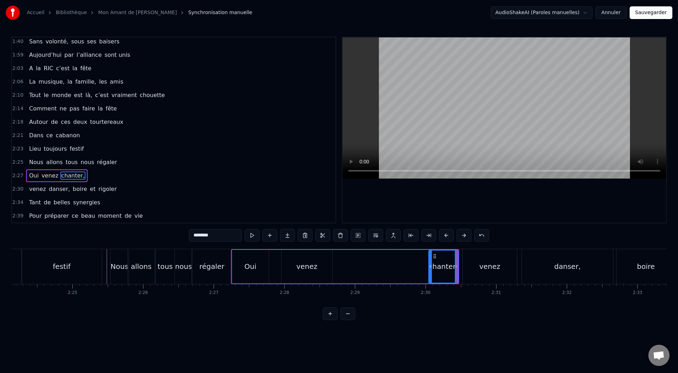
drag, startPoint x: 332, startPoint y: 268, endPoint x: 430, endPoint y: 265, distance: 98.6
click at [430, 246] on icon at bounding box center [430, 267] width 3 height 6
click at [330, 246] on div "venez" at bounding box center [307, 267] width 51 height 34
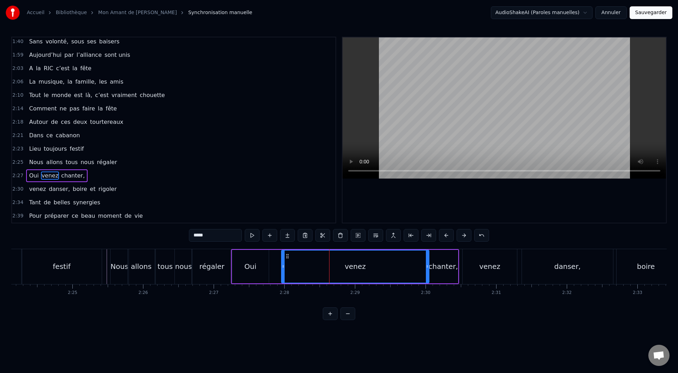
drag, startPoint x: 331, startPoint y: 265, endPoint x: 428, endPoint y: 250, distance: 98.0
click at [428, 246] on div "venez" at bounding box center [355, 267] width 148 height 34
drag, startPoint x: 284, startPoint y: 267, endPoint x: 415, endPoint y: 251, distance: 131.3
click at [415, 246] on div at bounding box center [413, 267] width 3 height 32
click at [268, 246] on div "Oui" at bounding box center [250, 267] width 36 height 34
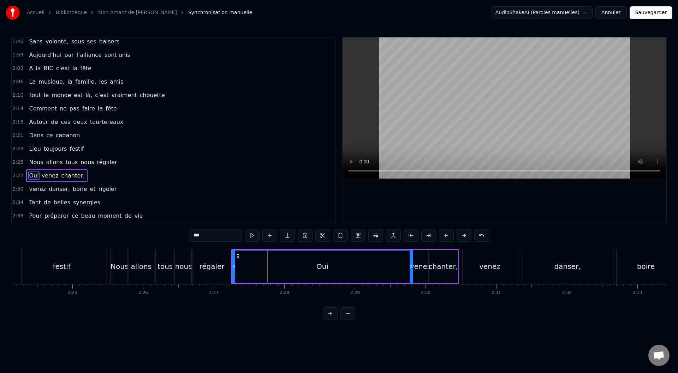
drag, startPoint x: 266, startPoint y: 266, endPoint x: 410, endPoint y: 257, distance: 144.5
click at [410, 246] on div at bounding box center [411, 267] width 3 height 32
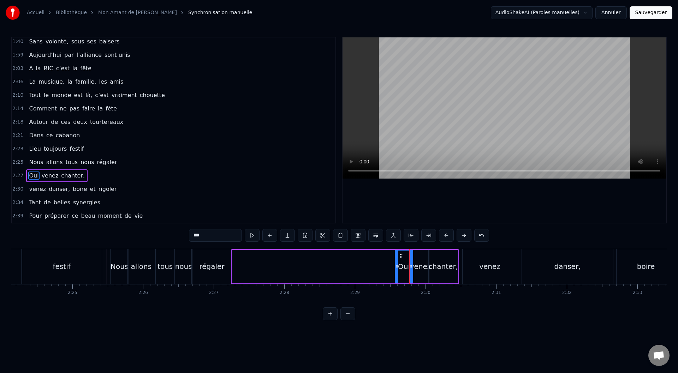
drag, startPoint x: 232, startPoint y: 265, endPoint x: 396, endPoint y: 253, distance: 163.7
click at [396, 246] on div at bounding box center [397, 267] width 3 height 32
click at [211, 246] on div "régaler" at bounding box center [211, 266] width 25 height 11
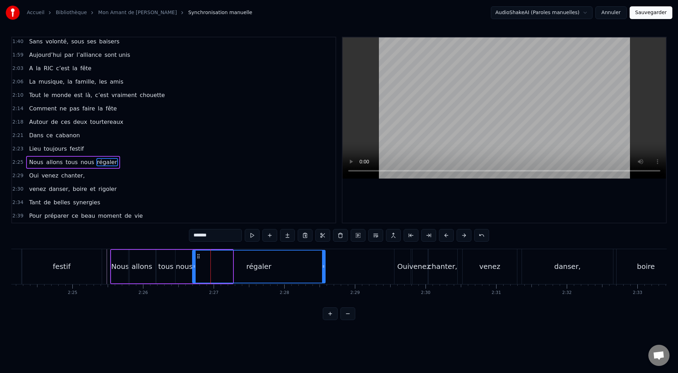
drag, startPoint x: 231, startPoint y: 266, endPoint x: 323, endPoint y: 260, distance: 92.8
click at [323, 246] on div at bounding box center [323, 267] width 3 height 32
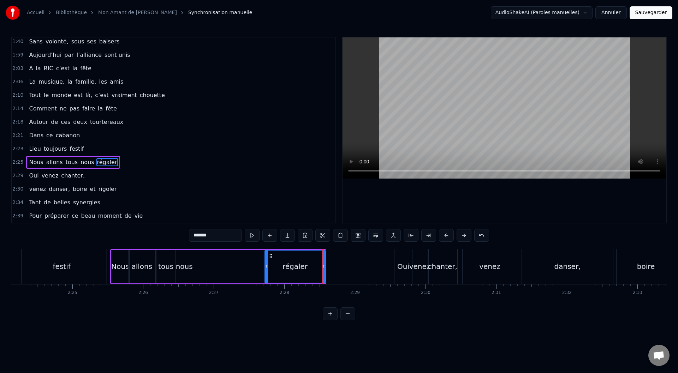
drag, startPoint x: 194, startPoint y: 267, endPoint x: 266, endPoint y: 265, distance: 72.5
click at [266, 246] on icon at bounding box center [266, 267] width 3 height 6
click at [184, 246] on div "nous" at bounding box center [184, 266] width 17 height 11
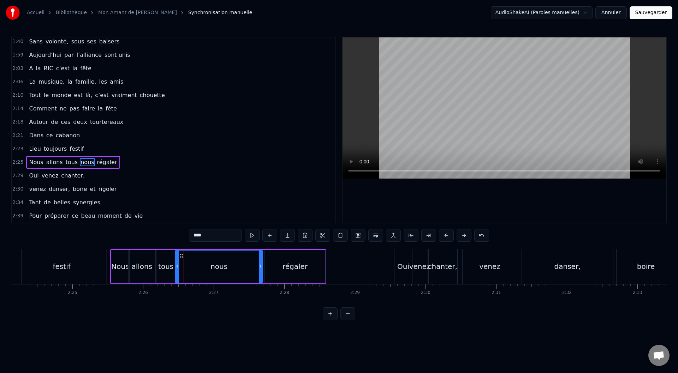
drag, startPoint x: 190, startPoint y: 267, endPoint x: 260, endPoint y: 265, distance: 69.7
click at [260, 246] on icon at bounding box center [260, 267] width 3 height 6
drag, startPoint x: 176, startPoint y: 266, endPoint x: 242, endPoint y: 264, distance: 66.1
click at [242, 246] on icon at bounding box center [243, 267] width 3 height 6
click at [169, 246] on div "tous" at bounding box center [165, 266] width 15 height 11
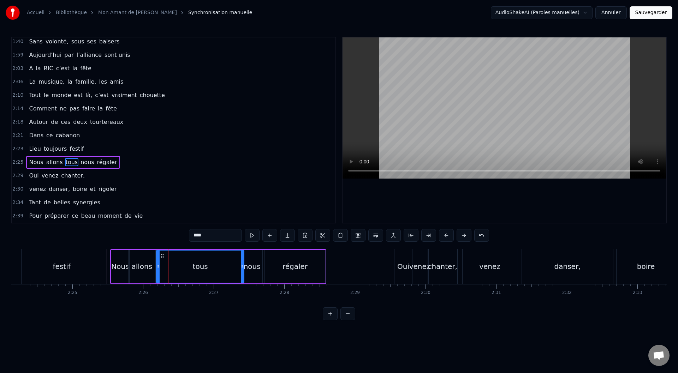
drag, startPoint x: 172, startPoint y: 267, endPoint x: 241, endPoint y: 265, distance: 68.9
click at [241, 246] on icon at bounding box center [242, 267] width 3 height 6
drag, startPoint x: 159, startPoint y: 266, endPoint x: 223, endPoint y: 264, distance: 64.7
click at [223, 246] on div at bounding box center [223, 267] width 3 height 32
click at [137, 246] on div "allons" at bounding box center [142, 266] width 21 height 11
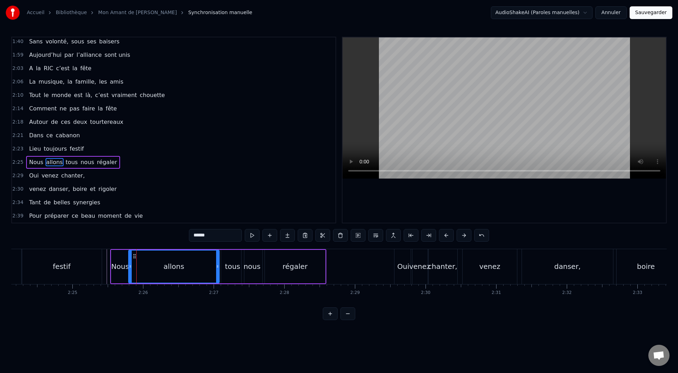
drag, startPoint x: 153, startPoint y: 266, endPoint x: 217, endPoint y: 264, distance: 64.0
click at [217, 246] on div at bounding box center [217, 267] width 3 height 32
drag, startPoint x: 131, startPoint y: 265, endPoint x: 163, endPoint y: 262, distance: 31.9
click at [163, 246] on div at bounding box center [162, 267] width 3 height 32
click at [123, 246] on div "Nous" at bounding box center [120, 266] width 18 height 11
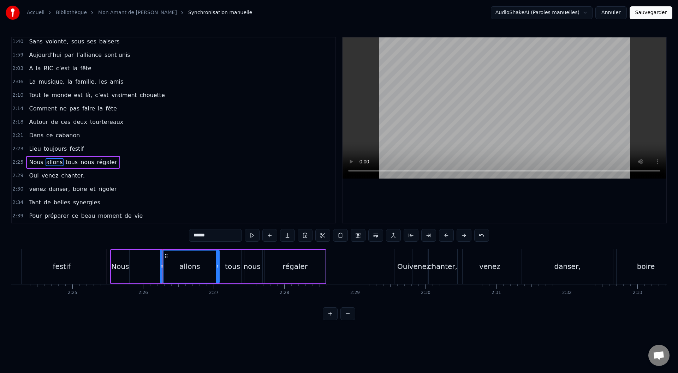
type input "****"
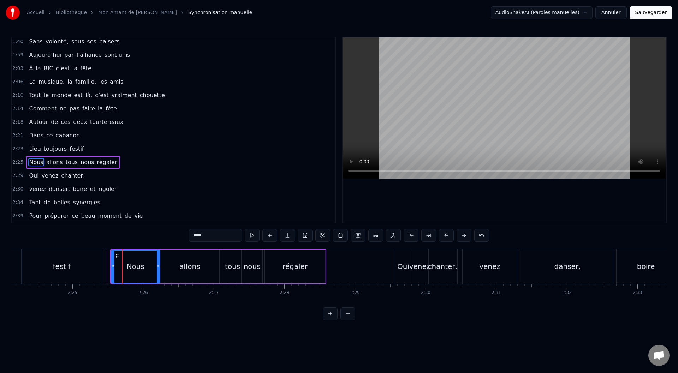
drag, startPoint x: 128, startPoint y: 267, endPoint x: 159, endPoint y: 263, distance: 31.1
click at [159, 246] on div at bounding box center [158, 267] width 3 height 32
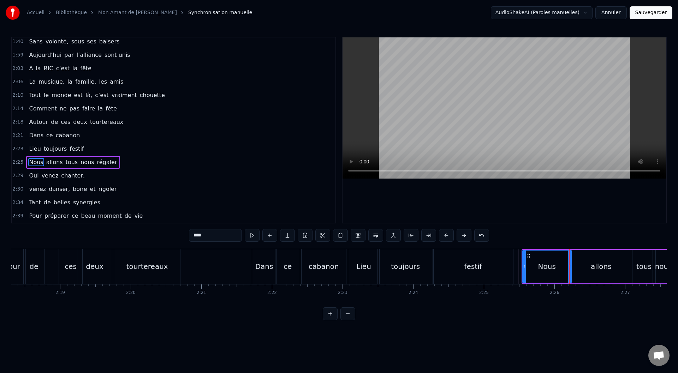
scroll to position [0, 9696]
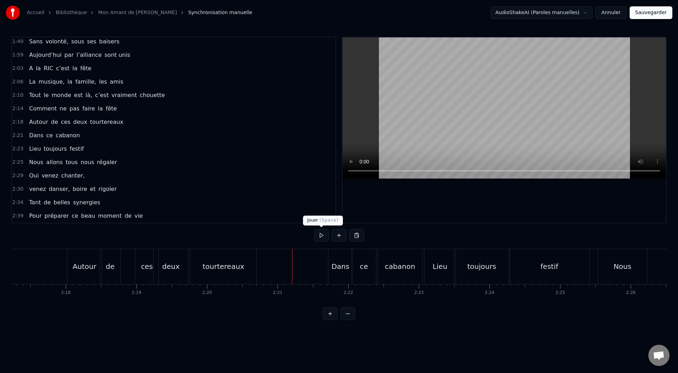
click at [317, 237] on button at bounding box center [321, 235] width 15 height 13
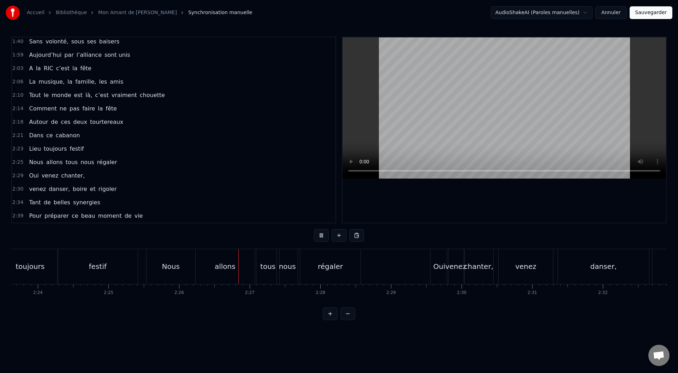
scroll to position [0, 10299]
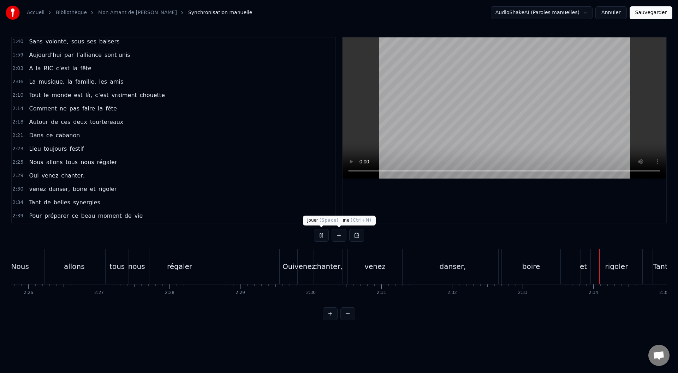
click at [319, 237] on button at bounding box center [321, 235] width 15 height 13
click at [452, 246] on div "danser," at bounding box center [452, 266] width 91 height 35
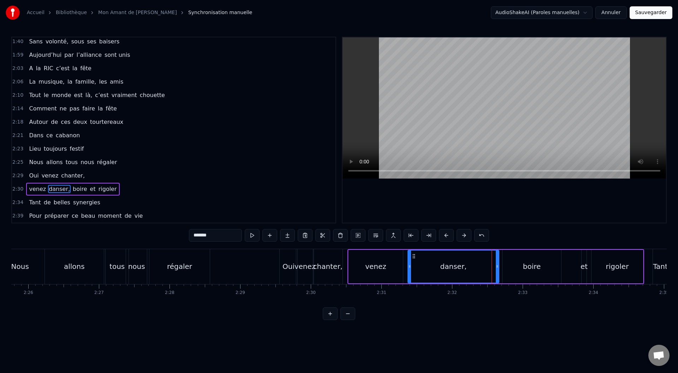
click at [452, 246] on div "venez danser, [PERSON_NAME] et rigoler" at bounding box center [496, 266] width 297 height 35
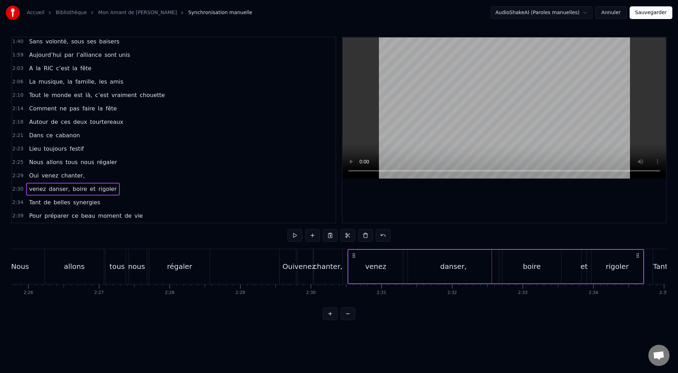
click at [452, 246] on div "boire" at bounding box center [532, 267] width 59 height 34
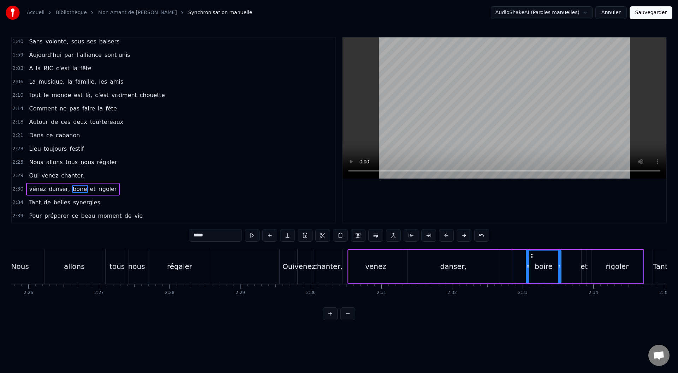
drag, startPoint x: 504, startPoint y: 266, endPoint x: 528, endPoint y: 266, distance: 23.7
click at [452, 246] on circle at bounding box center [528, 266] width 0 height 0
click at [452, 246] on div "danser," at bounding box center [453, 267] width 91 height 34
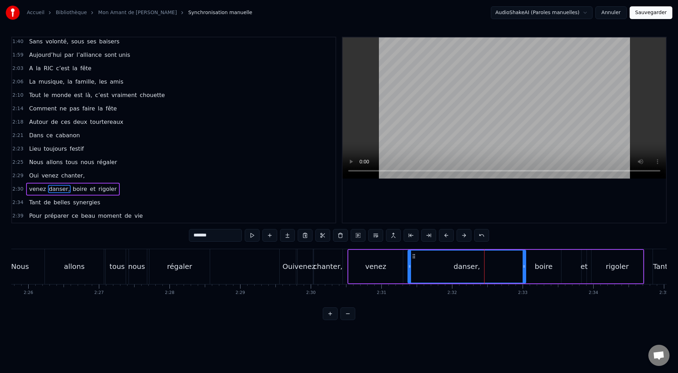
drag, startPoint x: 497, startPoint y: 267, endPoint x: 524, endPoint y: 264, distance: 27.0
click at [452, 246] on icon at bounding box center [524, 267] width 3 height 6
drag, startPoint x: 409, startPoint y: 266, endPoint x: 476, endPoint y: 265, distance: 66.4
click at [452, 246] on icon at bounding box center [476, 267] width 3 height 6
click at [400, 246] on div "venez" at bounding box center [376, 267] width 54 height 34
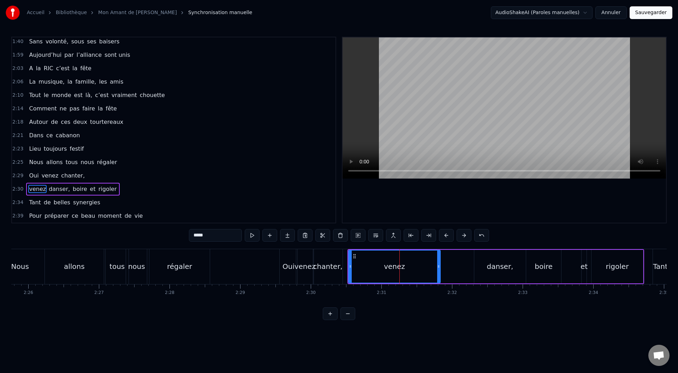
drag, startPoint x: 402, startPoint y: 266, endPoint x: 439, endPoint y: 264, distance: 37.5
click at [439, 246] on icon at bounding box center [438, 267] width 3 height 6
drag, startPoint x: 350, startPoint y: 267, endPoint x: 414, endPoint y: 268, distance: 64.3
click at [414, 246] on icon at bounding box center [414, 267] width 3 height 6
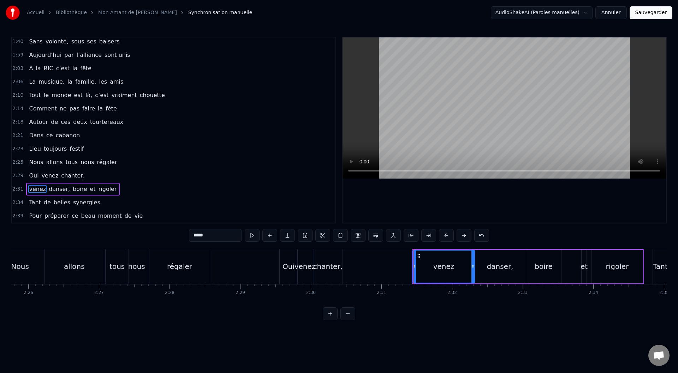
drag, startPoint x: 446, startPoint y: 266, endPoint x: 473, endPoint y: 265, distance: 26.9
click at [452, 246] on icon at bounding box center [473, 267] width 3 height 6
click at [411, 246] on icon at bounding box center [412, 267] width 3 height 6
click at [330, 246] on div "chanter," at bounding box center [327, 266] width 29 height 11
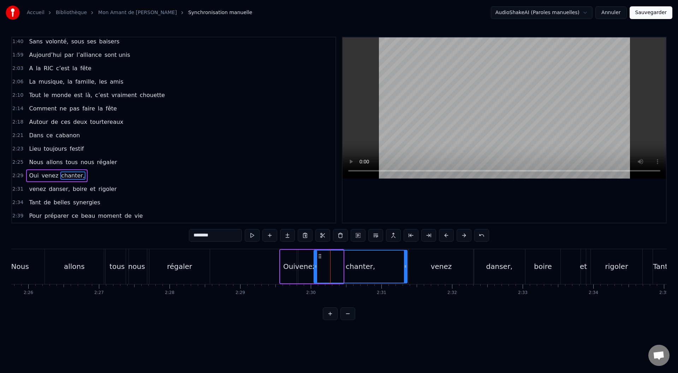
drag, startPoint x: 342, startPoint y: 267, endPoint x: 406, endPoint y: 262, distance: 64.1
click at [406, 246] on div at bounding box center [405, 267] width 3 height 32
drag, startPoint x: 317, startPoint y: 266, endPoint x: 352, endPoint y: 266, distance: 35.3
click at [352, 246] on icon at bounding box center [351, 267] width 3 height 6
click at [308, 246] on div "venez" at bounding box center [305, 266] width 21 height 11
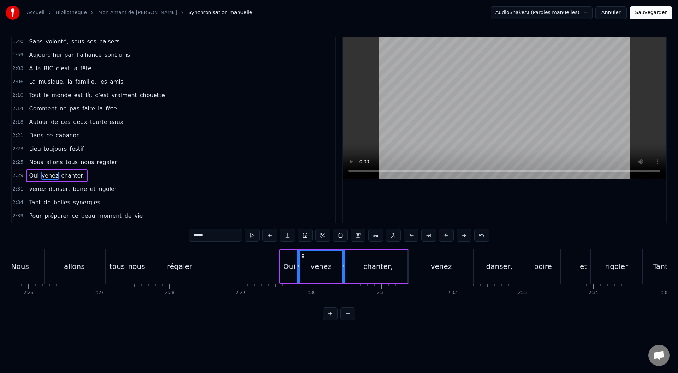
drag, startPoint x: 314, startPoint y: 267, endPoint x: 344, endPoint y: 266, distance: 30.8
click at [344, 246] on icon at bounding box center [343, 267] width 3 height 6
click at [360, 246] on div "chanter," at bounding box center [378, 267] width 58 height 34
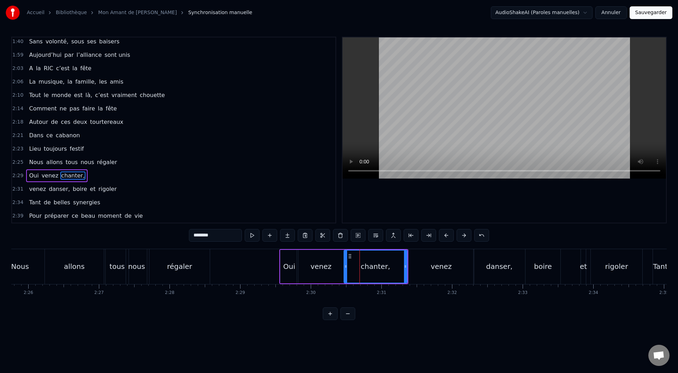
drag, startPoint x: 352, startPoint y: 266, endPoint x: 346, endPoint y: 266, distance: 5.3
click at [346, 246] on icon at bounding box center [345, 267] width 3 height 6
click at [296, 246] on div "Oui" at bounding box center [289, 267] width 17 height 34
type input "***"
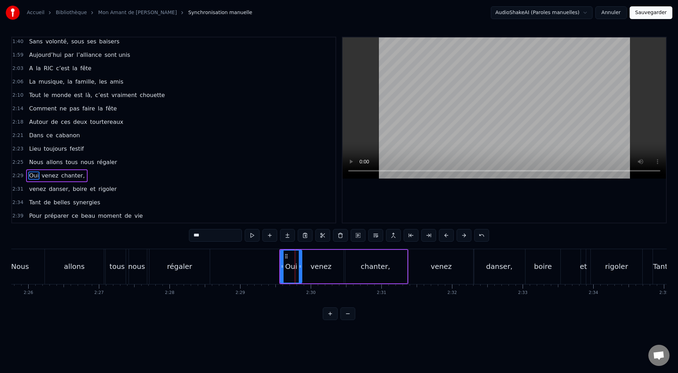
drag, startPoint x: 297, startPoint y: 267, endPoint x: 300, endPoint y: 268, distance: 3.8
click at [302, 246] on icon at bounding box center [300, 267] width 3 height 6
click at [284, 246] on div "Oui" at bounding box center [292, 267] width 22 height 32
click at [294, 246] on div "Oui" at bounding box center [292, 266] width 12 height 11
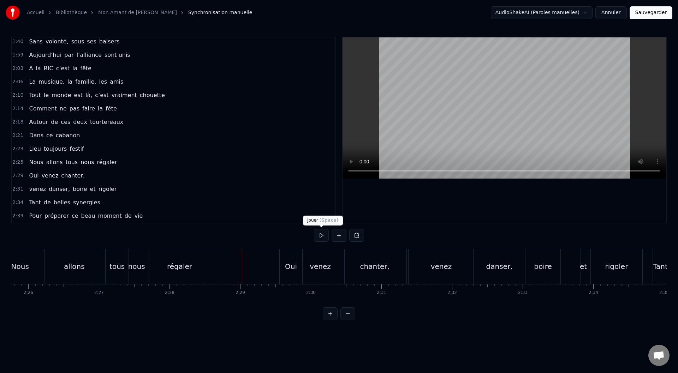
click at [322, 235] on button at bounding box center [321, 235] width 15 height 13
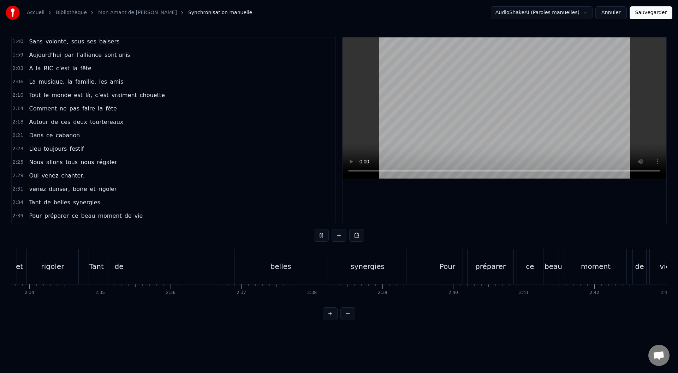
scroll to position [0, 10887]
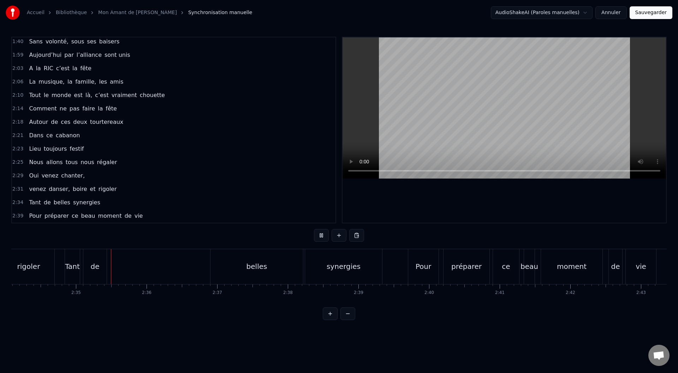
click at [321, 236] on button at bounding box center [321, 235] width 15 height 13
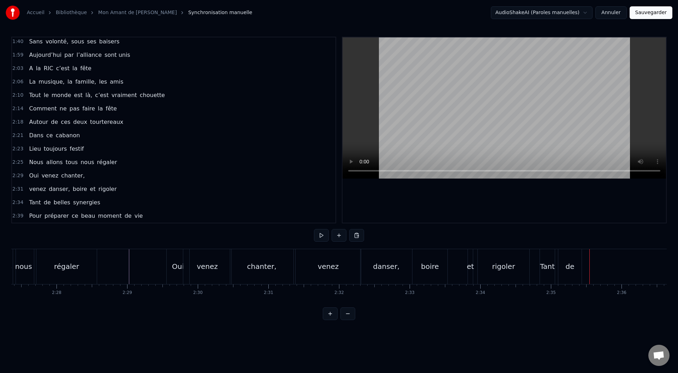
scroll to position [0, 10400]
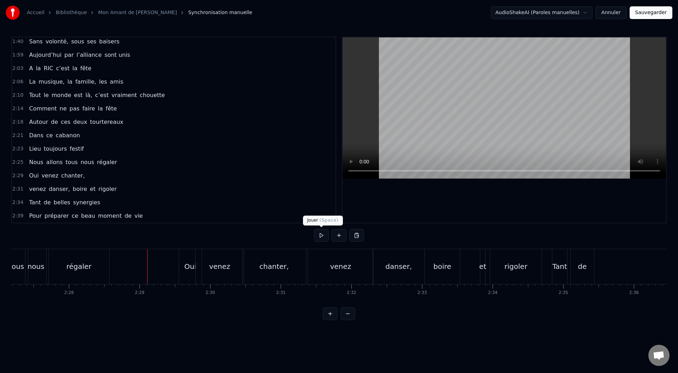
click at [320, 235] on button at bounding box center [321, 235] width 15 height 13
click at [452, 246] on div "venez danser, [PERSON_NAME] et rigoler" at bounding box center [426, 266] width 236 height 35
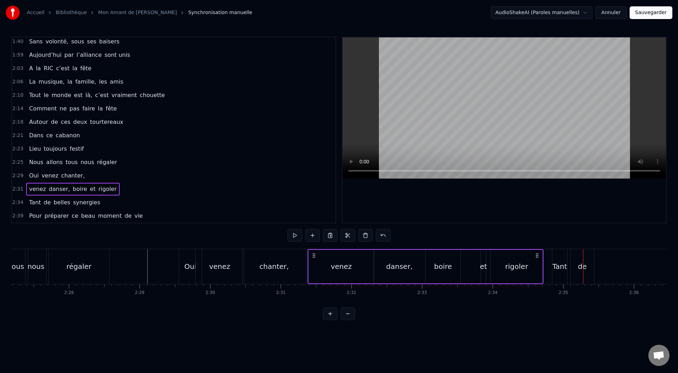
click at [437, 246] on div "boire" at bounding box center [443, 266] width 18 height 11
drag, startPoint x: 427, startPoint y: 266, endPoint x: 478, endPoint y: 267, distance: 50.9
click at [452, 246] on div "venez danser, [PERSON_NAME] et rigoler" at bounding box center [426, 266] width 236 height 35
click at [452, 246] on div "boire" at bounding box center [462, 266] width 18 height 11
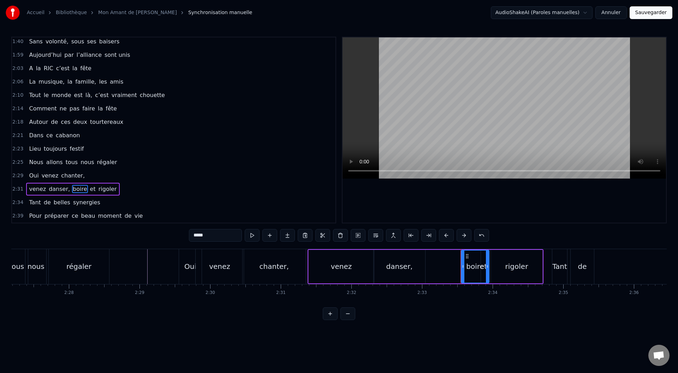
drag, startPoint x: 460, startPoint y: 268, endPoint x: 489, endPoint y: 264, distance: 28.8
click at [452, 246] on div "boire" at bounding box center [475, 267] width 29 height 34
click at [452, 246] on div "de" at bounding box center [582, 266] width 9 height 11
type input "**"
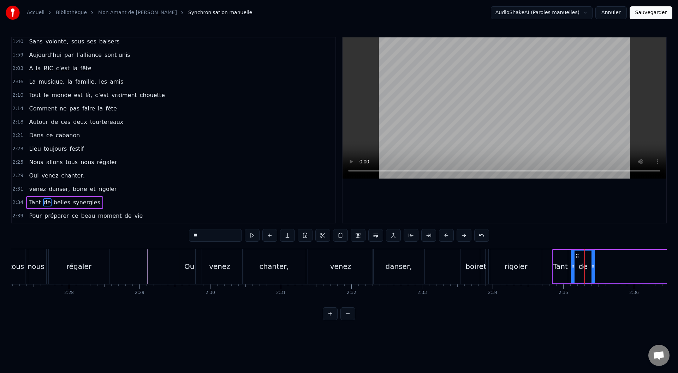
drag, startPoint x: 581, startPoint y: 267, endPoint x: 618, endPoint y: 262, distance: 37.5
click at [452, 246] on div "de" at bounding box center [583, 267] width 23 height 34
drag, startPoint x: 593, startPoint y: 267, endPoint x: 657, endPoint y: 261, distance: 64.5
click at [452, 246] on div at bounding box center [657, 267] width 3 height 32
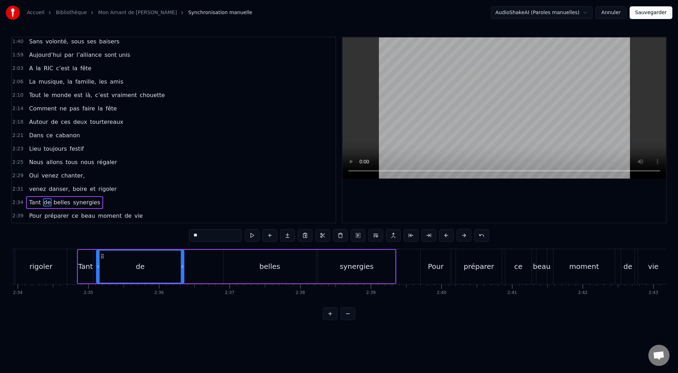
scroll to position [0, 10887]
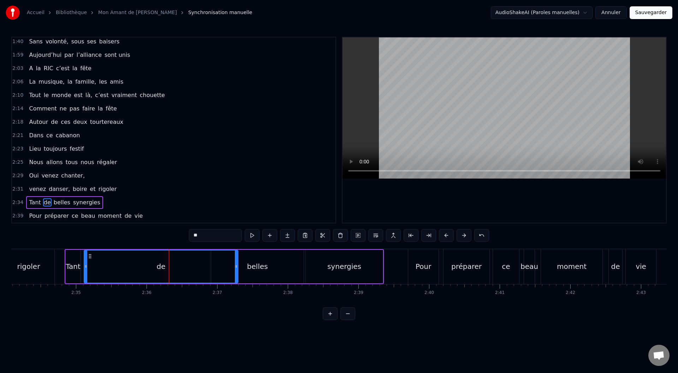
drag, startPoint x: 170, startPoint y: 267, endPoint x: 236, endPoint y: 266, distance: 66.4
click at [236, 246] on icon at bounding box center [236, 267] width 3 height 6
click at [290, 246] on div "belles" at bounding box center [257, 267] width 93 height 34
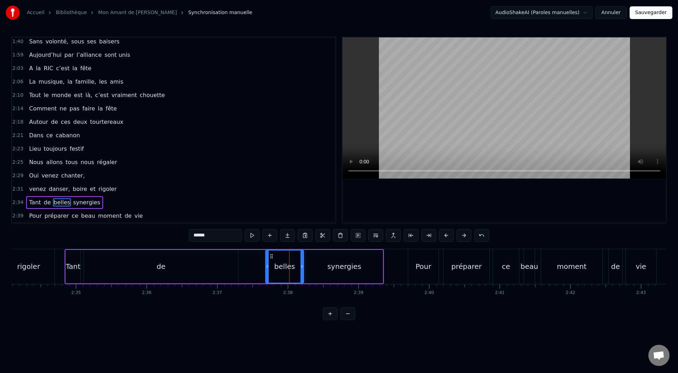
drag, startPoint x: 237, startPoint y: 261, endPoint x: 268, endPoint y: 260, distance: 30.8
click at [268, 246] on div at bounding box center [267, 267] width 3 height 32
click at [337, 246] on div "synergies" at bounding box center [344, 266] width 34 height 11
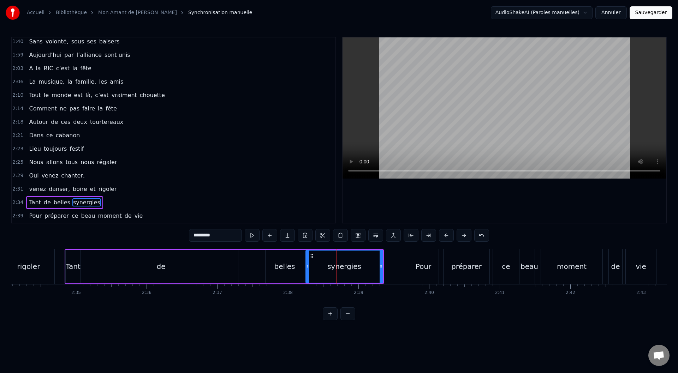
click at [71, 246] on div "Tant" at bounding box center [73, 266] width 15 height 11
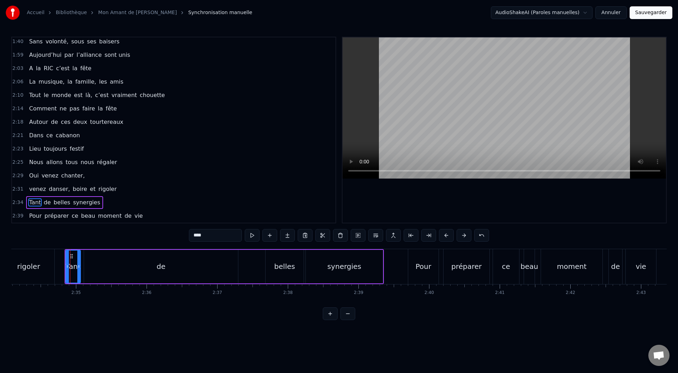
click at [107, 246] on div "de" at bounding box center [161, 267] width 154 height 34
drag, startPoint x: 87, startPoint y: 266, endPoint x: 228, endPoint y: 260, distance: 141.4
click at [228, 246] on div at bounding box center [227, 267] width 3 height 32
click at [73, 246] on div "Tant" at bounding box center [73, 266] width 15 height 11
drag, startPoint x: 79, startPoint y: 266, endPoint x: 227, endPoint y: 263, distance: 148.1
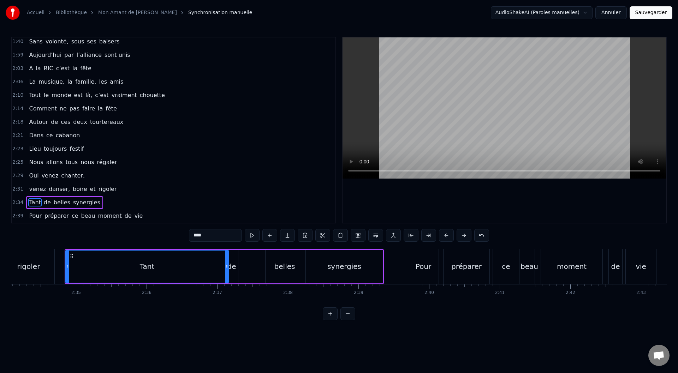
click at [227, 246] on div at bounding box center [226, 267] width 3 height 32
drag, startPoint x: 67, startPoint y: 268, endPoint x: 210, endPoint y: 271, distance: 143.5
click at [210, 246] on div at bounding box center [210, 267] width 3 height 32
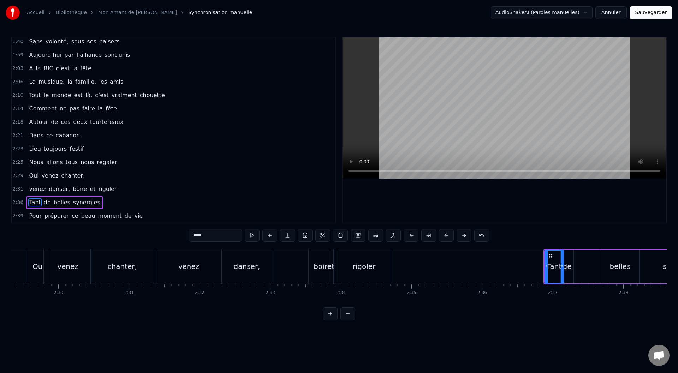
scroll to position [0, 10520]
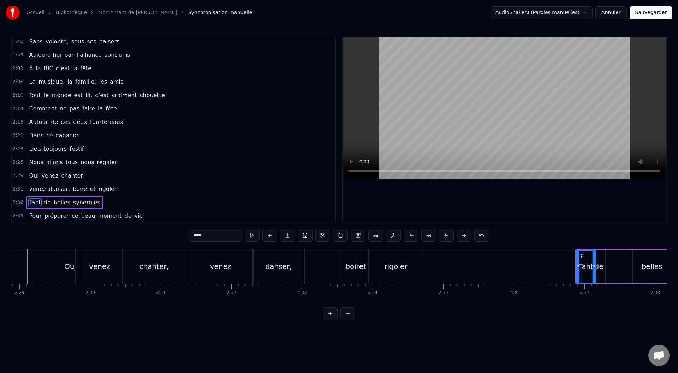
click at [397, 246] on div "rigoler" at bounding box center [396, 266] width 23 height 11
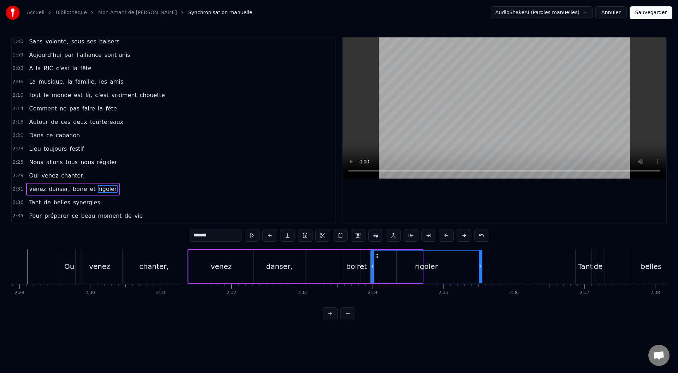
drag, startPoint x: 421, startPoint y: 267, endPoint x: 481, endPoint y: 266, distance: 59.7
click at [452, 246] on icon at bounding box center [480, 267] width 3 height 6
drag, startPoint x: 372, startPoint y: 267, endPoint x: 437, endPoint y: 263, distance: 64.8
click at [437, 246] on div at bounding box center [437, 267] width 3 height 32
click at [364, 246] on div "et" at bounding box center [363, 266] width 7 height 11
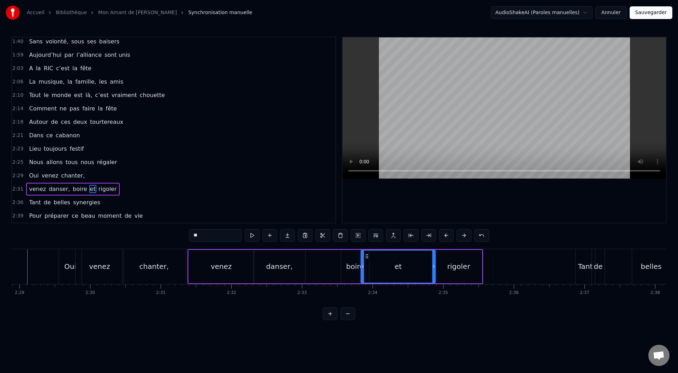
drag, startPoint x: 365, startPoint y: 266, endPoint x: 435, endPoint y: 261, distance: 69.8
click at [435, 246] on div at bounding box center [433, 267] width 3 height 32
drag, startPoint x: 363, startPoint y: 266, endPoint x: 418, endPoint y: 261, distance: 55.7
click at [418, 246] on div at bounding box center [418, 267] width 3 height 32
click at [362, 246] on div "boire" at bounding box center [355, 266] width 18 height 11
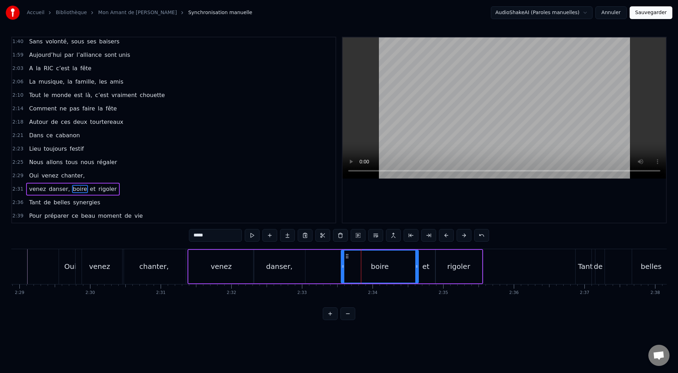
drag, startPoint x: 368, startPoint y: 266, endPoint x: 417, endPoint y: 260, distance: 49.8
click at [417, 246] on div at bounding box center [416, 267] width 3 height 32
drag, startPoint x: 343, startPoint y: 266, endPoint x: 381, endPoint y: 265, distance: 37.8
click at [381, 246] on icon at bounding box center [380, 267] width 3 height 6
click at [212, 246] on div "venez" at bounding box center [221, 267] width 65 height 34
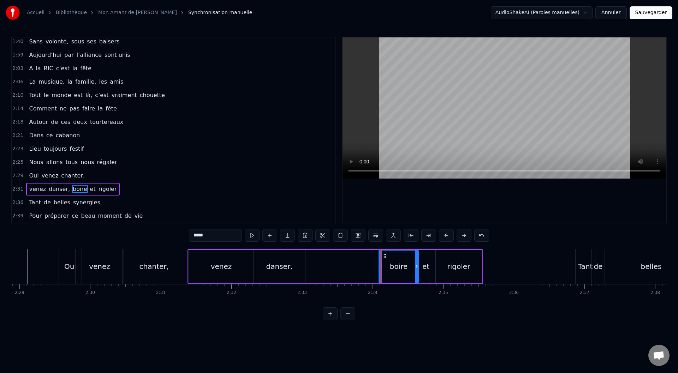
type input "*****"
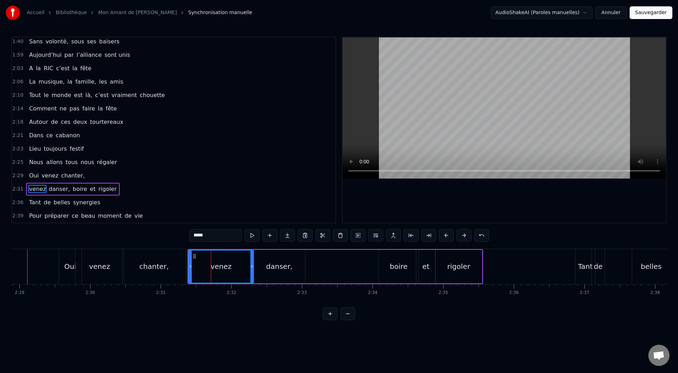
click at [253, 246] on icon at bounding box center [251, 267] width 3 height 6
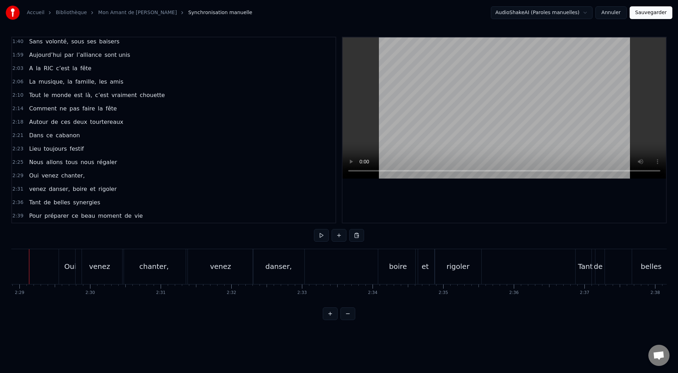
scroll to position [0, 10502]
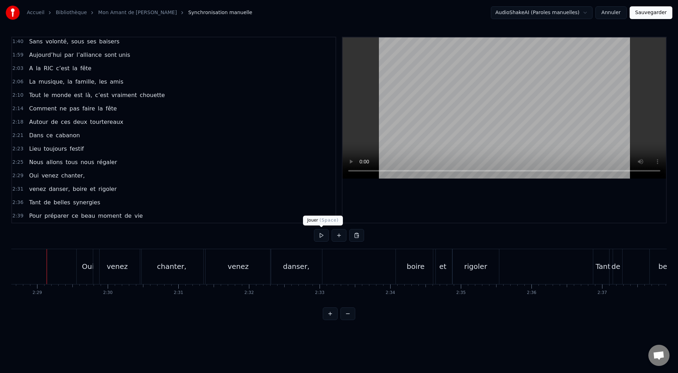
click at [321, 235] on button at bounding box center [321, 235] width 15 height 13
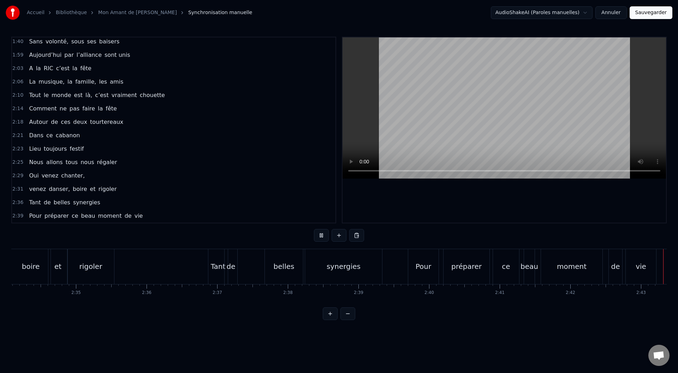
scroll to position [0, 10888]
click at [452, 13] on button "Sauvegarder" at bounding box center [651, 12] width 43 height 13
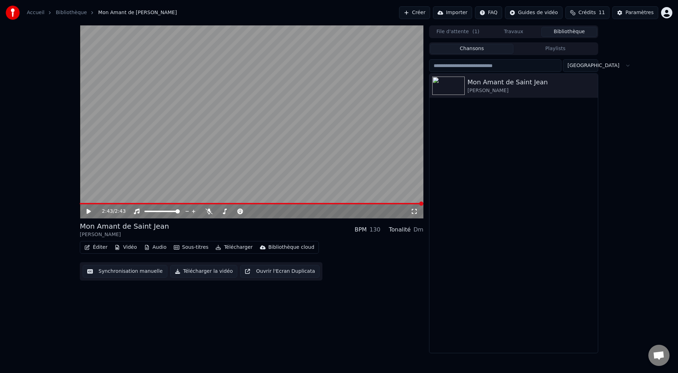
click at [133, 246] on button "Synchronisation manuelle" at bounding box center [125, 271] width 85 height 13
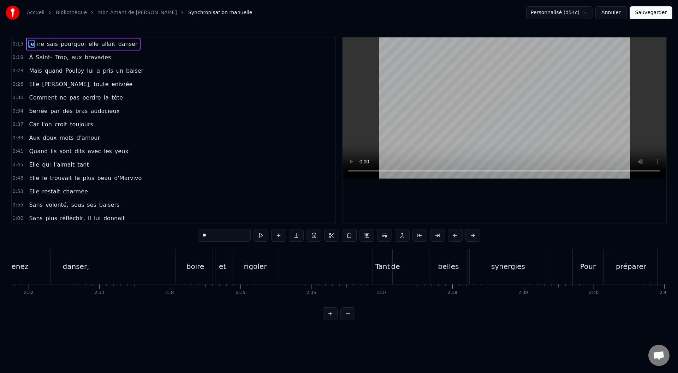
scroll to position [0, 10729]
click at [393, 246] on div "de" at bounding box center [389, 266] width 9 height 11
type input "**"
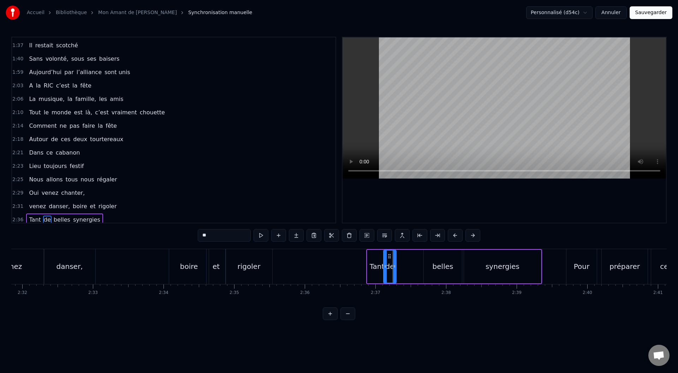
scroll to position [338, 0]
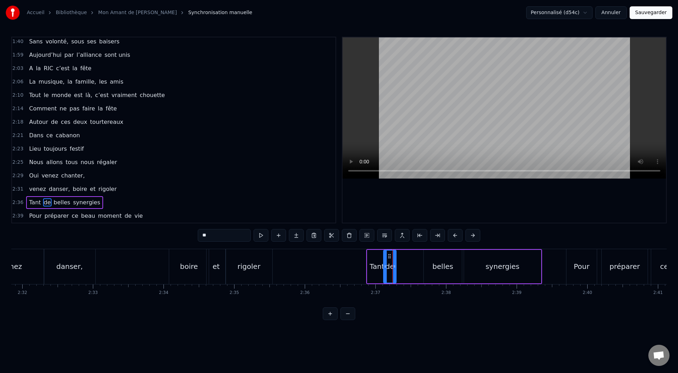
click at [413, 246] on div "Tant de belles synergies" at bounding box center [454, 266] width 176 height 35
click at [439, 246] on div "belles" at bounding box center [443, 266] width 21 height 11
click at [393, 246] on div "de" at bounding box center [390, 266] width 9 height 11
drag, startPoint x: 395, startPoint y: 268, endPoint x: 421, endPoint y: 271, distance: 26.6
click at [421, 246] on div at bounding box center [421, 267] width 3 height 32
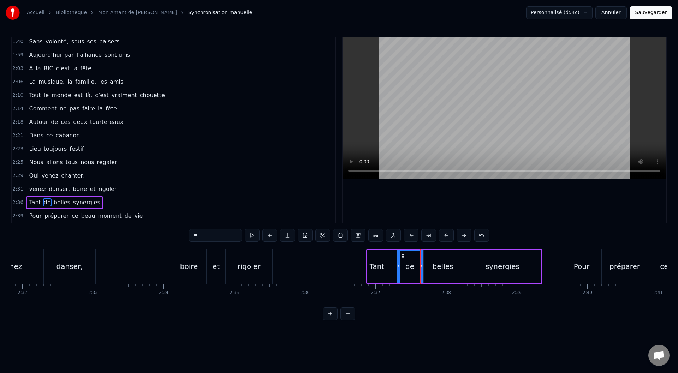
drag, startPoint x: 385, startPoint y: 266, endPoint x: 399, endPoint y: 271, distance: 14.1
click at [399, 246] on div at bounding box center [398, 267] width 3 height 32
click at [382, 246] on div "Tant" at bounding box center [377, 266] width 15 height 11
drag, startPoint x: 384, startPoint y: 268, endPoint x: 395, endPoint y: 270, distance: 10.5
click at [395, 246] on div at bounding box center [395, 267] width 3 height 32
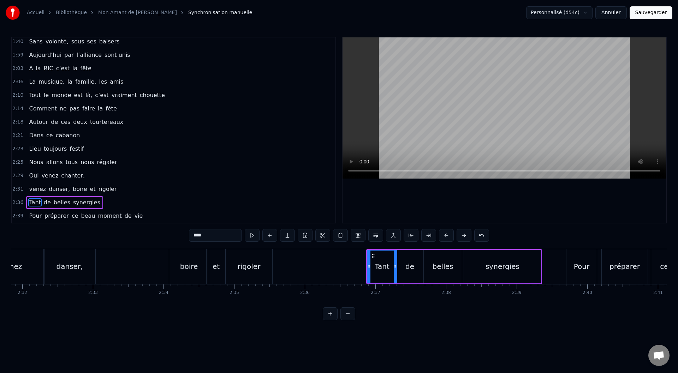
click at [452, 246] on div "synergies" at bounding box center [502, 267] width 77 height 34
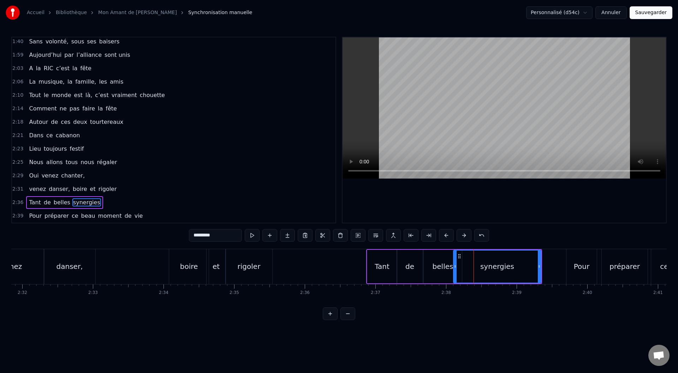
drag, startPoint x: 467, startPoint y: 267, endPoint x: 456, endPoint y: 268, distance: 10.3
click at [452, 246] on icon at bounding box center [455, 267] width 3 height 6
click at [447, 246] on div "belles" at bounding box center [443, 266] width 21 height 11
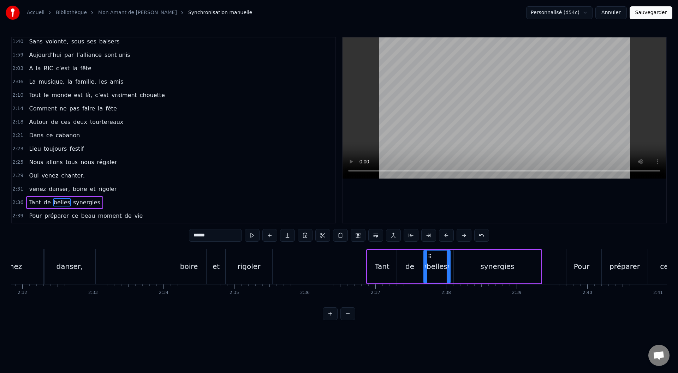
drag, startPoint x: 461, startPoint y: 267, endPoint x: 449, endPoint y: 267, distance: 11.7
click at [449, 246] on icon at bounding box center [448, 267] width 3 height 6
click at [452, 246] on div "Pour" at bounding box center [582, 266] width 16 height 11
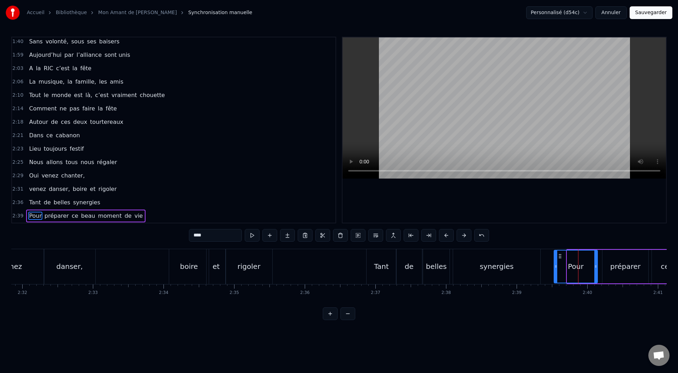
drag, startPoint x: 567, startPoint y: 266, endPoint x: 556, endPoint y: 266, distance: 11.3
click at [452, 246] on icon at bounding box center [556, 267] width 3 height 6
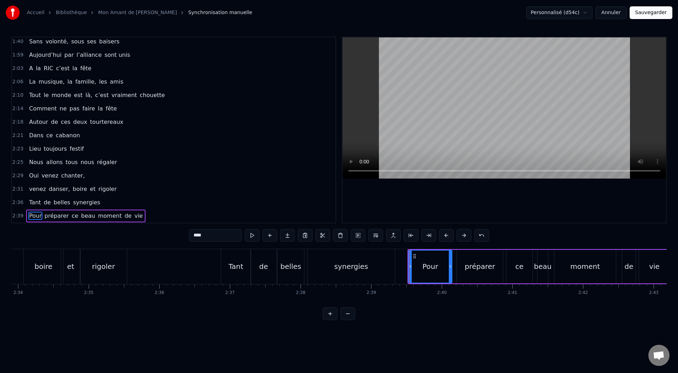
scroll to position [0, 10862]
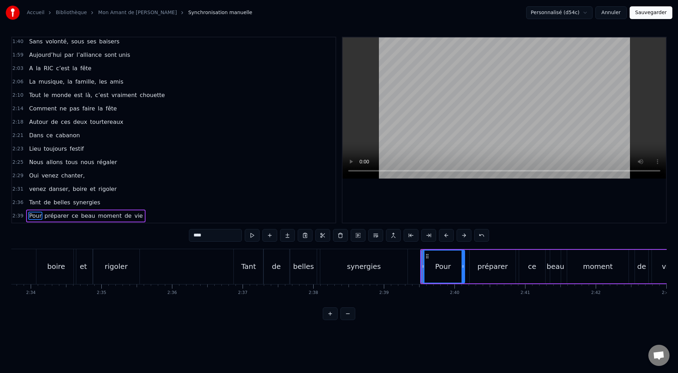
click at [452, 246] on div "préparer" at bounding box center [493, 266] width 30 height 11
type input "********"
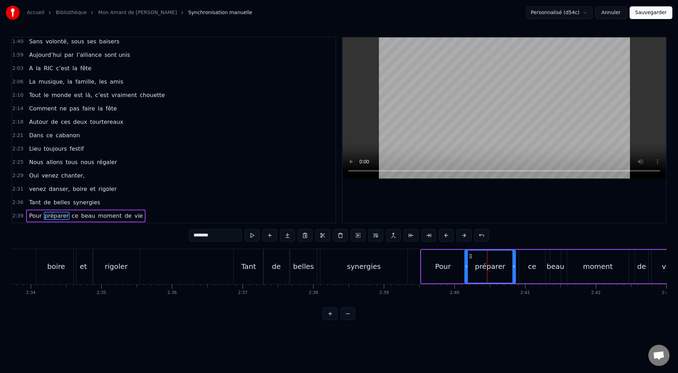
drag, startPoint x: 472, startPoint y: 266, endPoint x: 467, endPoint y: 267, distance: 5.0
click at [452, 246] on icon at bounding box center [466, 267] width 3 height 6
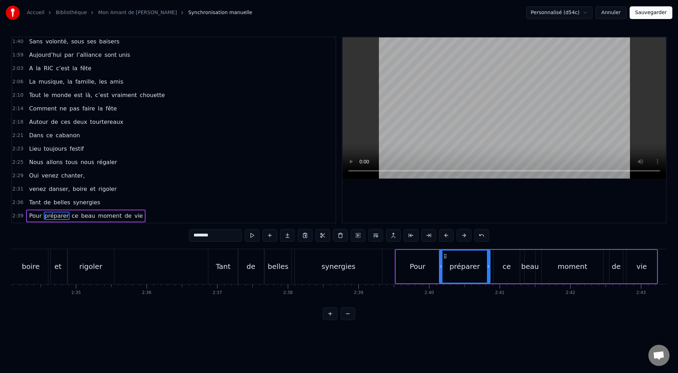
click at [452, 8] on button "Sauvegarder" at bounding box center [651, 12] width 43 height 13
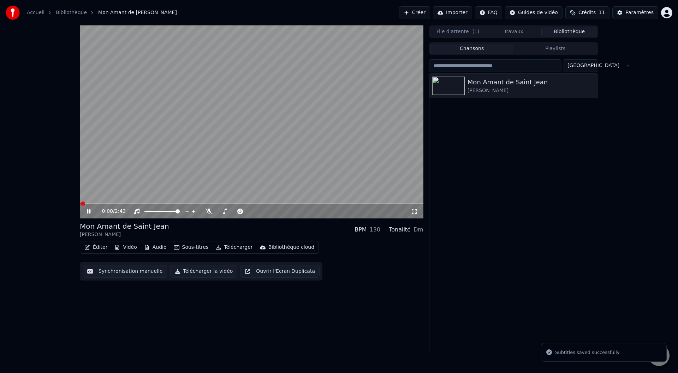
click at [349, 201] on video at bounding box center [252, 121] width 344 height 193
click at [355, 205] on span at bounding box center [252, 203] width 344 height 1
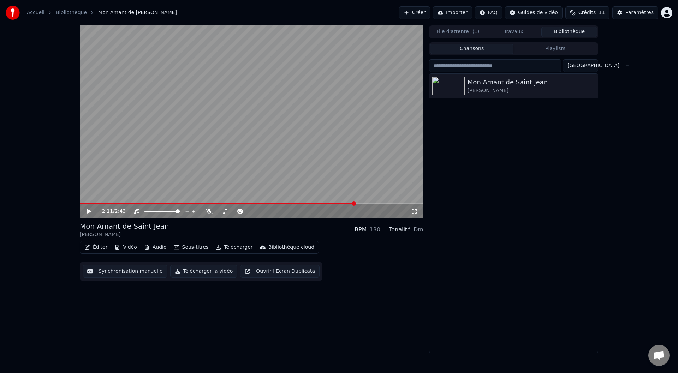
click at [90, 210] on icon at bounding box center [93, 212] width 17 height 6
click at [145, 246] on button "Synchronisation manuelle" at bounding box center [125, 271] width 85 height 13
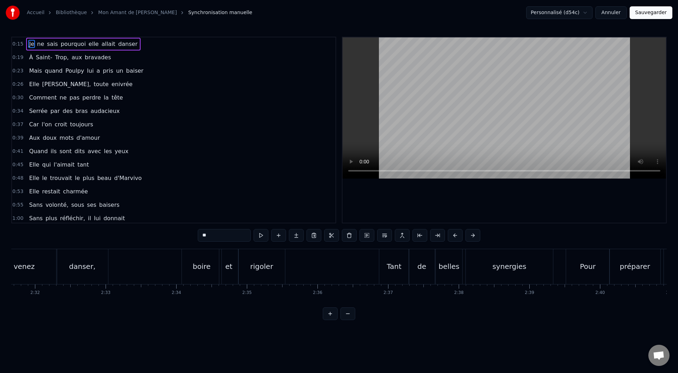
scroll to position [0, 10773]
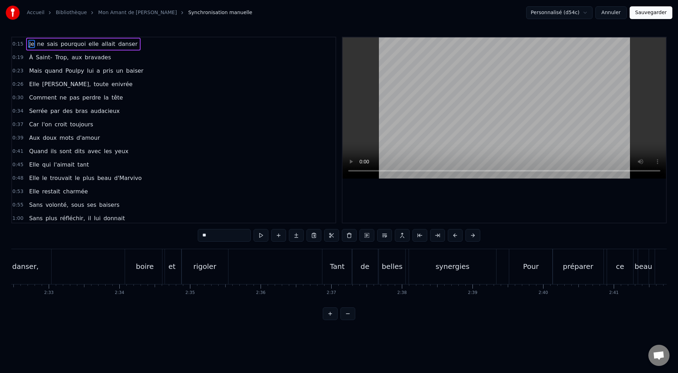
click at [452, 246] on div "synergies" at bounding box center [452, 266] width 87 height 35
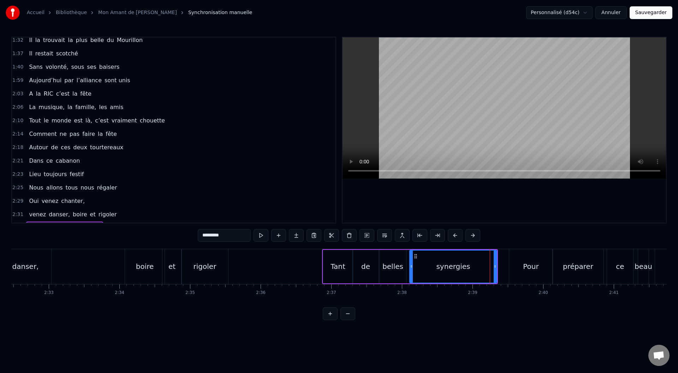
scroll to position [338, 0]
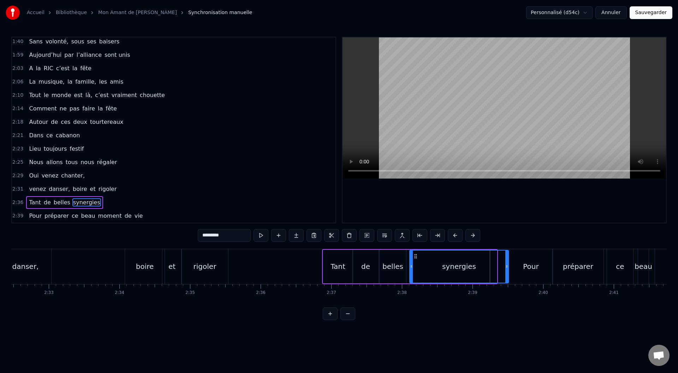
drag, startPoint x: 495, startPoint y: 267, endPoint x: 506, endPoint y: 269, distance: 11.8
click at [452, 246] on icon at bounding box center [507, 267] width 3 height 6
drag, startPoint x: 412, startPoint y: 267, endPoint x: 419, endPoint y: 269, distance: 7.6
click at [419, 246] on icon at bounding box center [419, 267] width 3 height 6
click at [391, 246] on div "belles" at bounding box center [393, 266] width 21 height 11
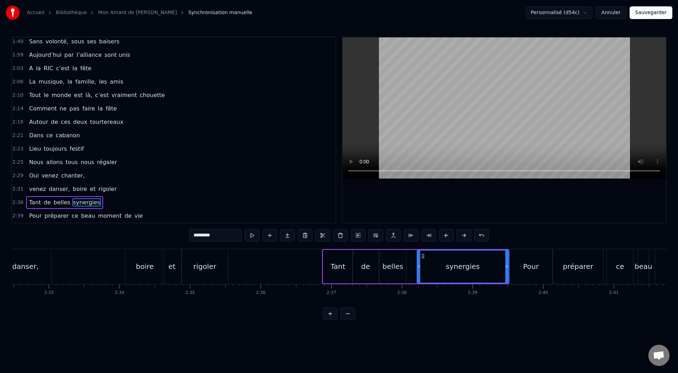
type input "******"
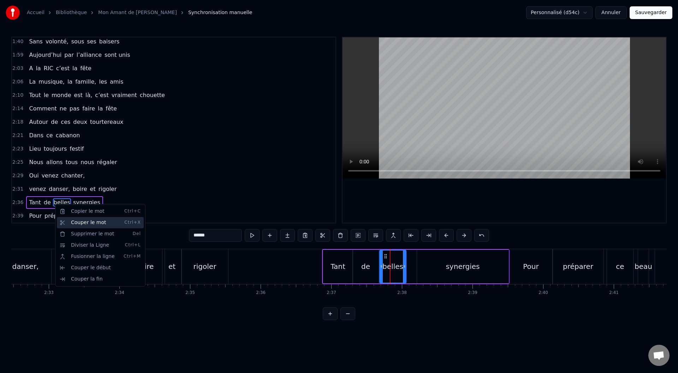
click at [82, 223] on div "Couper le mot Ctrl+X" at bounding box center [100, 222] width 87 height 11
click at [85, 236] on div "Supprimer le mot Del" at bounding box center [99, 233] width 87 height 11
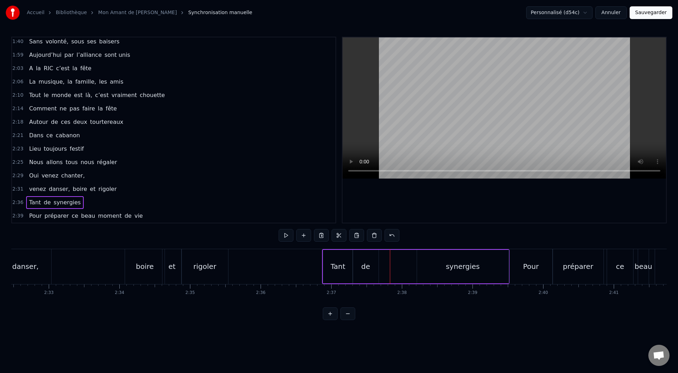
click at [370, 246] on div "de" at bounding box center [366, 267] width 26 height 34
click at [341, 246] on div "Tant" at bounding box center [338, 266] width 15 height 11
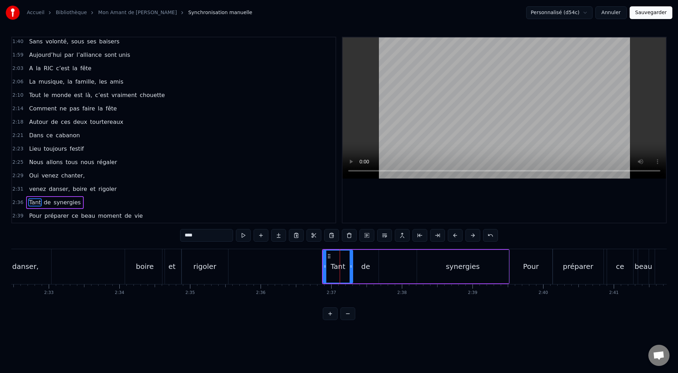
click at [366, 246] on div "de" at bounding box center [365, 266] width 9 height 11
drag, startPoint x: 376, startPoint y: 267, endPoint x: 393, endPoint y: 267, distance: 17.3
click at [393, 246] on icon at bounding box center [394, 267] width 3 height 6
drag, startPoint x: 354, startPoint y: 265, endPoint x: 359, endPoint y: 265, distance: 4.6
click at [359, 246] on icon at bounding box center [359, 267] width 3 height 6
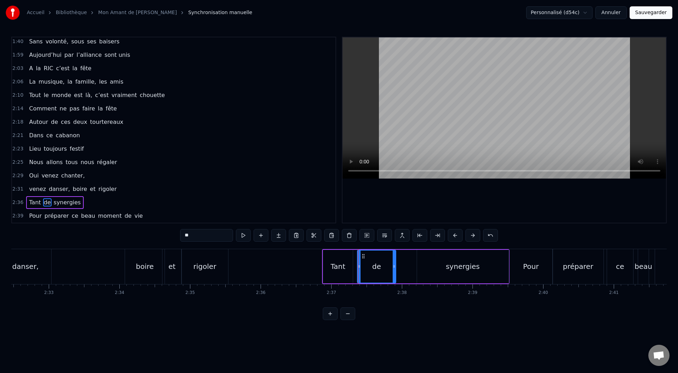
click at [438, 246] on div "synergies" at bounding box center [463, 267] width 92 height 34
type input "*********"
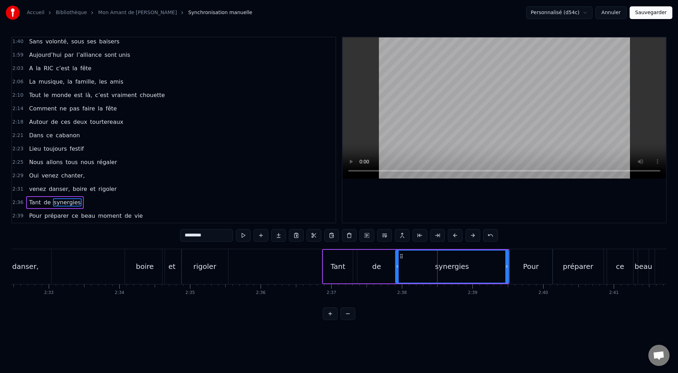
drag, startPoint x: 419, startPoint y: 265, endPoint x: 404, endPoint y: 267, distance: 15.1
click at [398, 246] on div at bounding box center [397, 267] width 3 height 32
click at [452, 13] on button "Sauvegarder" at bounding box center [651, 12] width 43 height 13
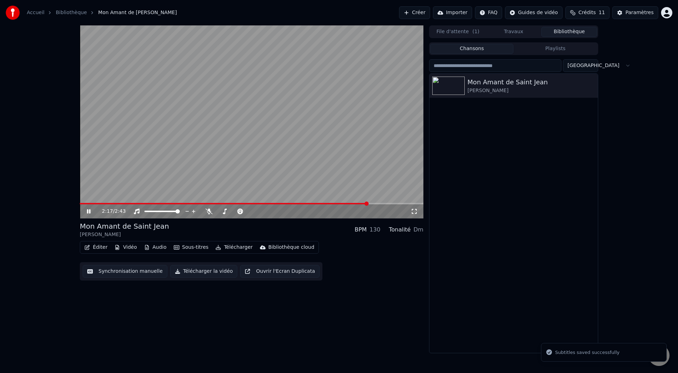
click at [368, 205] on span at bounding box center [252, 203] width 344 height 1
click at [376, 204] on span at bounding box center [252, 203] width 344 height 1
click at [129, 246] on button "Synchronisation manuelle" at bounding box center [125, 271] width 85 height 13
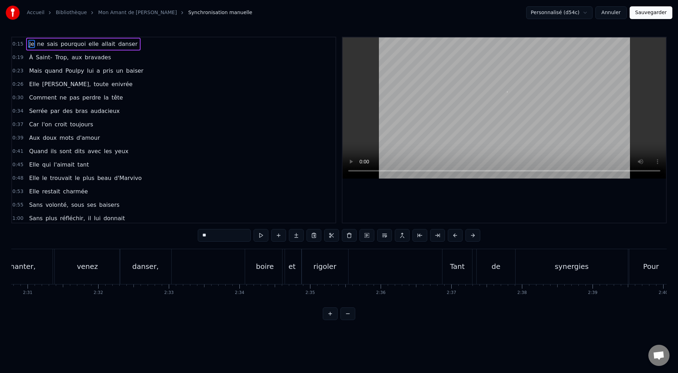
scroll to position [0, 10659]
click at [447, 246] on div "Tant" at bounding box center [451, 266] width 15 height 11
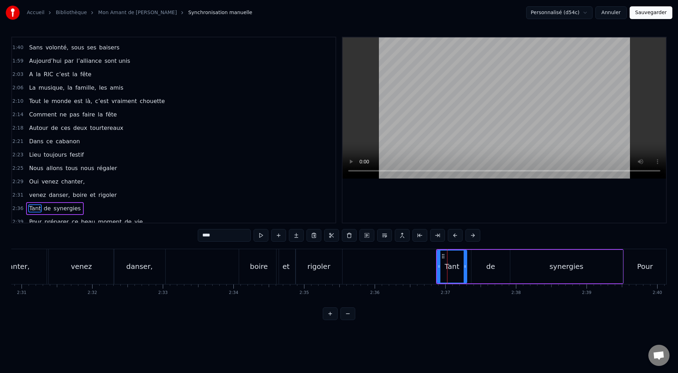
scroll to position [338, 0]
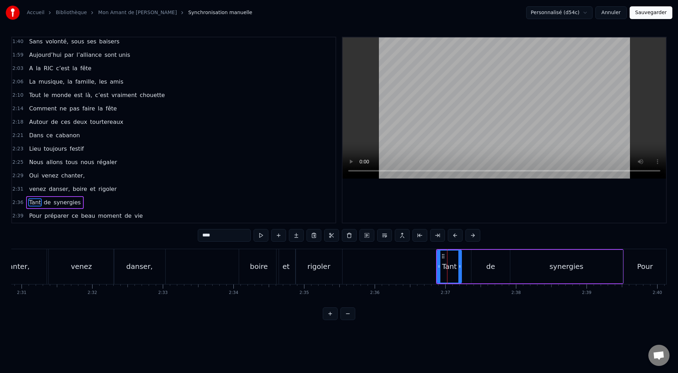
click at [452, 246] on icon at bounding box center [460, 267] width 3 height 6
click at [452, 246] on div "de" at bounding box center [490, 266] width 9 height 11
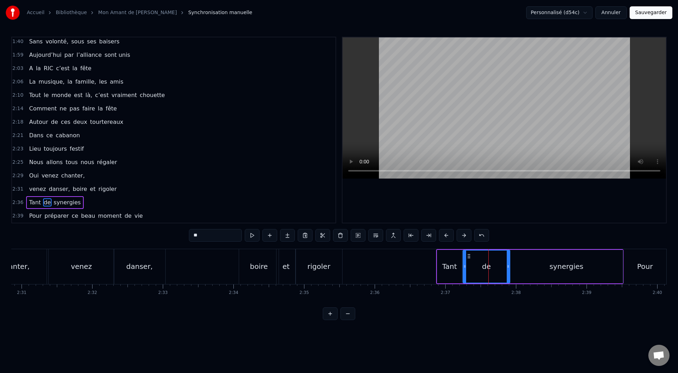
drag, startPoint x: 472, startPoint y: 267, endPoint x: 464, endPoint y: 268, distance: 8.6
click at [452, 246] on icon at bounding box center [465, 267] width 3 height 6
drag, startPoint x: 508, startPoint y: 266, endPoint x: 487, endPoint y: 268, distance: 21.0
click at [452, 246] on icon at bounding box center [485, 267] width 3 height 6
click at [452, 246] on div "synergies" at bounding box center [567, 266] width 34 height 11
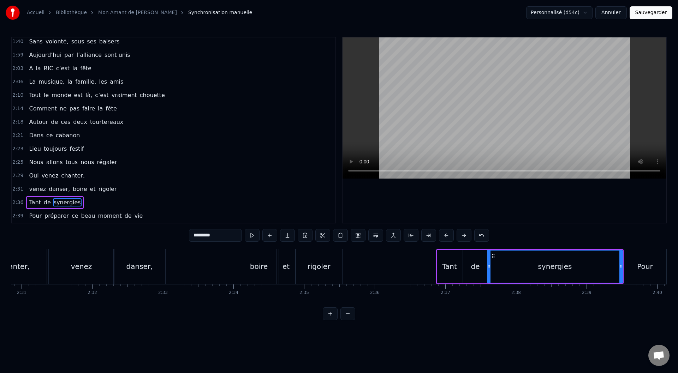
drag, startPoint x: 512, startPoint y: 267, endPoint x: 491, endPoint y: 268, distance: 21.6
click at [452, 246] on icon at bounding box center [489, 267] width 3 height 6
drag, startPoint x: 621, startPoint y: 265, endPoint x: 573, endPoint y: 267, distance: 48.1
click at [452, 246] on icon at bounding box center [573, 267] width 3 height 6
click at [452, 246] on div "Pour" at bounding box center [645, 266] width 43 height 35
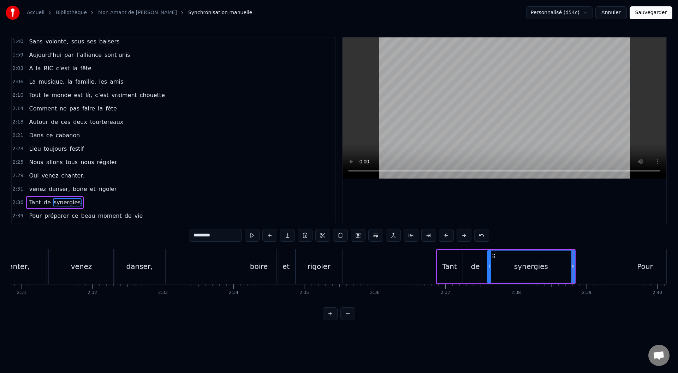
type input "****"
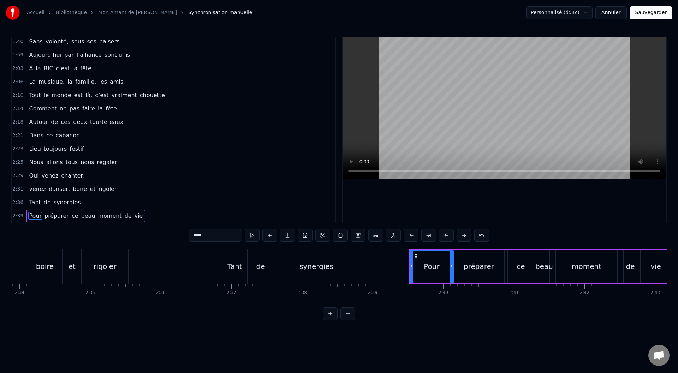
scroll to position [0, 10887]
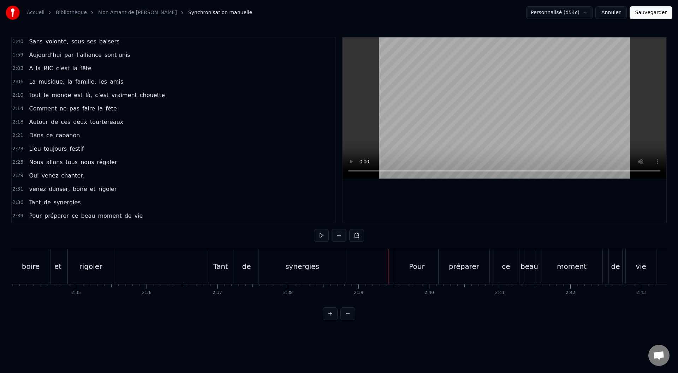
click at [405, 246] on div "Pour" at bounding box center [416, 266] width 43 height 35
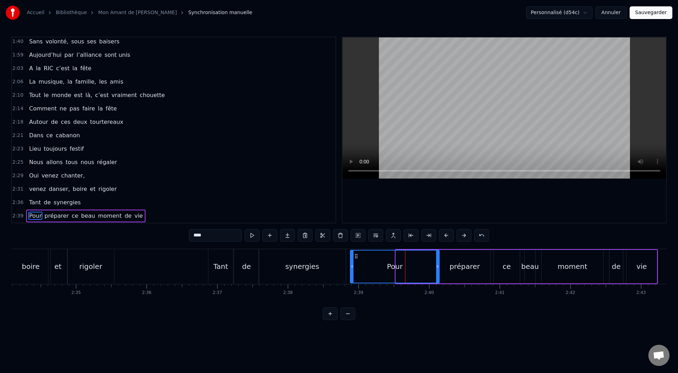
drag, startPoint x: 397, startPoint y: 267, endPoint x: 351, endPoint y: 268, distance: 45.6
click at [351, 246] on icon at bounding box center [352, 267] width 3 height 6
drag, startPoint x: 438, startPoint y: 266, endPoint x: 411, endPoint y: 271, distance: 27.6
click at [411, 246] on div at bounding box center [410, 267] width 3 height 32
click at [452, 246] on div "préparer" at bounding box center [465, 266] width 30 height 11
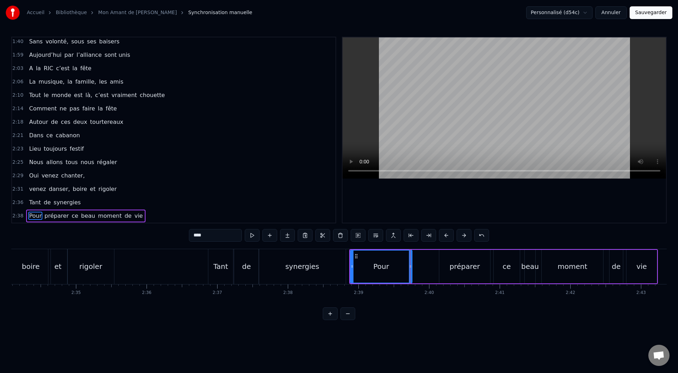
type input "********"
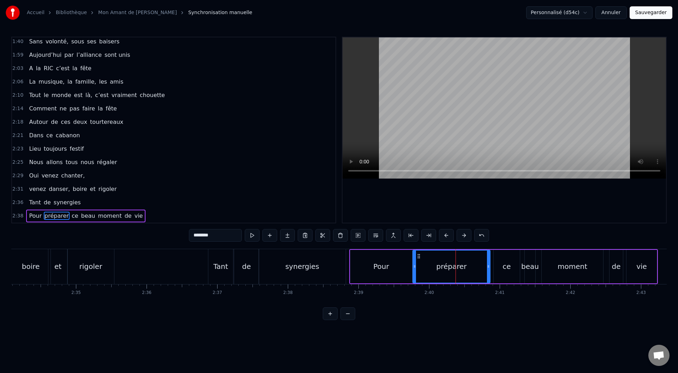
drag, startPoint x: 440, startPoint y: 267, endPoint x: 414, endPoint y: 270, distance: 26.6
click at [414, 246] on div at bounding box center [414, 267] width 3 height 32
click at [452, 12] on button "Sauvegarder" at bounding box center [651, 12] width 43 height 13
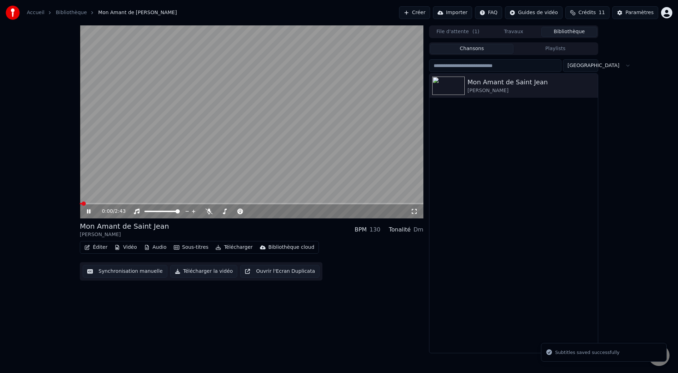
click at [387, 202] on video at bounding box center [252, 121] width 344 height 193
click at [388, 203] on span at bounding box center [252, 203] width 344 height 1
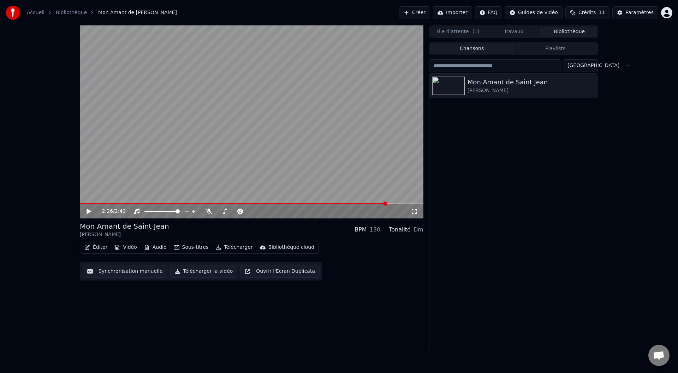
click at [87, 211] on icon at bounding box center [89, 211] width 4 height 5
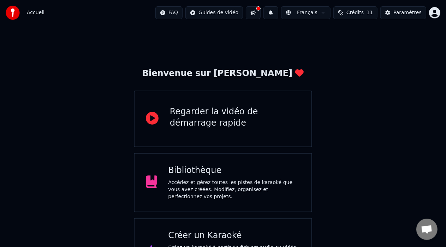
drag, startPoint x: 146, startPoint y: 10, endPoint x: 106, endPoint y: 13, distance: 40.0
click at [1, 4] on div "Accueil FAQ Guides de vidéo Français Crédits 11 Paramètres" at bounding box center [223, 12] width 446 height 25
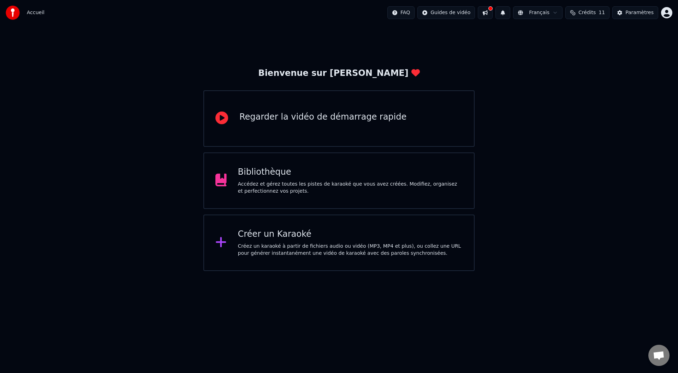
click at [254, 185] on div "Accédez et gérez toutes les pistes de karaoké que vous avez créées. Modifiez, o…" at bounding box center [350, 188] width 225 height 14
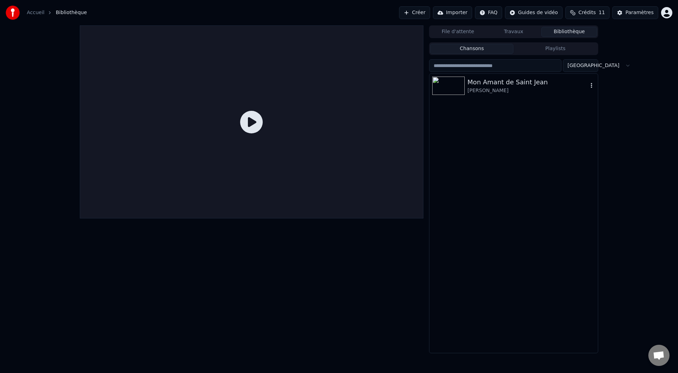
click at [452, 85] on div "Mon Amant de Saint Jean" at bounding box center [528, 82] width 120 height 10
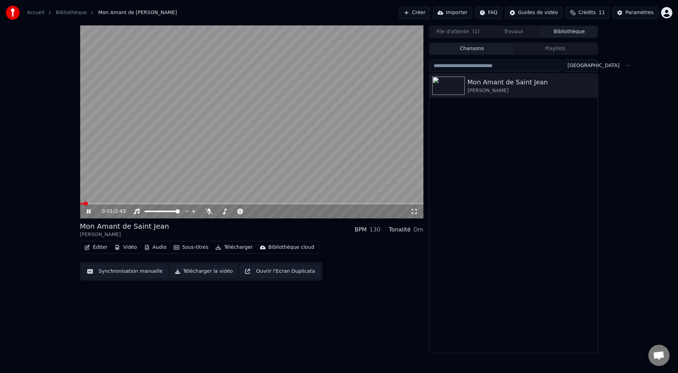
click at [133, 246] on button "Synchronisation manuelle" at bounding box center [125, 271] width 85 height 13
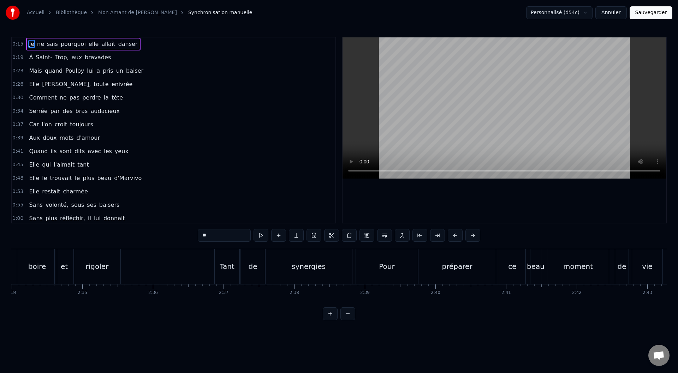
scroll to position [0, 10887]
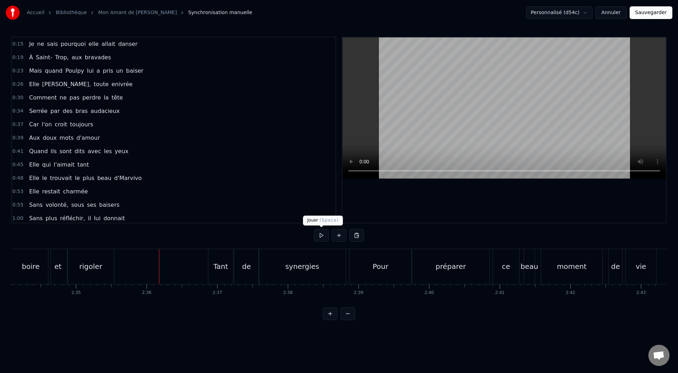
click at [323, 237] on button at bounding box center [321, 235] width 15 height 13
click at [395, 246] on div "Pour" at bounding box center [380, 266] width 62 height 35
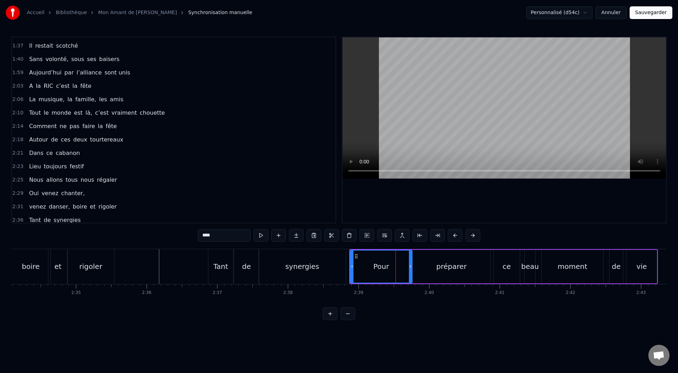
scroll to position [338, 0]
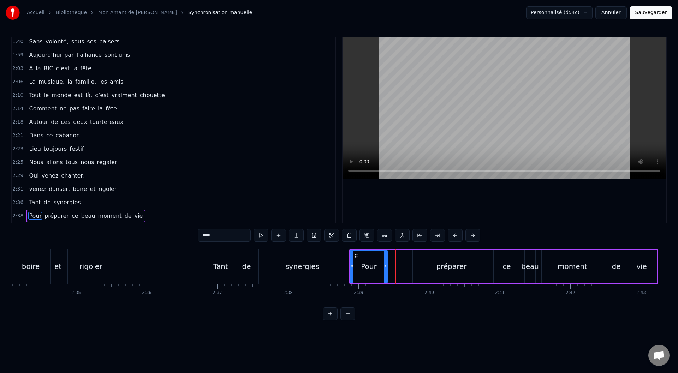
drag, startPoint x: 411, startPoint y: 266, endPoint x: 386, endPoint y: 266, distance: 24.7
click at [386, 246] on icon at bounding box center [385, 267] width 3 height 6
click at [420, 246] on div "préparer" at bounding box center [451, 267] width 77 height 34
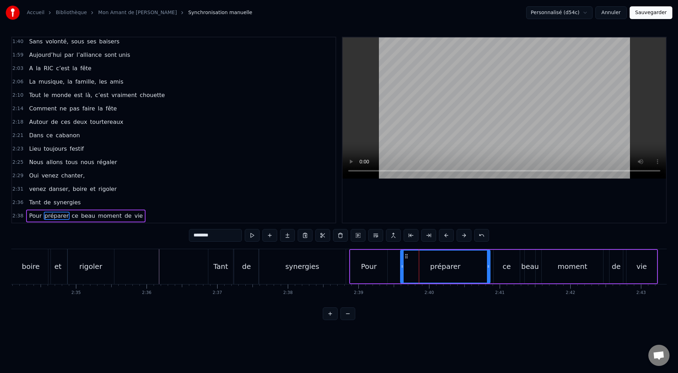
drag, startPoint x: 413, startPoint y: 267, endPoint x: 401, endPoint y: 265, distance: 12.5
click at [401, 246] on icon at bounding box center [402, 267] width 3 height 6
drag, startPoint x: 489, startPoint y: 265, endPoint x: 493, endPoint y: 265, distance: 4.2
click at [452, 246] on icon at bounding box center [492, 267] width 3 height 6
click at [452, 246] on div "beau" at bounding box center [530, 266] width 18 height 11
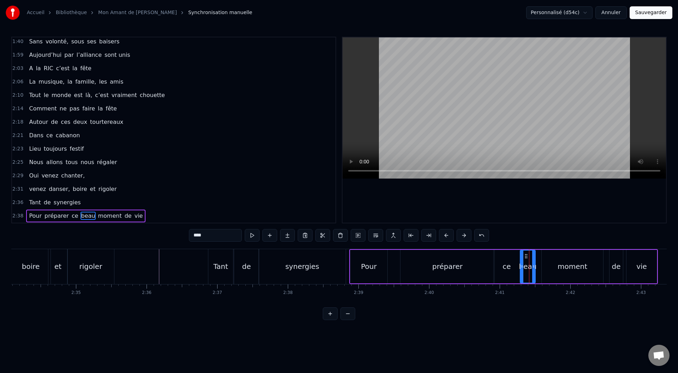
drag, startPoint x: 527, startPoint y: 266, endPoint x: 523, endPoint y: 266, distance: 4.6
click at [452, 246] on circle at bounding box center [523, 266] width 0 height 0
drag, startPoint x: 533, startPoint y: 266, endPoint x: 540, endPoint y: 266, distance: 7.1
click at [452, 246] on icon at bounding box center [540, 267] width 3 height 6
click at [452, 246] on div "ce" at bounding box center [507, 266] width 8 height 11
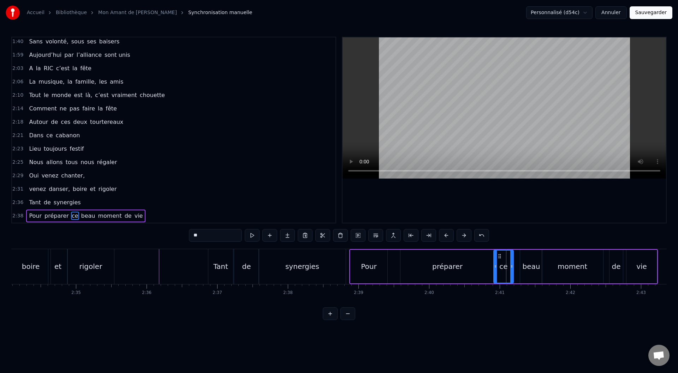
drag, startPoint x: 518, startPoint y: 266, endPoint x: 512, endPoint y: 265, distance: 6.4
click at [452, 246] on icon at bounding box center [511, 267] width 3 height 6
click at [452, 246] on div "beau" at bounding box center [532, 266] width 18 height 11
type input "****"
drag, startPoint x: 522, startPoint y: 266, endPoint x: 515, endPoint y: 265, distance: 6.7
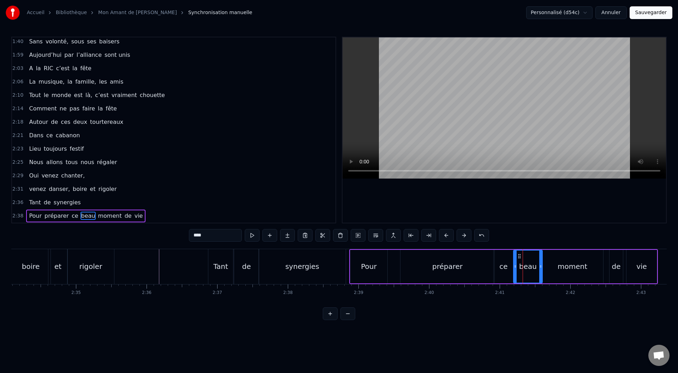
click at [452, 246] on icon at bounding box center [515, 267] width 3 height 6
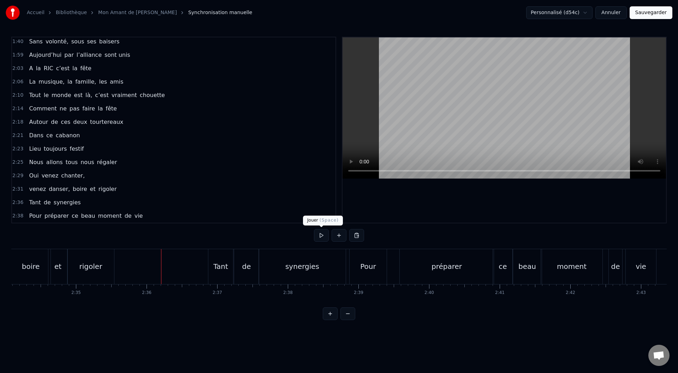
click at [324, 237] on button at bounding box center [321, 235] width 15 height 13
click at [321, 236] on button at bounding box center [321, 235] width 15 height 13
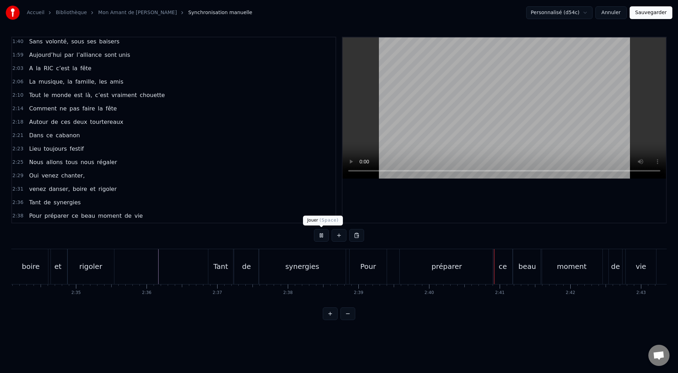
click at [320, 236] on button at bounding box center [321, 235] width 15 height 13
click at [369, 246] on div "Pour" at bounding box center [368, 266] width 16 height 11
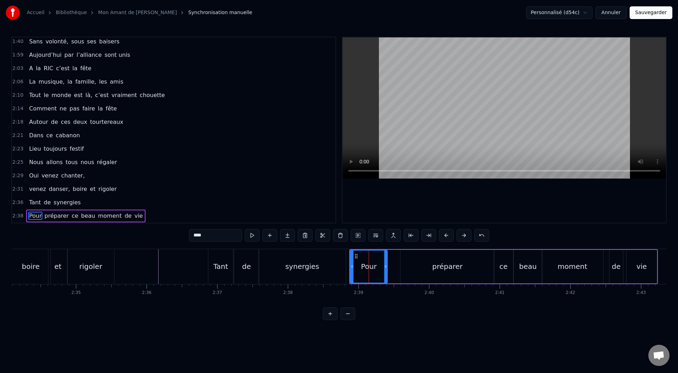
click at [400, 246] on div "Pour préparer ce beau moment de vie" at bounding box center [503, 266] width 309 height 35
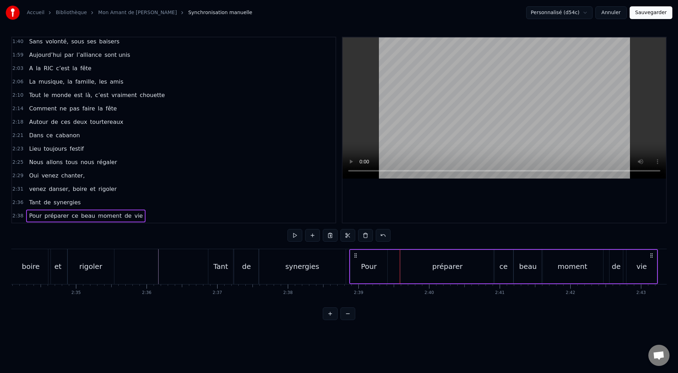
click at [427, 246] on div "préparer" at bounding box center [448, 267] width 94 height 34
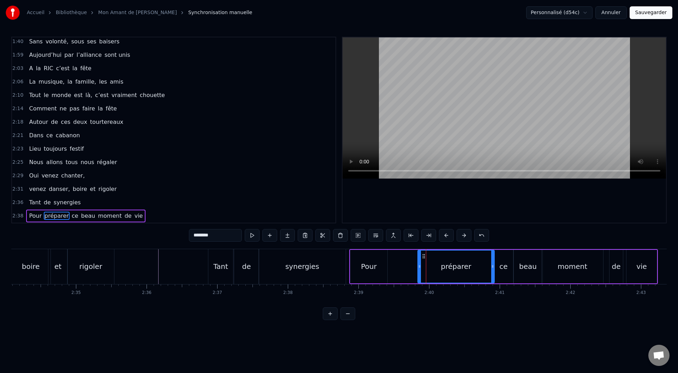
drag, startPoint x: 403, startPoint y: 267, endPoint x: 421, endPoint y: 267, distance: 17.7
click at [421, 246] on icon at bounding box center [419, 267] width 3 height 6
click at [379, 246] on div "Pour" at bounding box center [368, 267] width 37 height 34
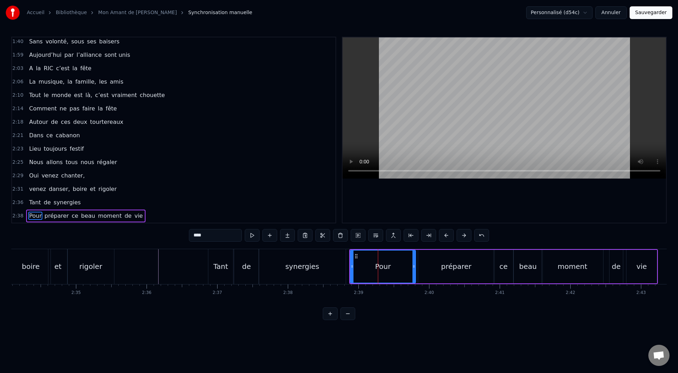
drag, startPoint x: 385, startPoint y: 265, endPoint x: 414, endPoint y: 266, distance: 28.3
click at [414, 246] on icon at bounding box center [414, 267] width 3 height 6
drag, startPoint x: 352, startPoint y: 265, endPoint x: 396, endPoint y: 265, distance: 44.2
click at [396, 246] on icon at bounding box center [396, 267] width 3 height 6
click at [317, 246] on div "synergies" at bounding box center [302, 266] width 87 height 35
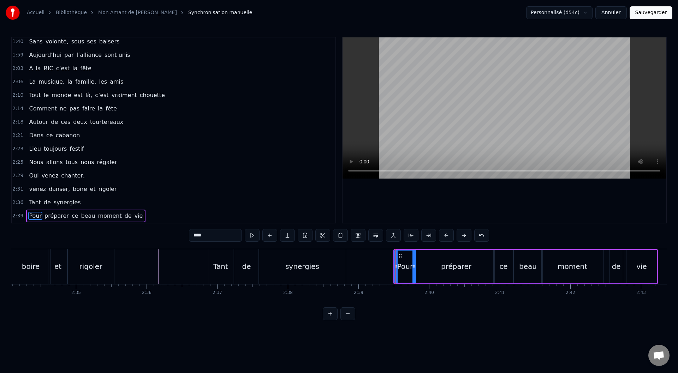
type input "*********"
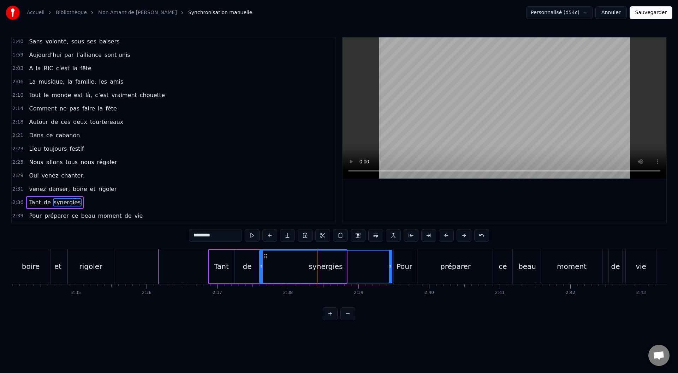
drag, startPoint x: 345, startPoint y: 265, endPoint x: 391, endPoint y: 265, distance: 45.6
click at [391, 246] on icon at bounding box center [390, 267] width 3 height 6
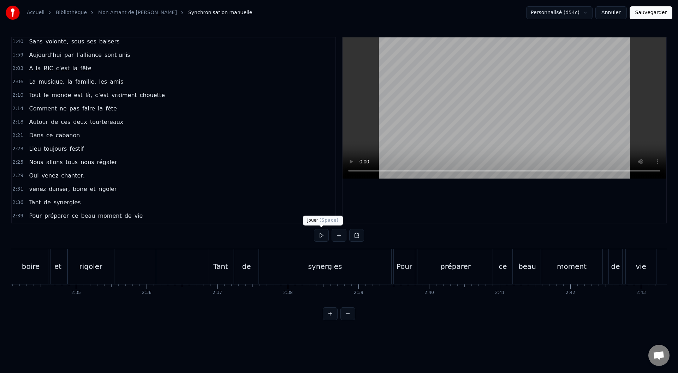
click at [320, 236] on button at bounding box center [321, 235] width 15 height 13
click at [452, 246] on div "ce" at bounding box center [503, 266] width 20 height 35
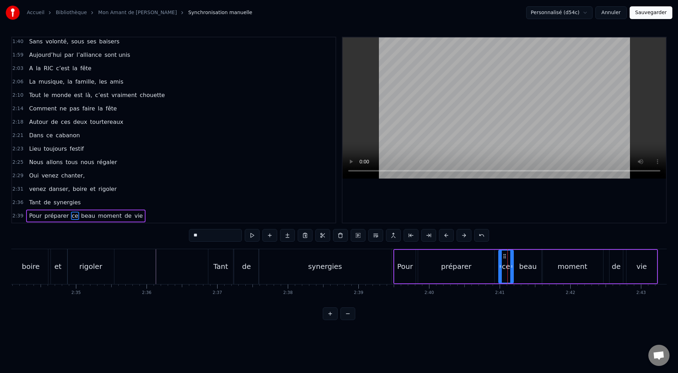
drag, startPoint x: 495, startPoint y: 267, endPoint x: 500, endPoint y: 267, distance: 4.9
click at [452, 246] on circle at bounding box center [500, 267] width 0 height 0
click at [452, 246] on div "beau" at bounding box center [528, 266] width 18 height 11
drag, startPoint x: 515, startPoint y: 265, endPoint x: 520, endPoint y: 265, distance: 5.3
click at [452, 246] on icon at bounding box center [520, 267] width 3 height 6
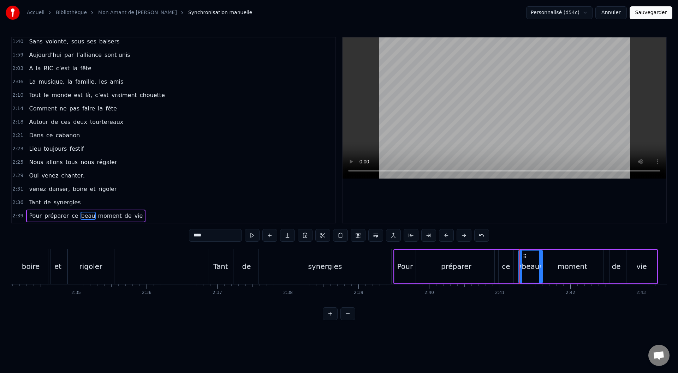
click at [452, 246] on div "ce" at bounding box center [506, 266] width 8 height 11
type input "**"
drag, startPoint x: 511, startPoint y: 266, endPoint x: 516, endPoint y: 266, distance: 5.3
click at [452, 246] on icon at bounding box center [517, 267] width 3 height 6
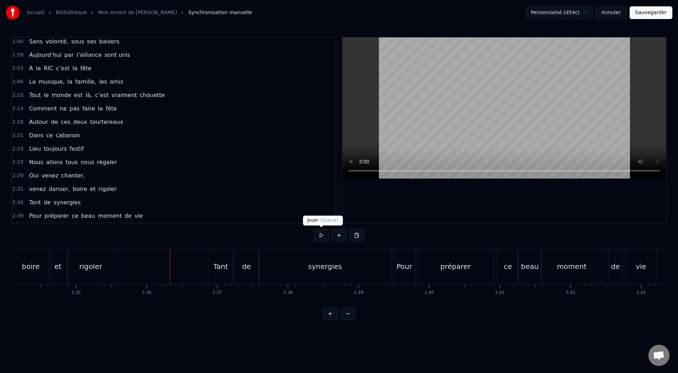
click at [316, 235] on button at bounding box center [321, 235] width 15 height 13
click at [452, 246] on div "ce" at bounding box center [508, 266] width 20 height 35
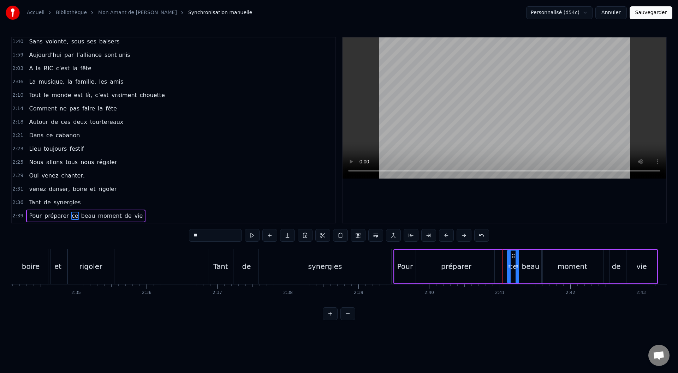
drag, startPoint x: 499, startPoint y: 265, endPoint x: 508, endPoint y: 266, distance: 8.8
click at [452, 246] on icon at bounding box center [509, 267] width 3 height 6
click at [452, 246] on div "préparer" at bounding box center [456, 267] width 76 height 34
type input "********"
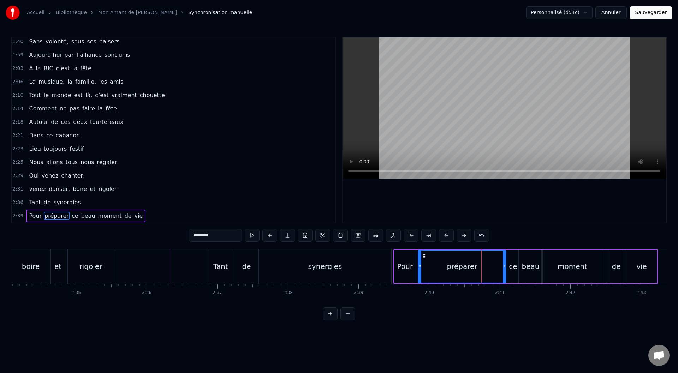
drag, startPoint x: 494, startPoint y: 265, endPoint x: 505, endPoint y: 265, distance: 11.7
click at [452, 246] on icon at bounding box center [504, 267] width 3 height 6
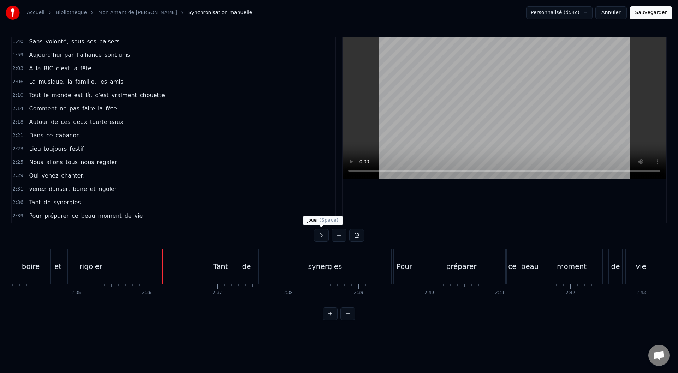
click at [319, 236] on button at bounding box center [321, 235] width 15 height 13
click at [320, 236] on button at bounding box center [321, 235] width 15 height 13
click at [246, 246] on div "de" at bounding box center [246, 266] width 9 height 11
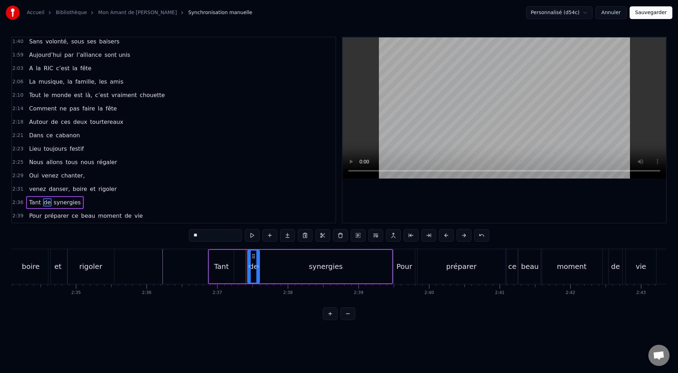
drag, startPoint x: 236, startPoint y: 267, endPoint x: 249, endPoint y: 268, distance: 12.8
click at [249, 246] on icon at bounding box center [249, 267] width 3 height 6
click at [233, 246] on div "Tant" at bounding box center [221, 267] width 25 height 34
type input "****"
drag, startPoint x: 232, startPoint y: 266, endPoint x: 245, endPoint y: 266, distance: 13.1
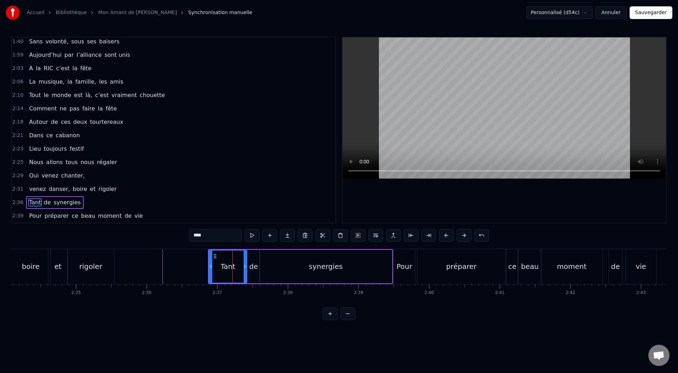
click at [245, 246] on icon at bounding box center [245, 267] width 3 height 6
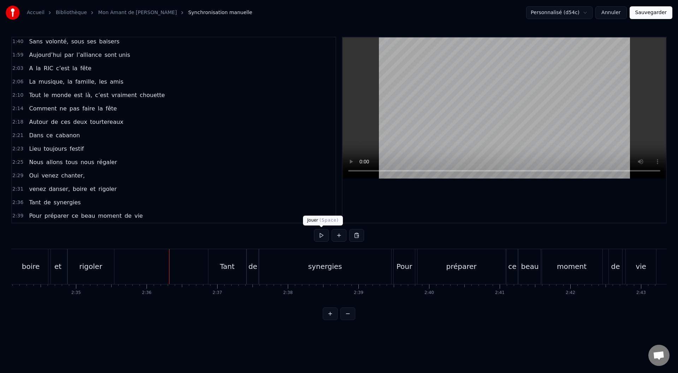
click at [316, 236] on button at bounding box center [321, 235] width 15 height 13
click at [323, 230] on button at bounding box center [321, 235] width 15 height 13
click at [270, 246] on div "synergies" at bounding box center [325, 266] width 132 height 35
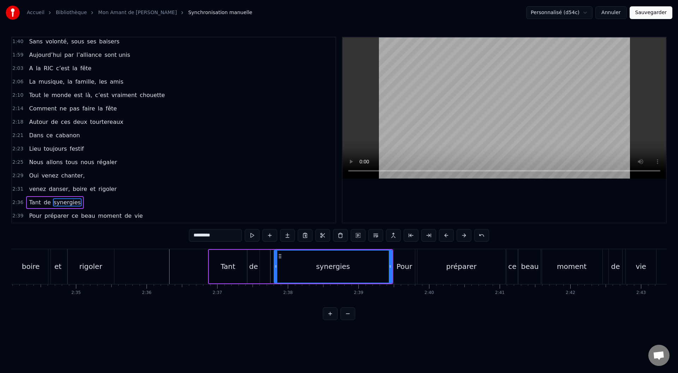
drag, startPoint x: 261, startPoint y: 266, endPoint x: 275, endPoint y: 266, distance: 14.5
click at [275, 246] on icon at bounding box center [276, 267] width 3 height 6
click at [255, 246] on div "de" at bounding box center [253, 266] width 9 height 11
type input "**"
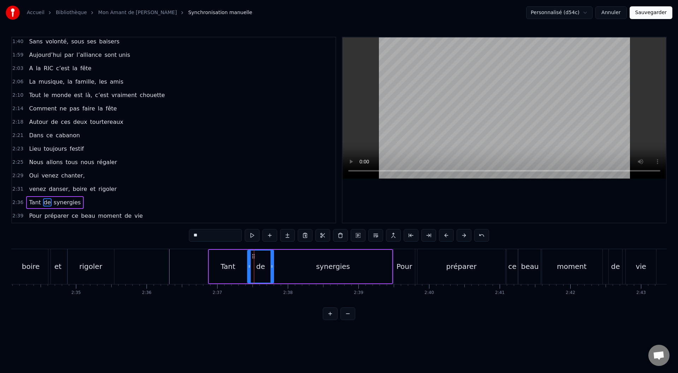
drag, startPoint x: 258, startPoint y: 267, endPoint x: 272, endPoint y: 266, distance: 14.1
click at [272, 246] on icon at bounding box center [272, 267] width 3 height 6
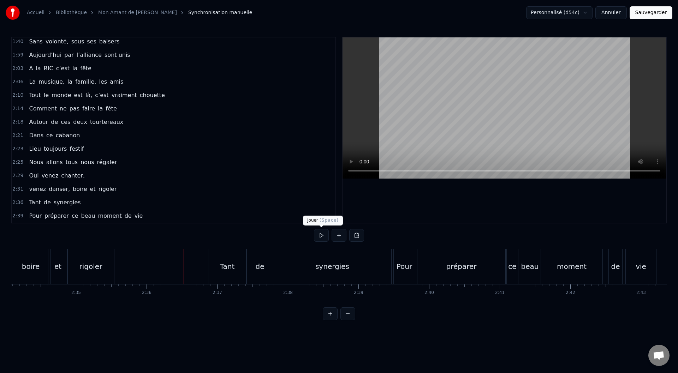
click at [317, 234] on button at bounding box center [321, 235] width 15 height 13
click at [452, 11] on button "Sauvegarder" at bounding box center [651, 12] width 43 height 13
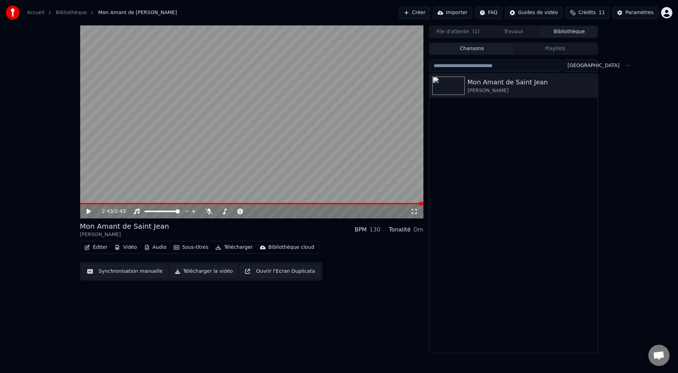
click at [189, 246] on button "Télécharger la vidéo" at bounding box center [203, 271] width 67 height 13
